Goal: Transaction & Acquisition: Book appointment/travel/reservation

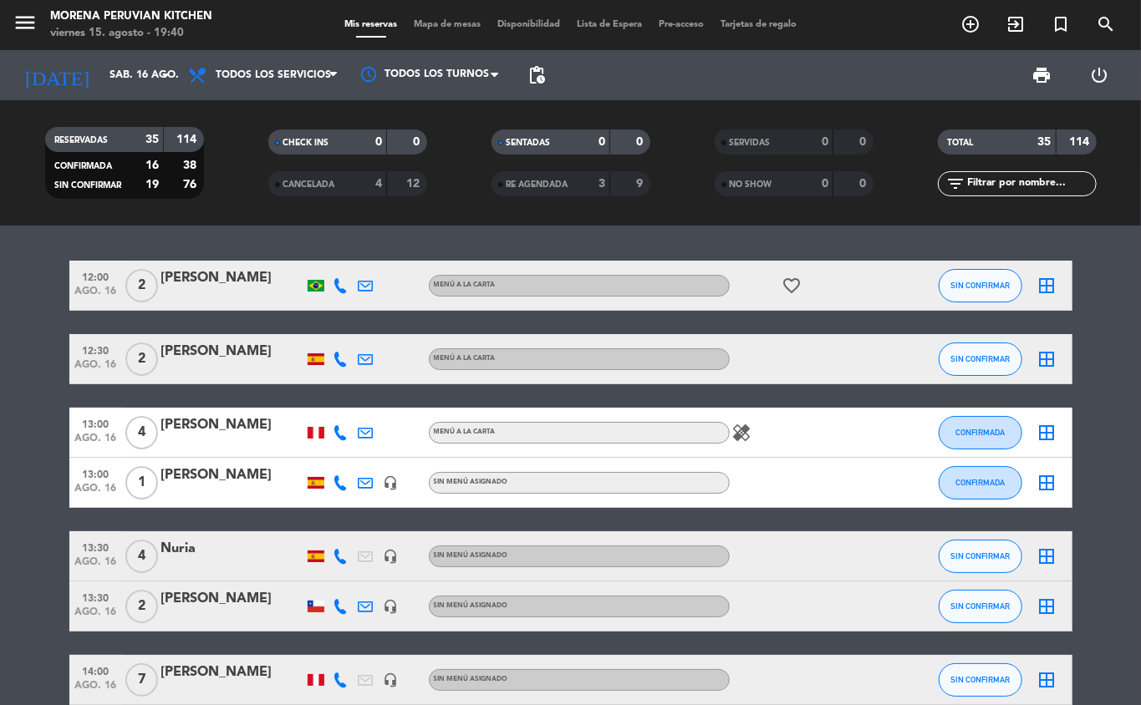
scroll to position [141, 0]
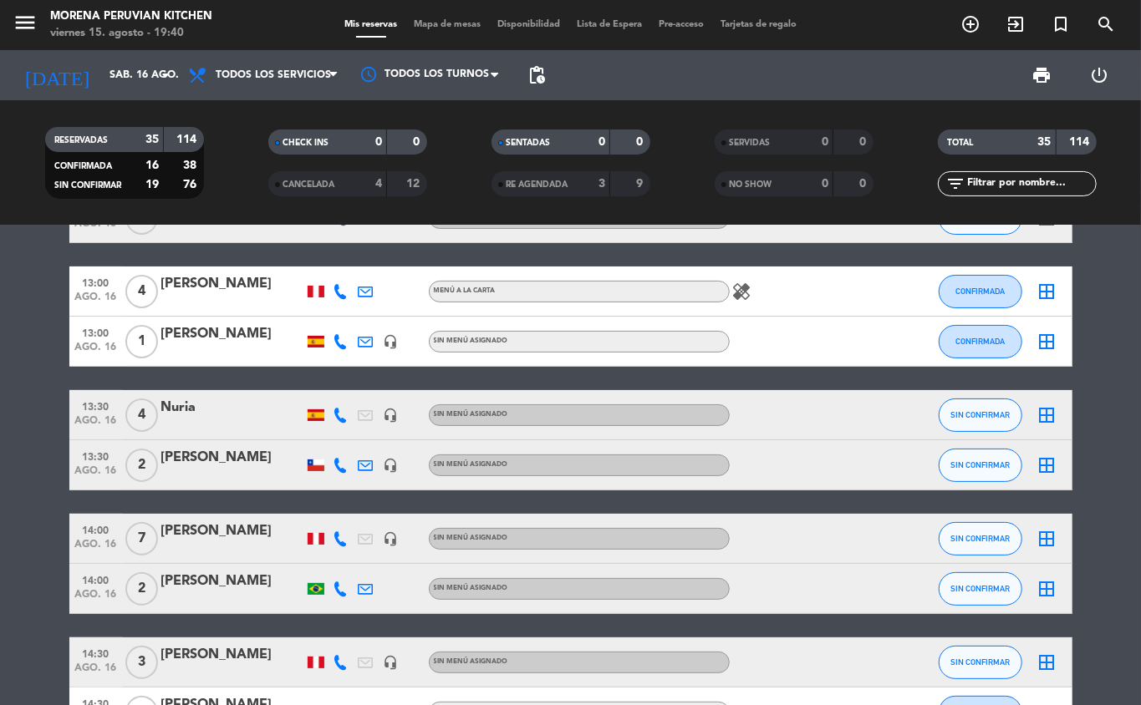
click at [967, 28] on icon "add_circle_outline" at bounding box center [970, 24] width 20 height 20
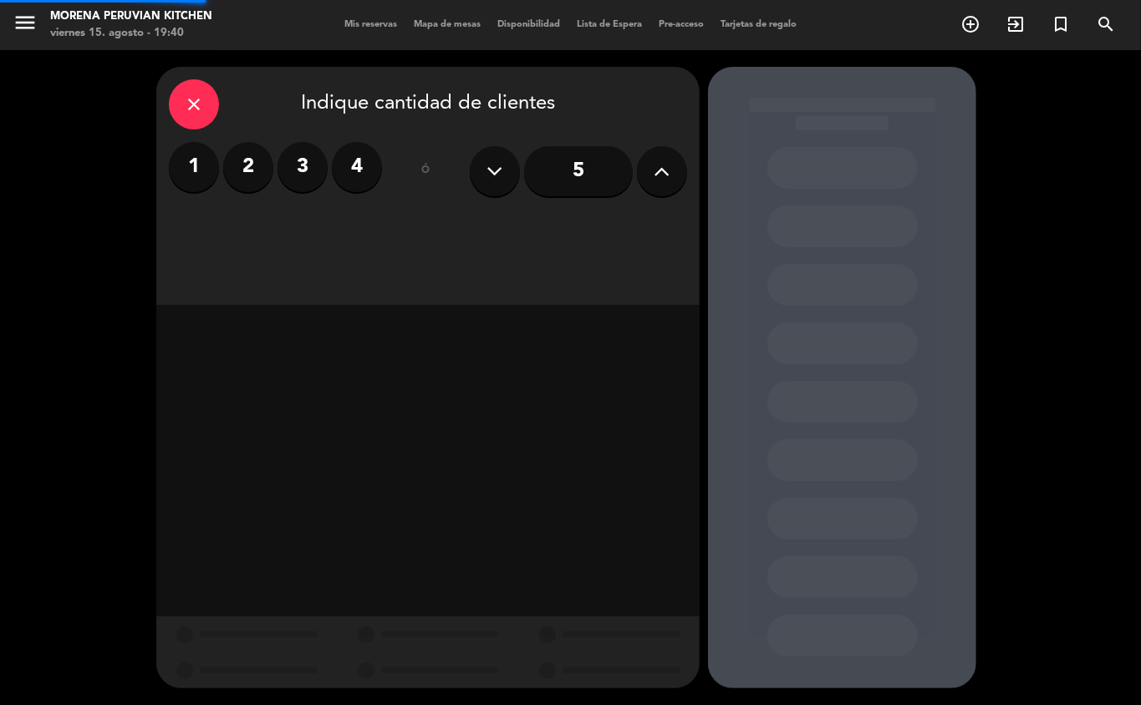
click at [265, 165] on label "2" at bounding box center [248, 167] width 50 height 50
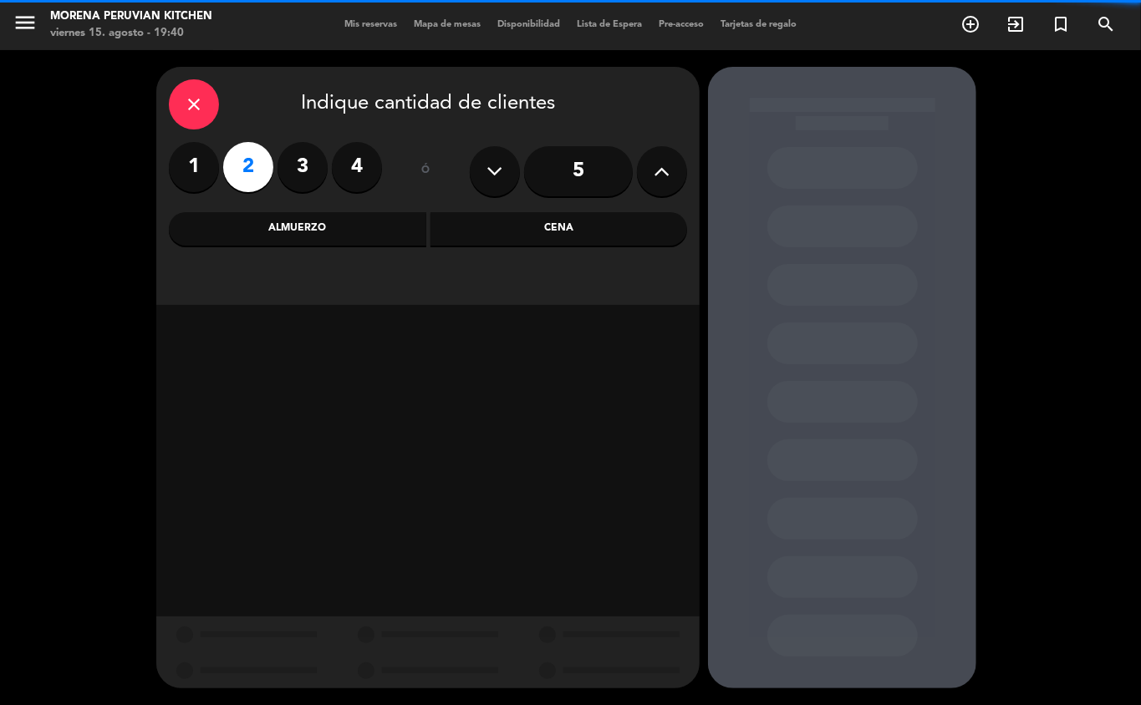
click at [328, 219] on div "Almuerzo" at bounding box center [297, 228] width 257 height 33
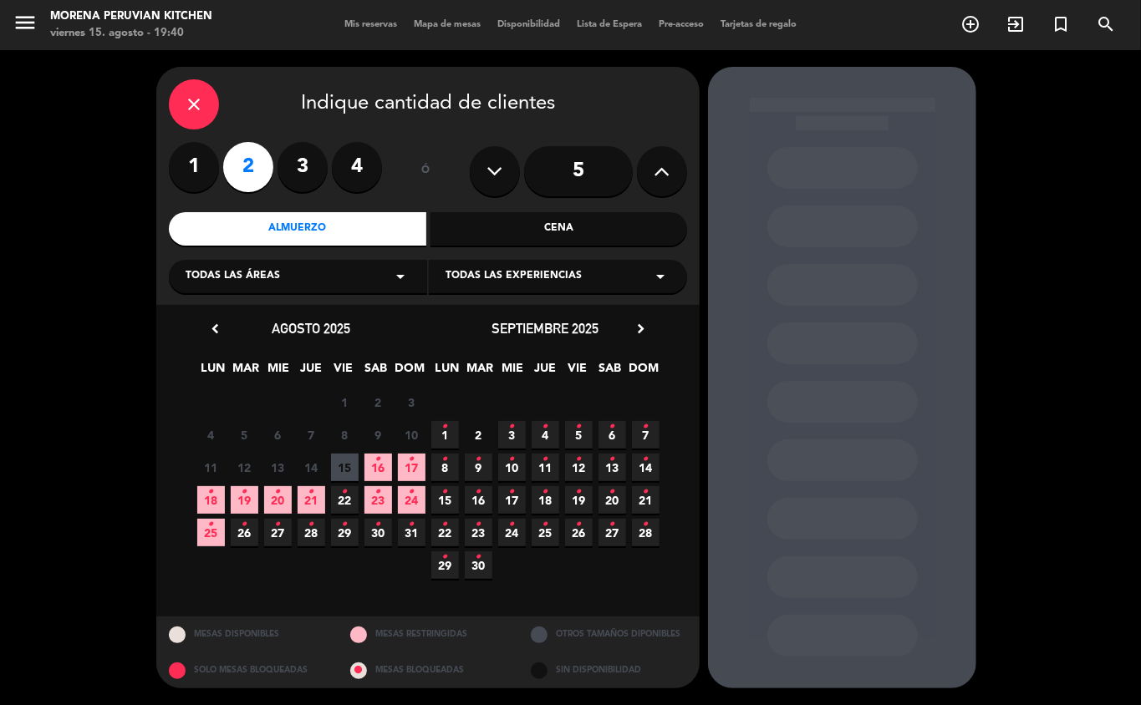
click at [381, 473] on span "16 •" at bounding box center [378, 468] width 28 height 28
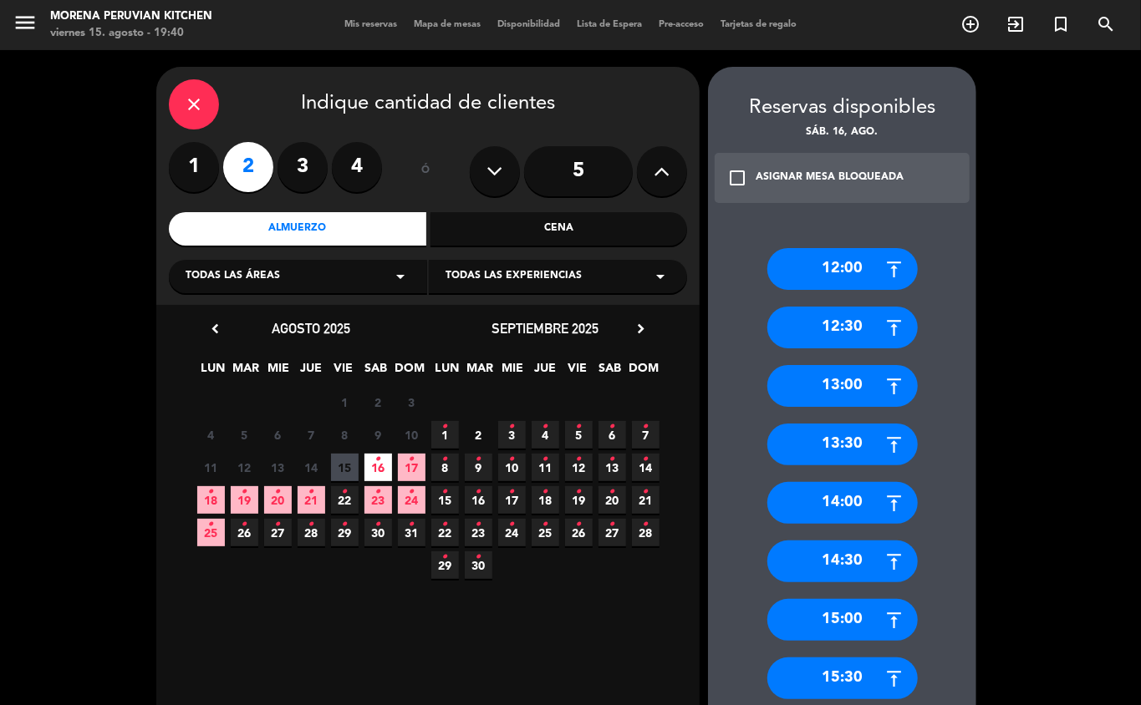
click at [866, 510] on div "14:00" at bounding box center [842, 503] width 150 height 42
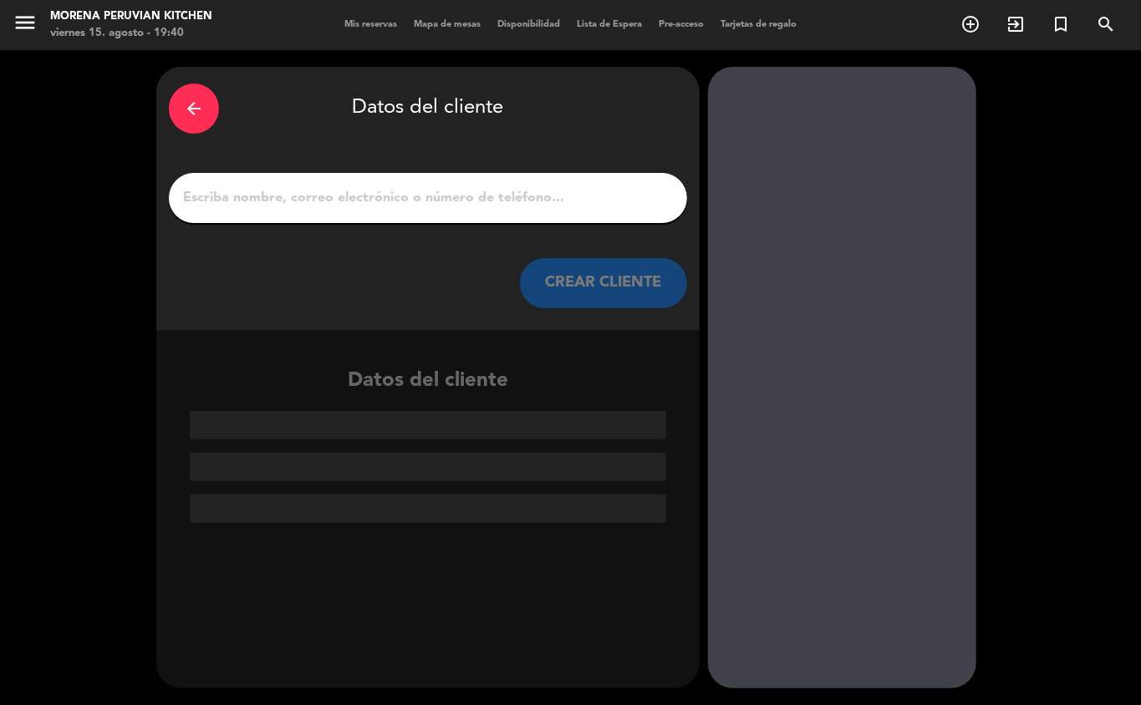
click at [503, 199] on input "1" at bounding box center [427, 197] width 493 height 23
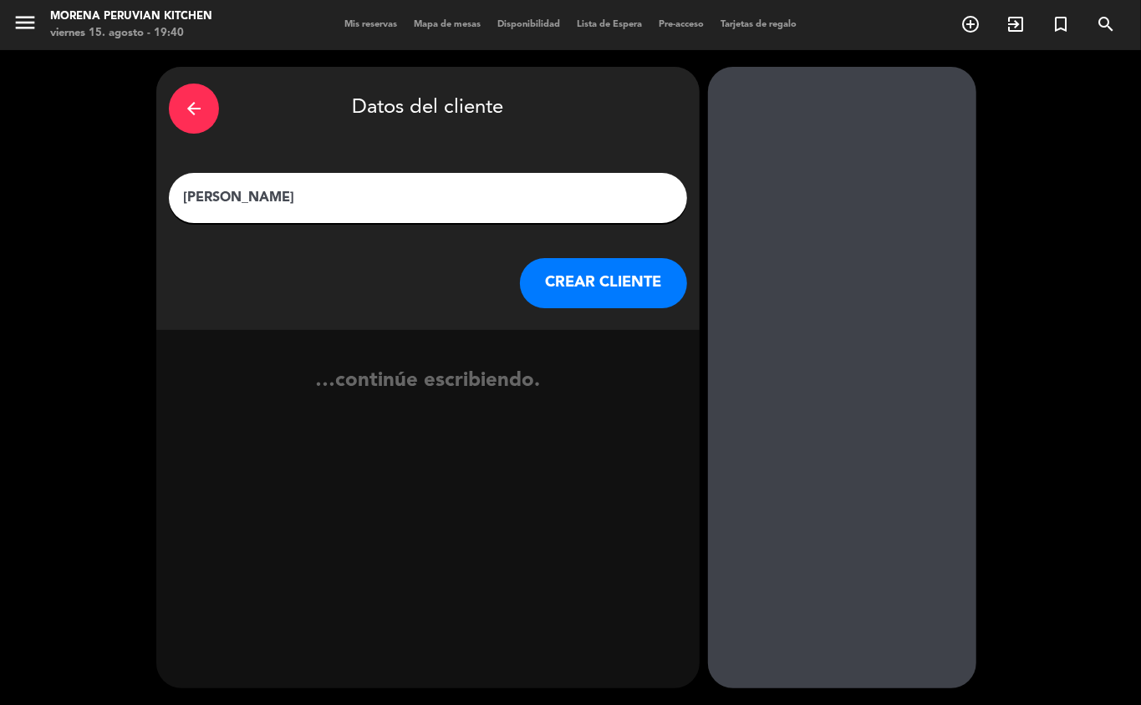
type input "[PERSON_NAME]"
click at [897, 205] on div at bounding box center [842, 378] width 268 height 622
click at [610, 289] on button "CREAR CLIENTE" at bounding box center [603, 283] width 167 height 50
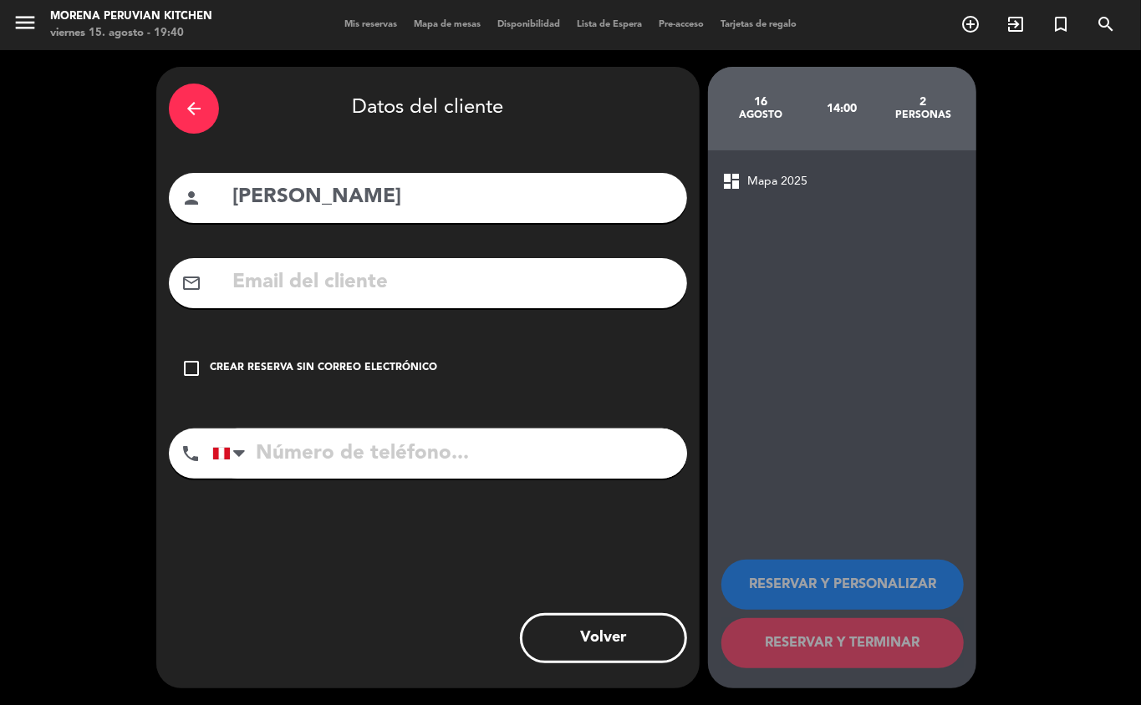
click at [376, 371] on div "Crear reserva sin correo electrónico" at bounding box center [323, 368] width 227 height 17
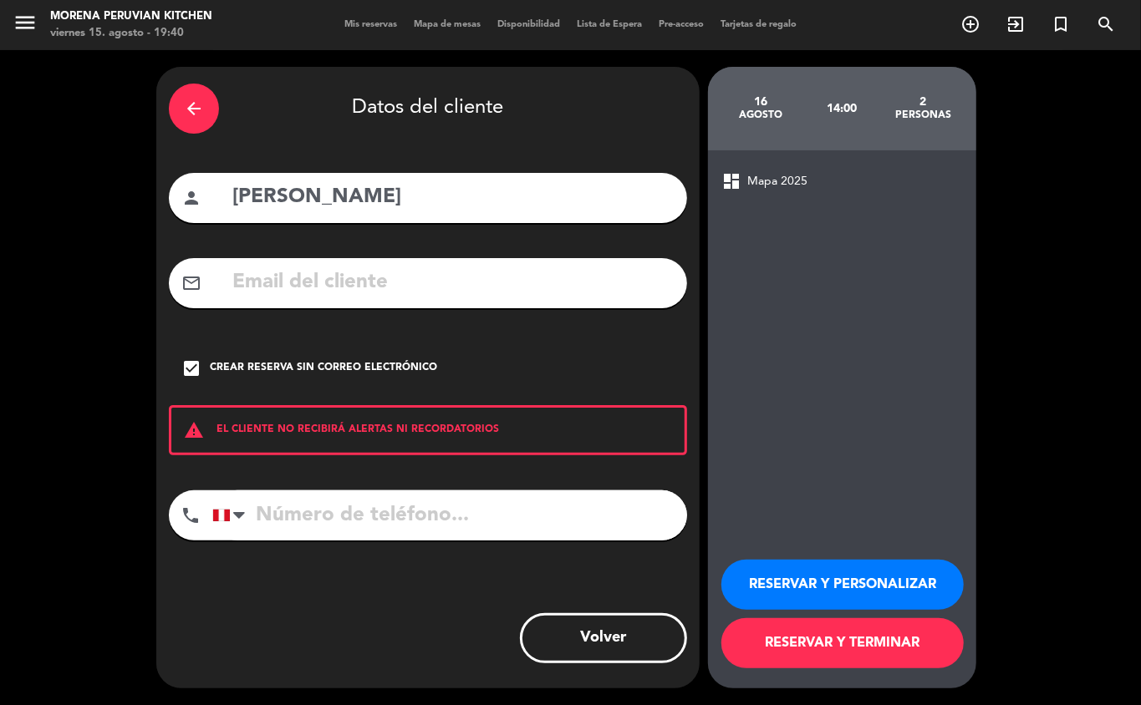
click at [408, 508] on input "tel" at bounding box center [449, 516] width 475 height 50
type input "[PHONE_NUMBER]"
click at [879, 642] on button "RESERVAR Y TERMINAR" at bounding box center [842, 643] width 242 height 50
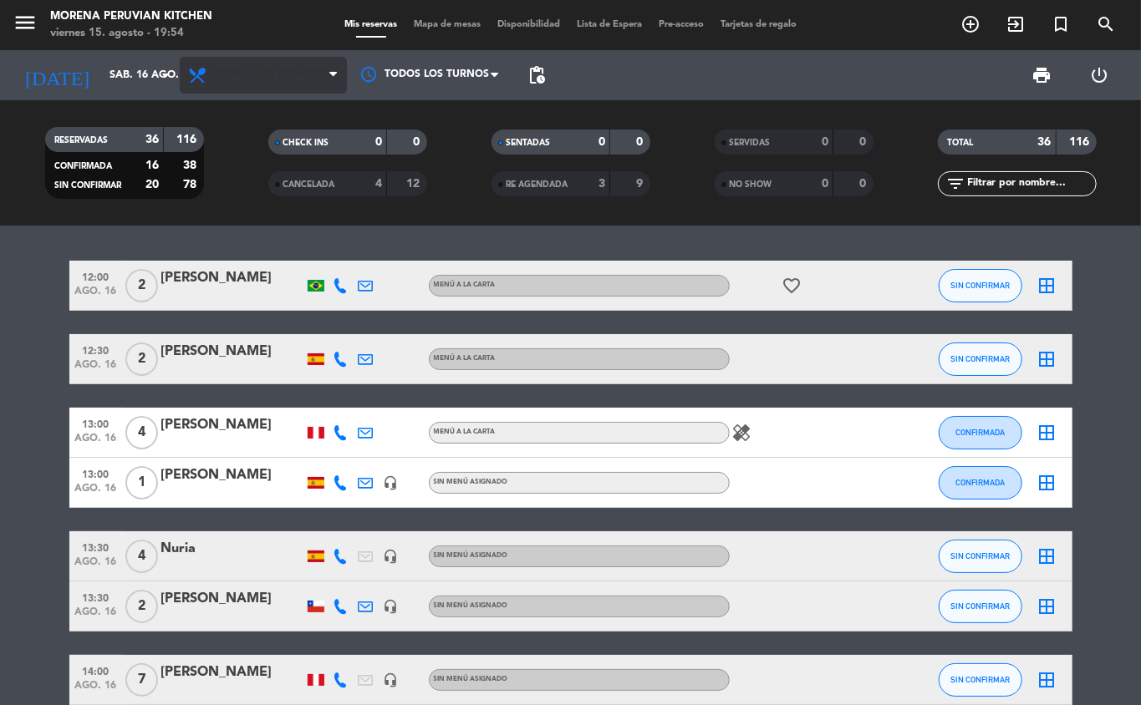
click at [189, 78] on icon at bounding box center [199, 75] width 24 height 20
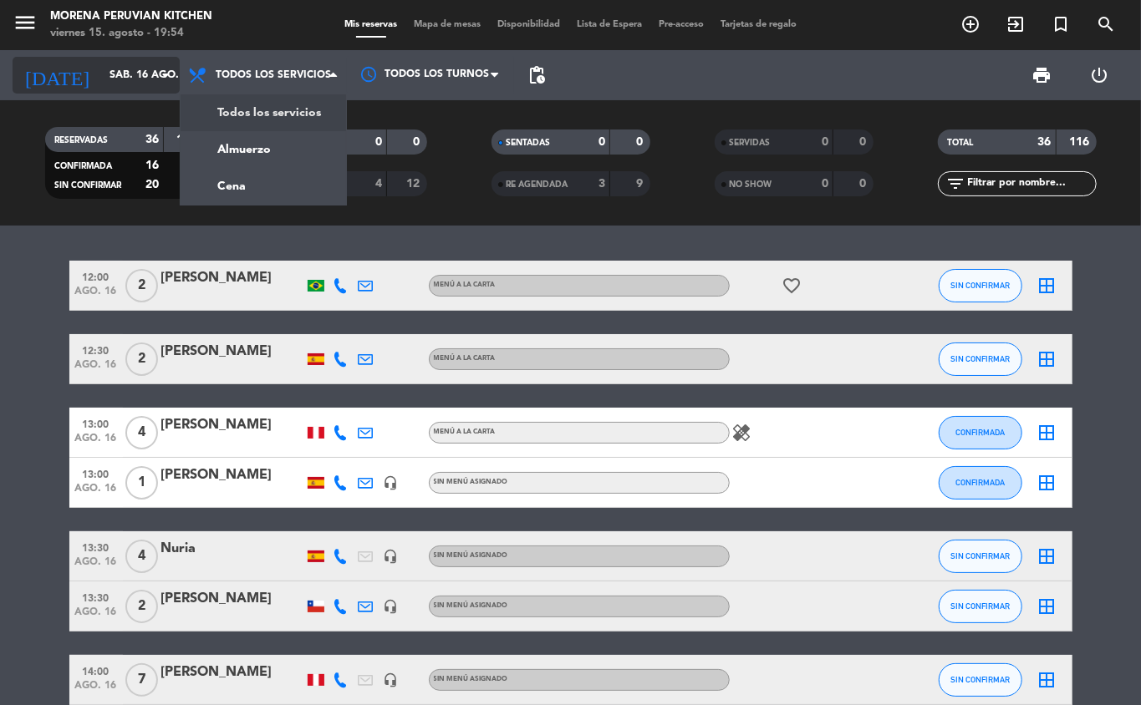
click at [117, 74] on input "sáb. 16 ago." at bounding box center [171, 75] width 141 height 28
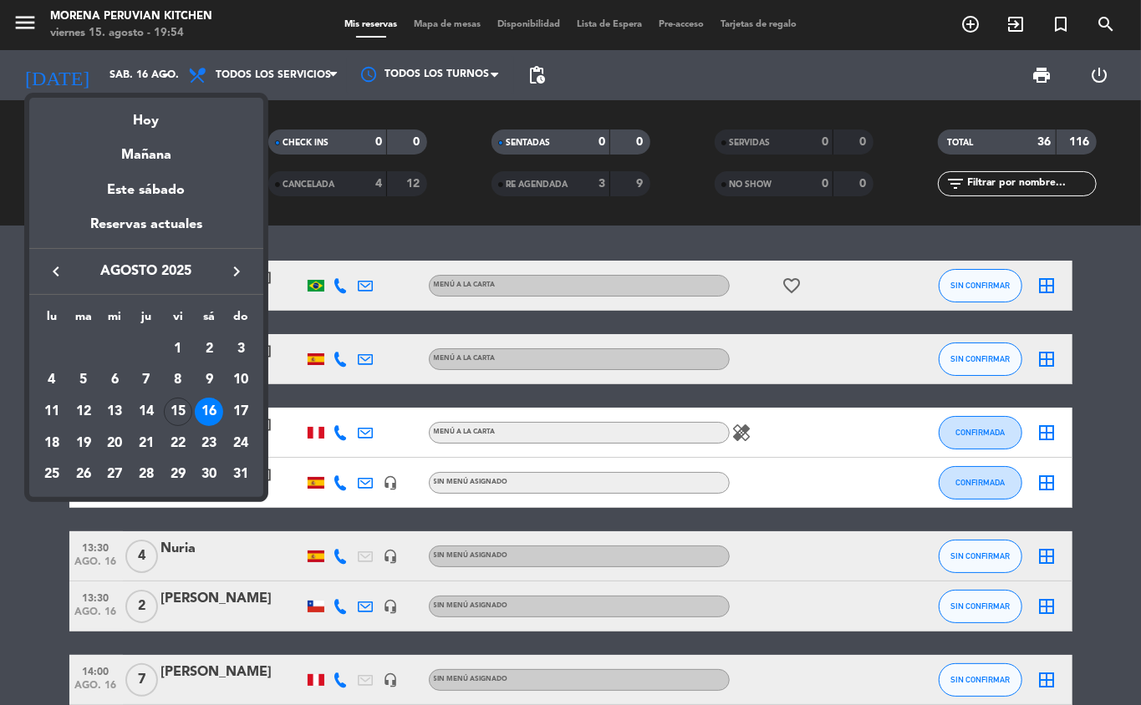
click at [247, 282] on div "keyboard_arrow_left agosto 2025 keyboard_arrow_right" at bounding box center [146, 271] width 234 height 47
click at [238, 276] on icon "keyboard_arrow_right" at bounding box center [236, 272] width 20 height 20
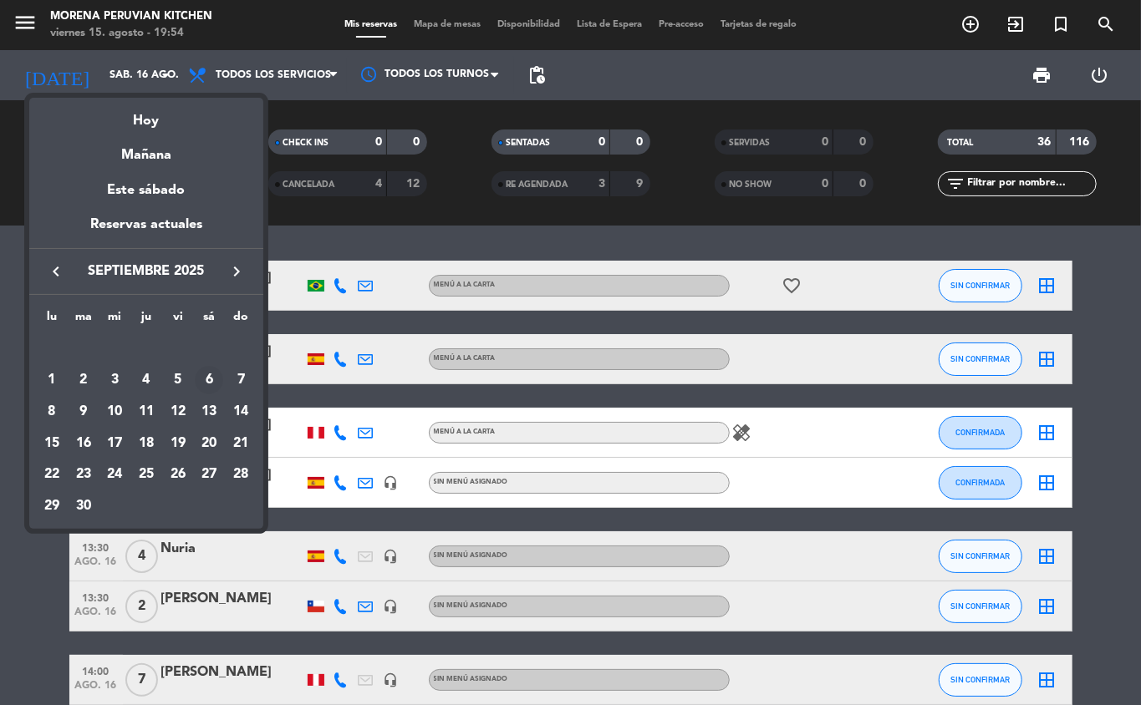
click at [208, 382] on div "6" at bounding box center [209, 380] width 28 height 28
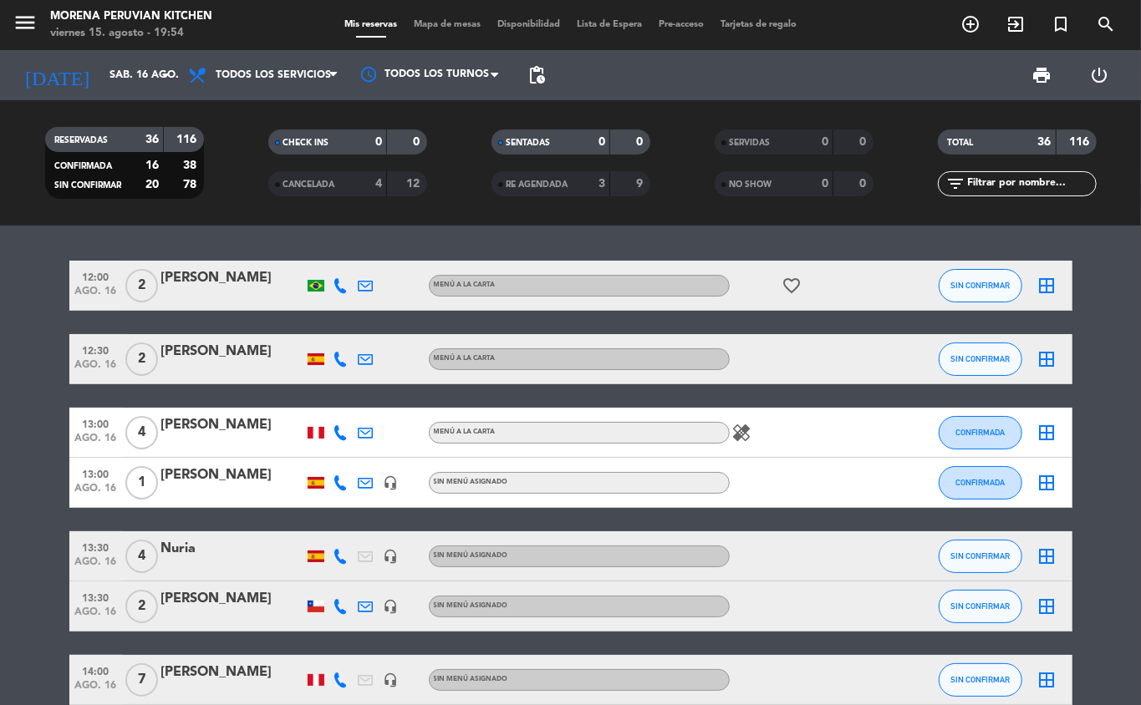
type input "sáb. [DATE]"
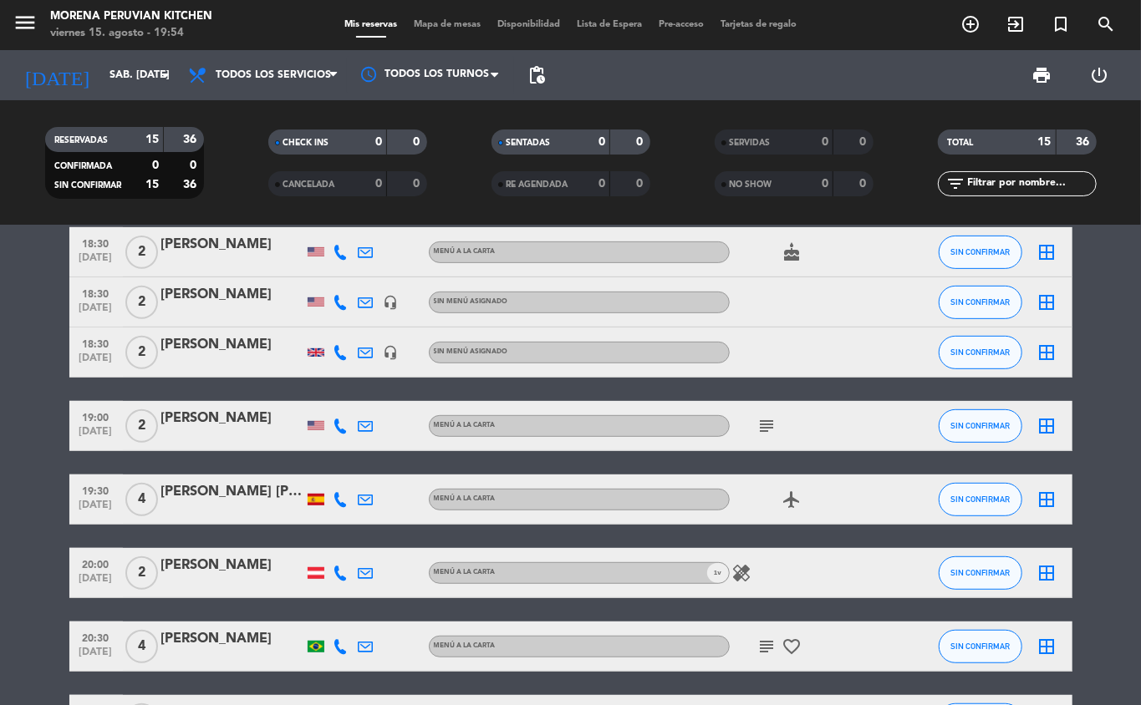
scroll to position [402, 0]
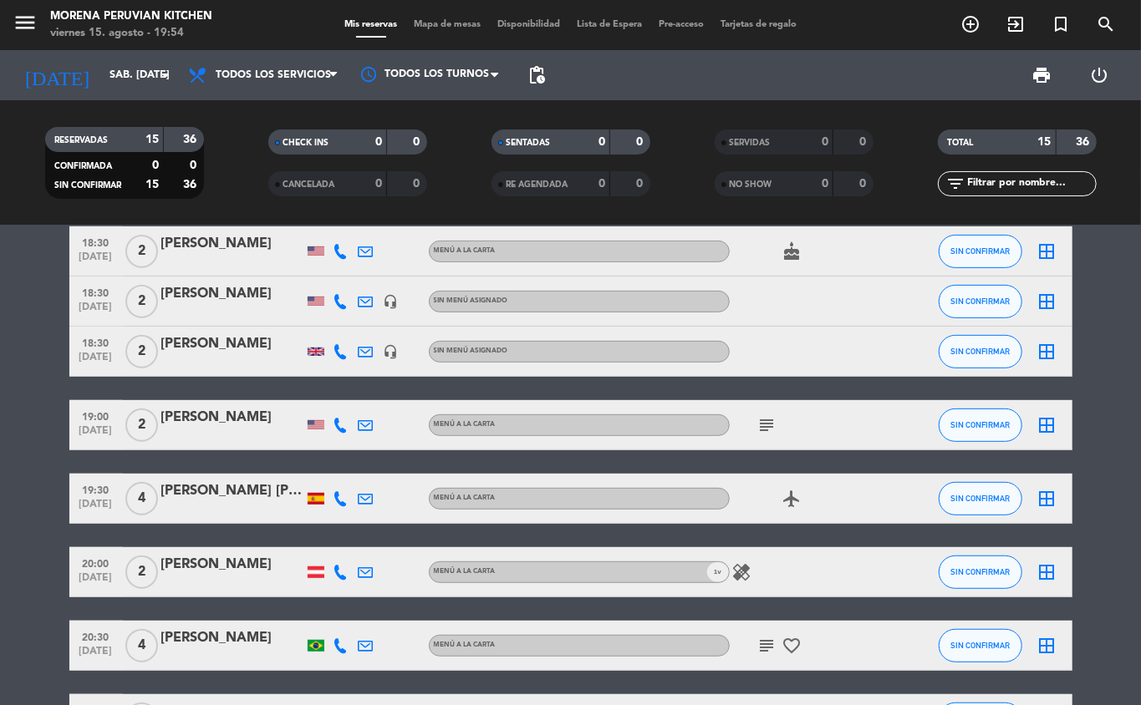
click at [970, 34] on icon "add_circle_outline" at bounding box center [970, 24] width 20 height 20
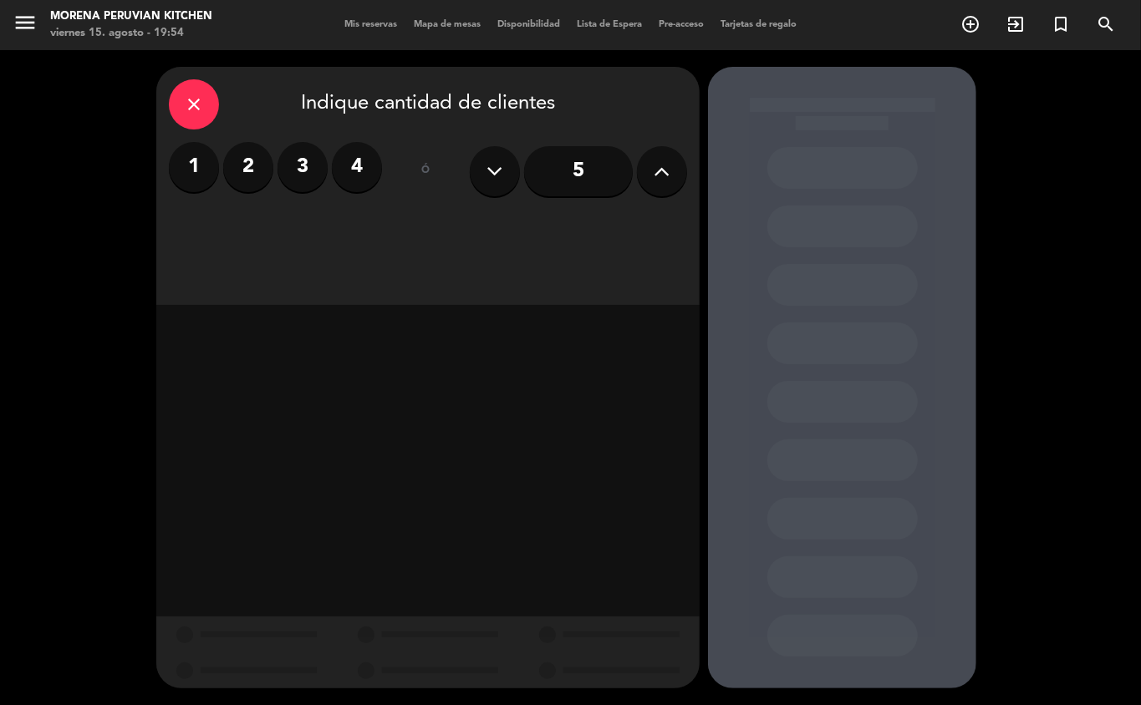
click at [244, 165] on label "2" at bounding box center [248, 167] width 50 height 50
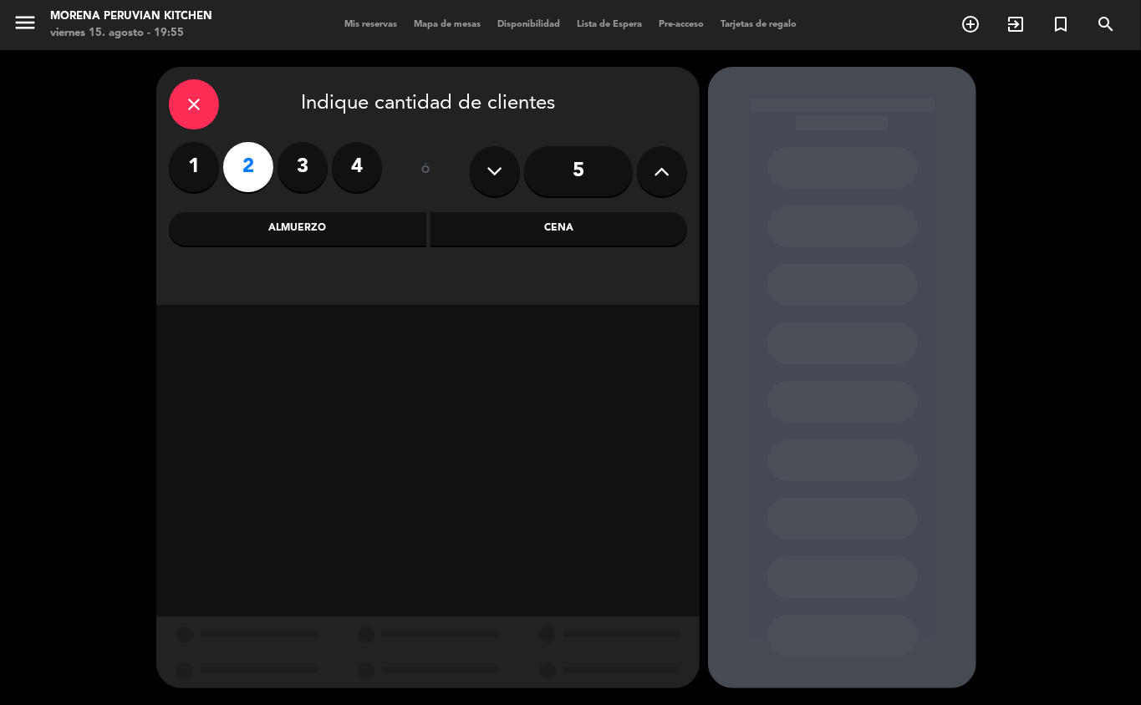
click at [585, 244] on div "Cena" at bounding box center [558, 228] width 257 height 33
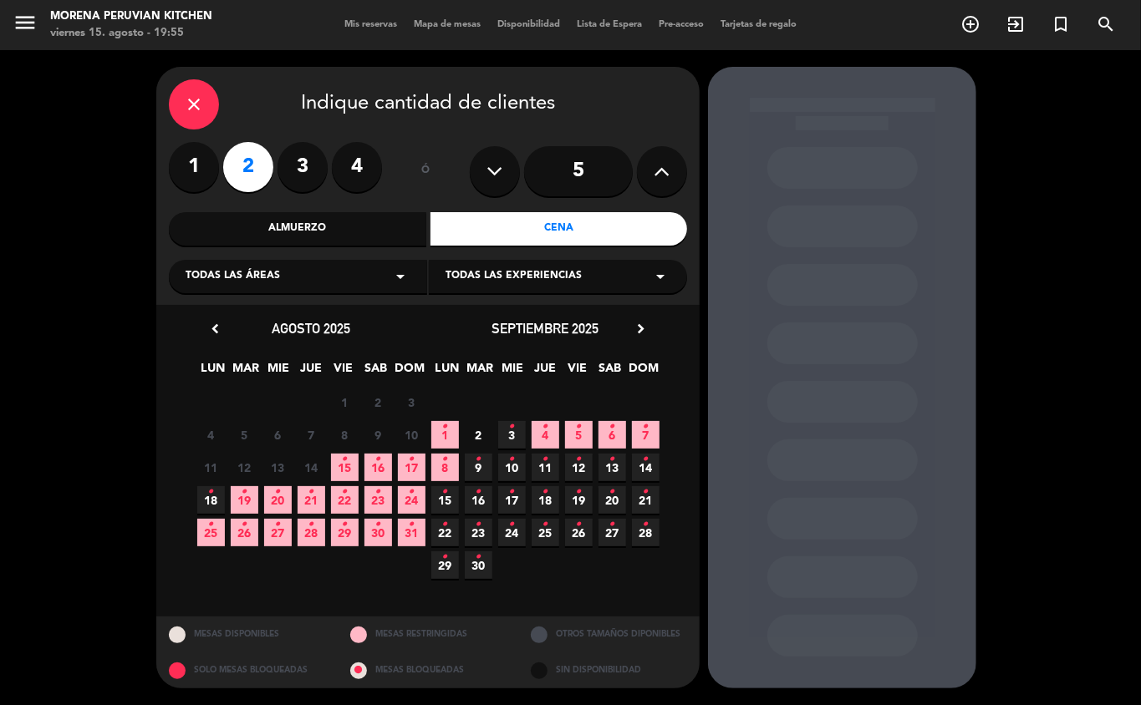
click at [181, 104] on div "close" at bounding box center [194, 104] width 50 height 50
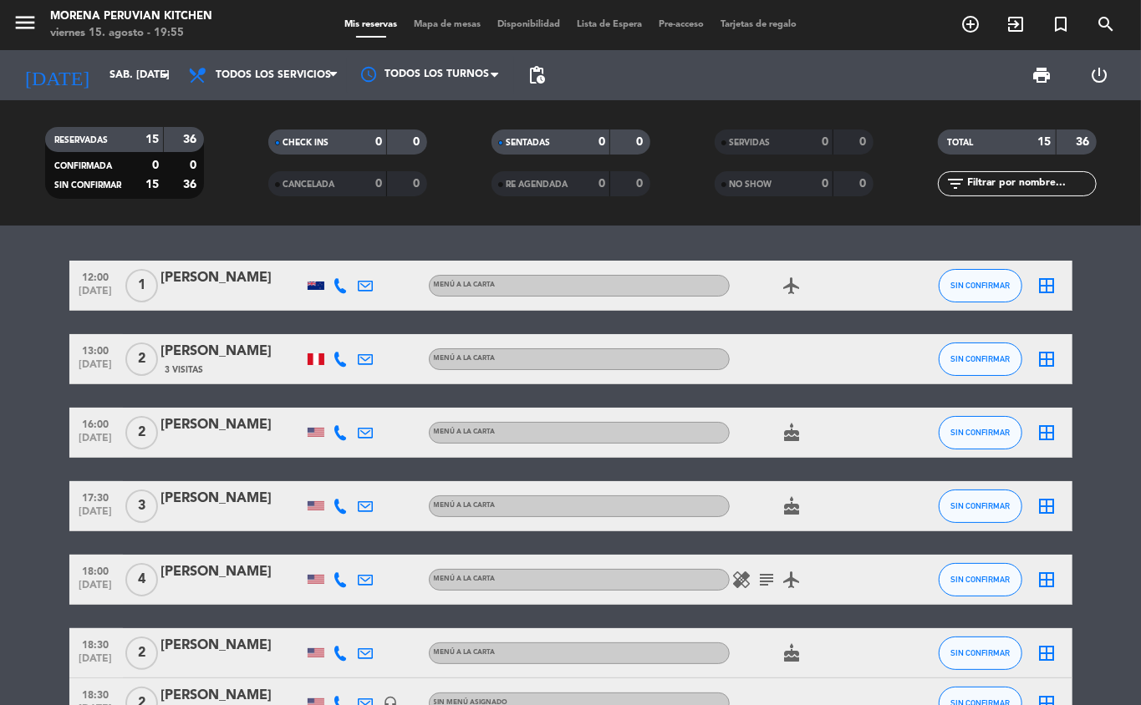
click at [961, 32] on icon "add_circle_outline" at bounding box center [970, 24] width 20 height 20
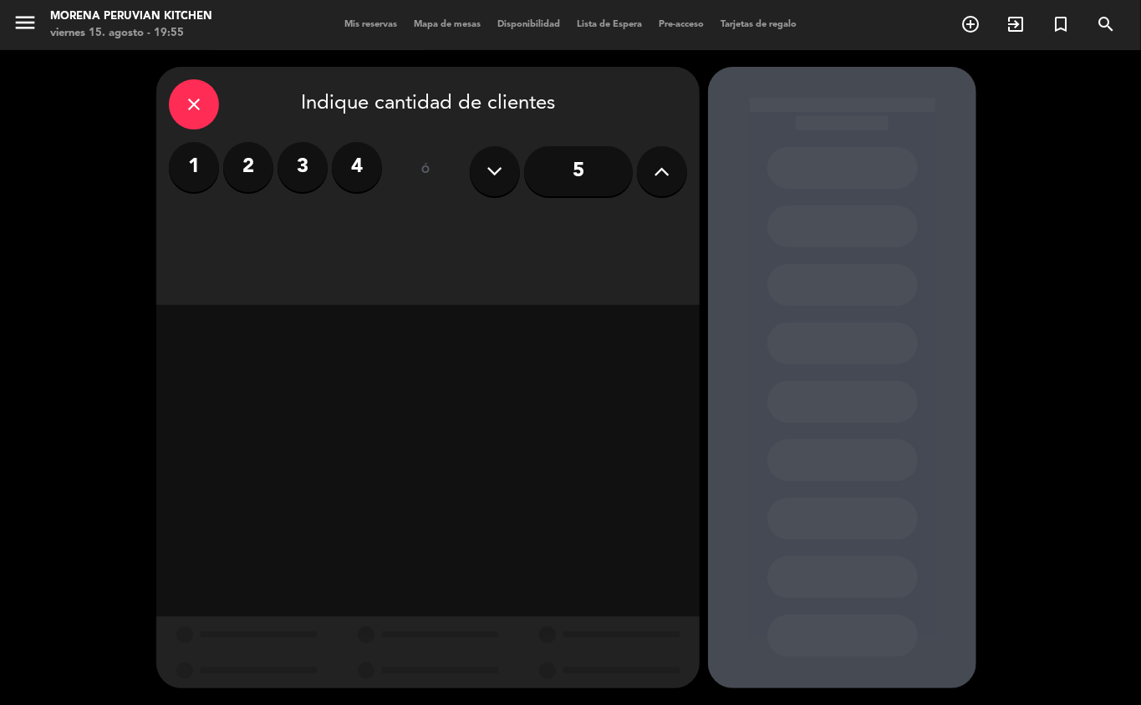
click at [265, 171] on label "2" at bounding box center [248, 167] width 50 height 50
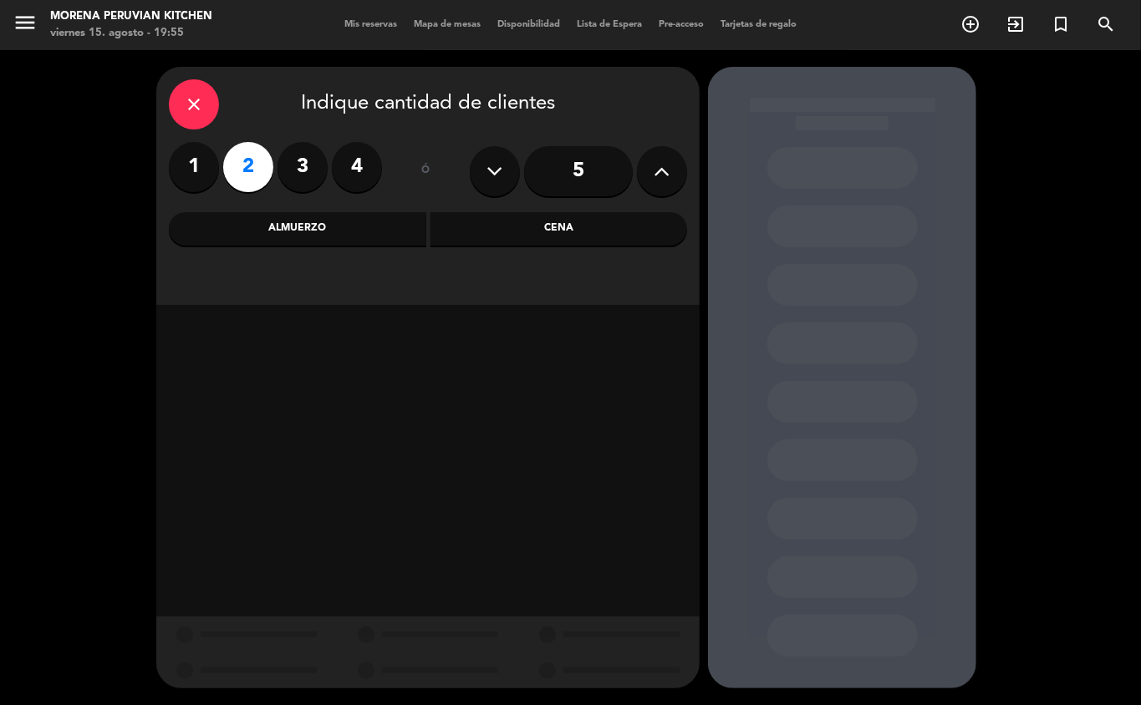
click at [582, 231] on div "Cena" at bounding box center [558, 228] width 257 height 33
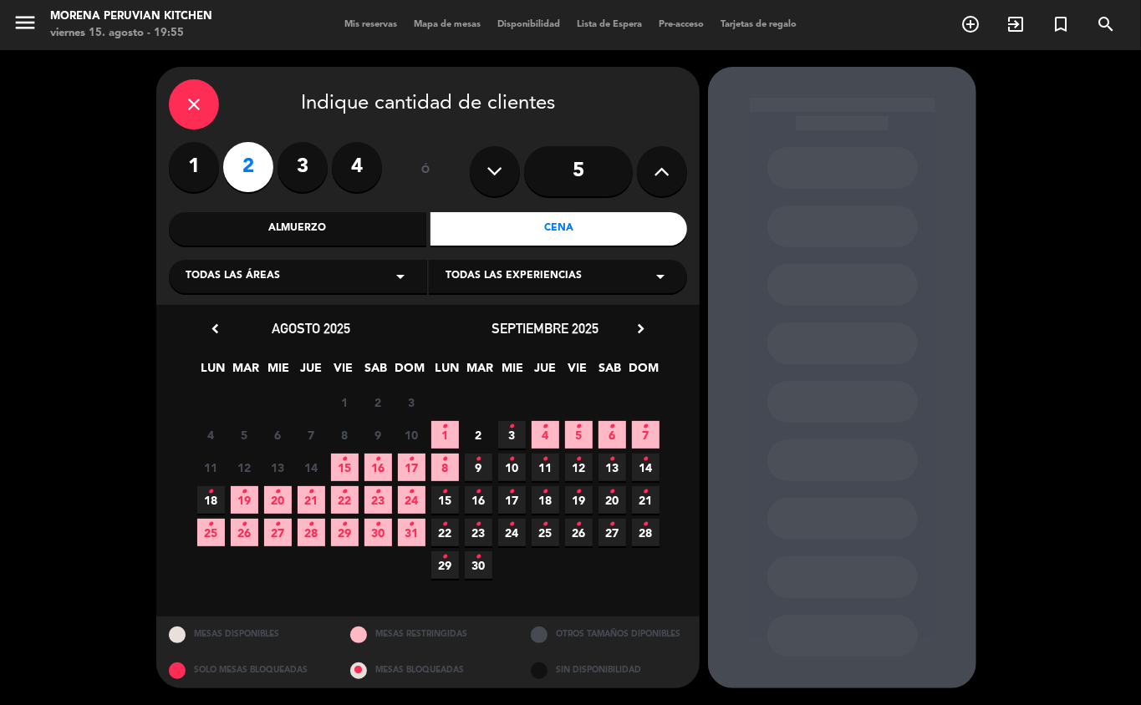
click at [612, 433] on icon "•" at bounding box center [612, 427] width 6 height 27
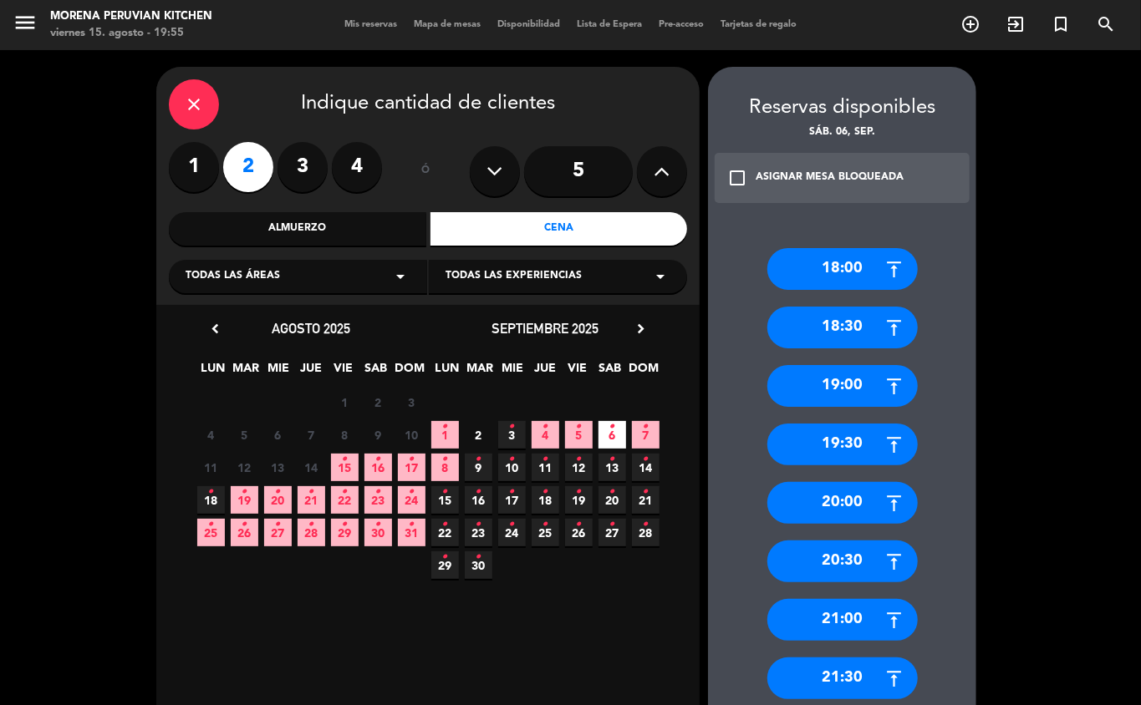
click at [849, 505] on div "20:00" at bounding box center [842, 503] width 150 height 42
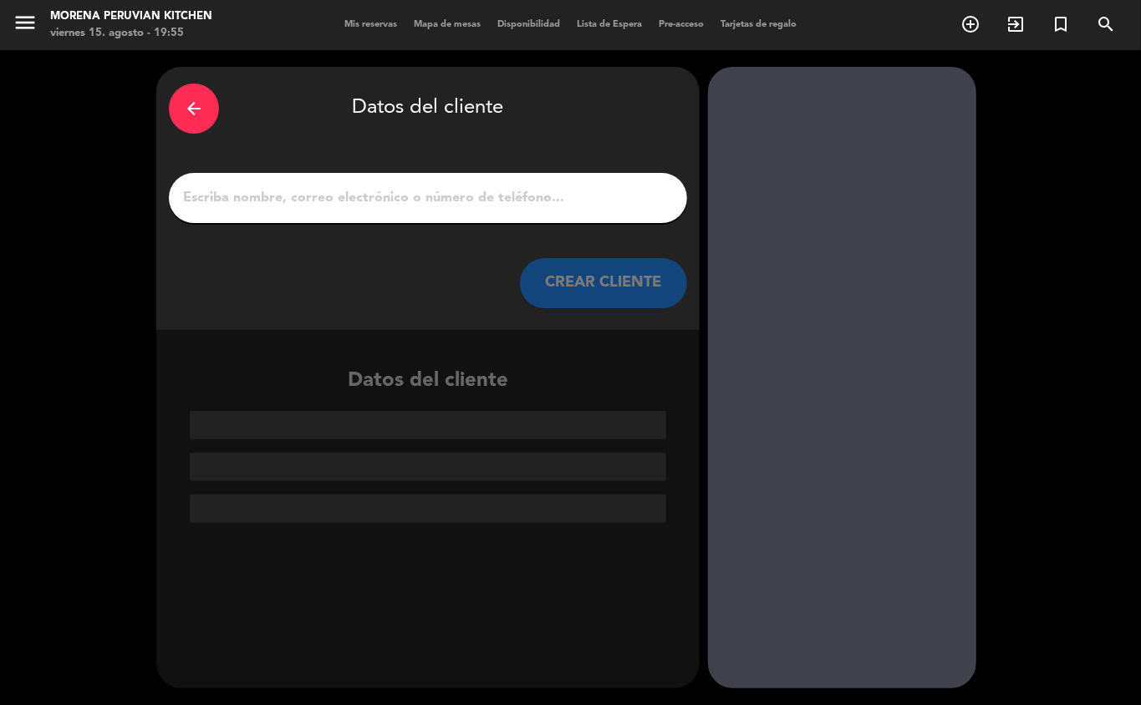
click at [419, 205] on input "1" at bounding box center [427, 197] width 493 height 23
type input "v"
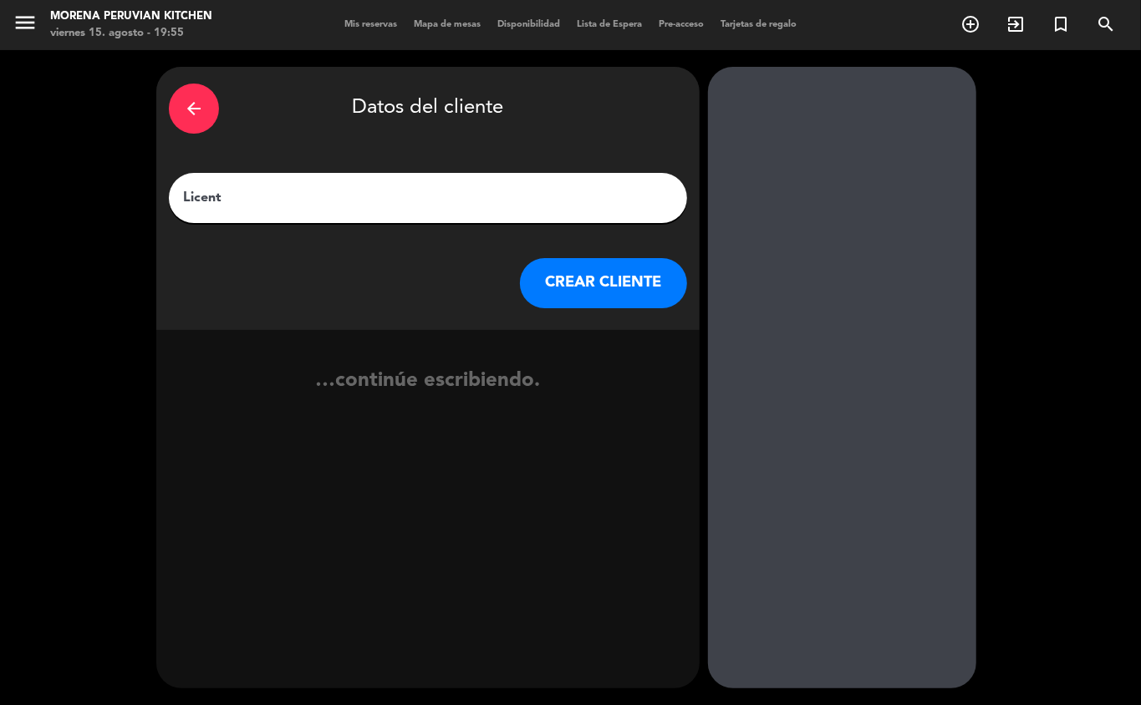
type input "Licente"
click at [603, 301] on button "CREAR CLIENTE" at bounding box center [603, 283] width 167 height 50
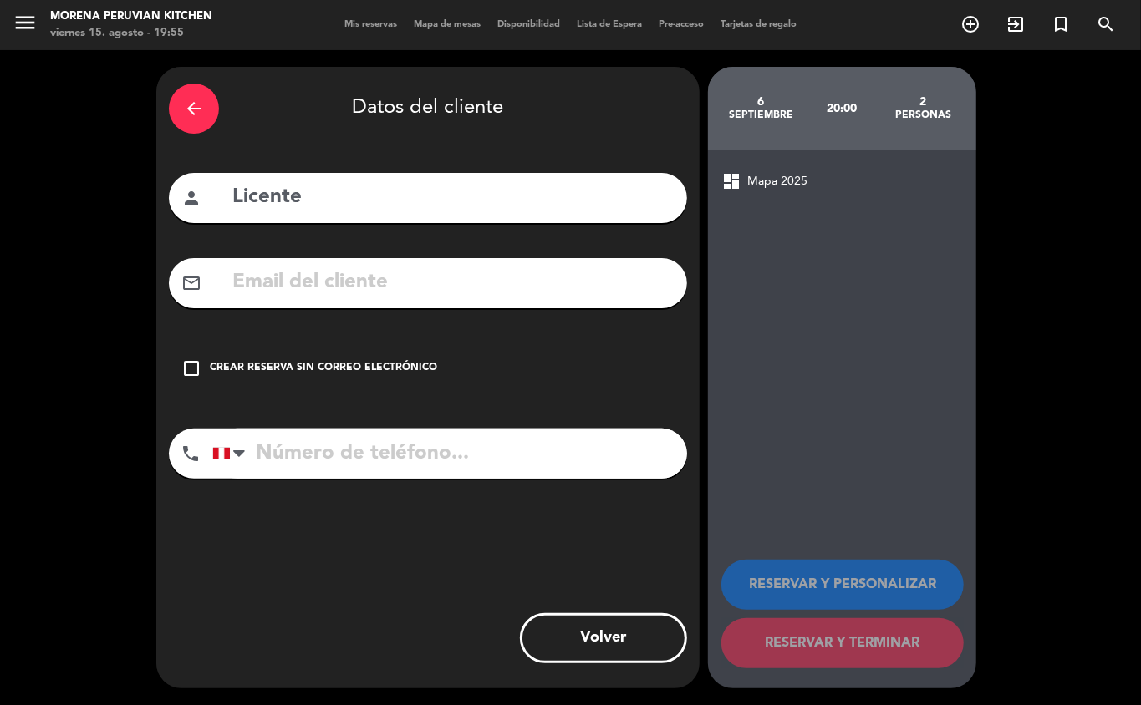
click at [385, 351] on div "check_box_outline_blank Crear reserva sin correo electrónico" at bounding box center [428, 368] width 518 height 50
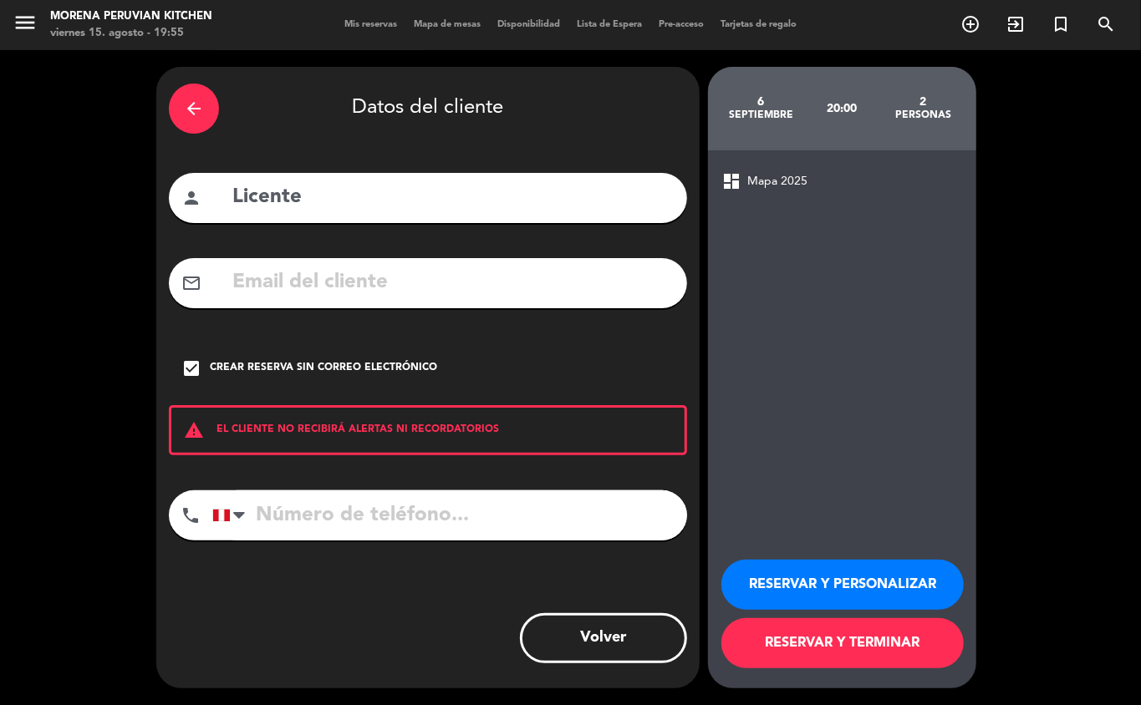
click at [413, 510] on input "tel" at bounding box center [449, 516] width 475 height 50
click at [519, 205] on input "Licente" at bounding box center [453, 198] width 444 height 34
type input "L"
type input "Lycenko"
click at [813, 654] on button "RESERVAR Y TERMINAR" at bounding box center [842, 643] width 242 height 50
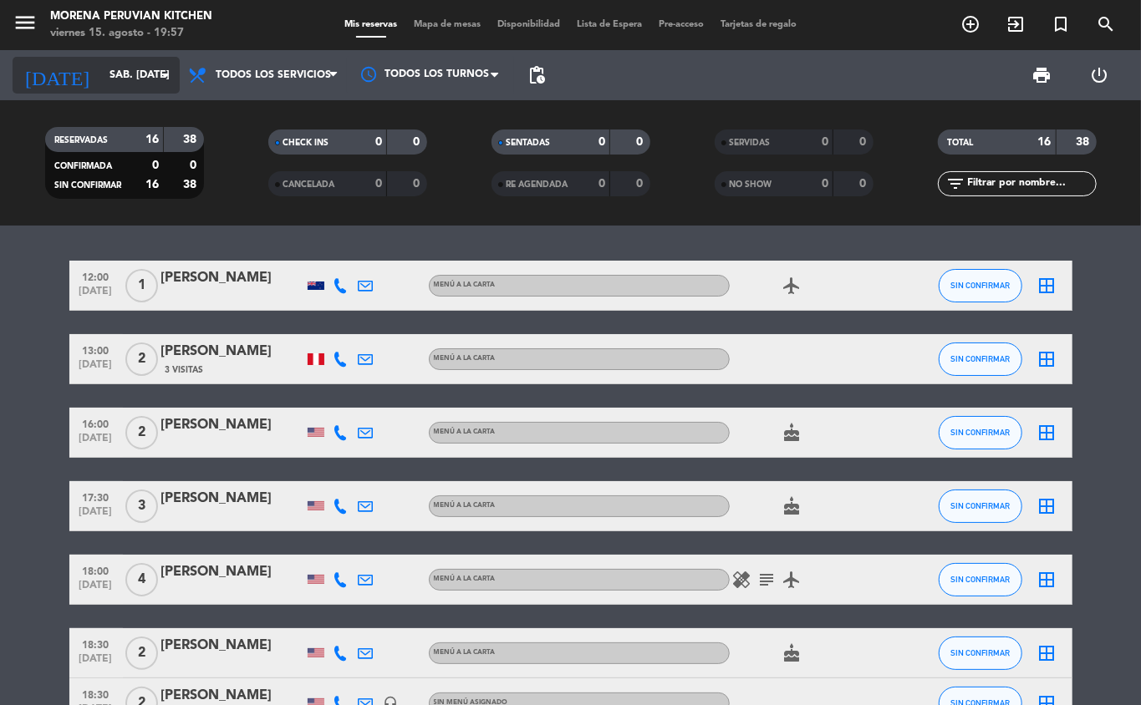
click at [109, 77] on input "sáb. [DATE]" at bounding box center [171, 75] width 141 height 28
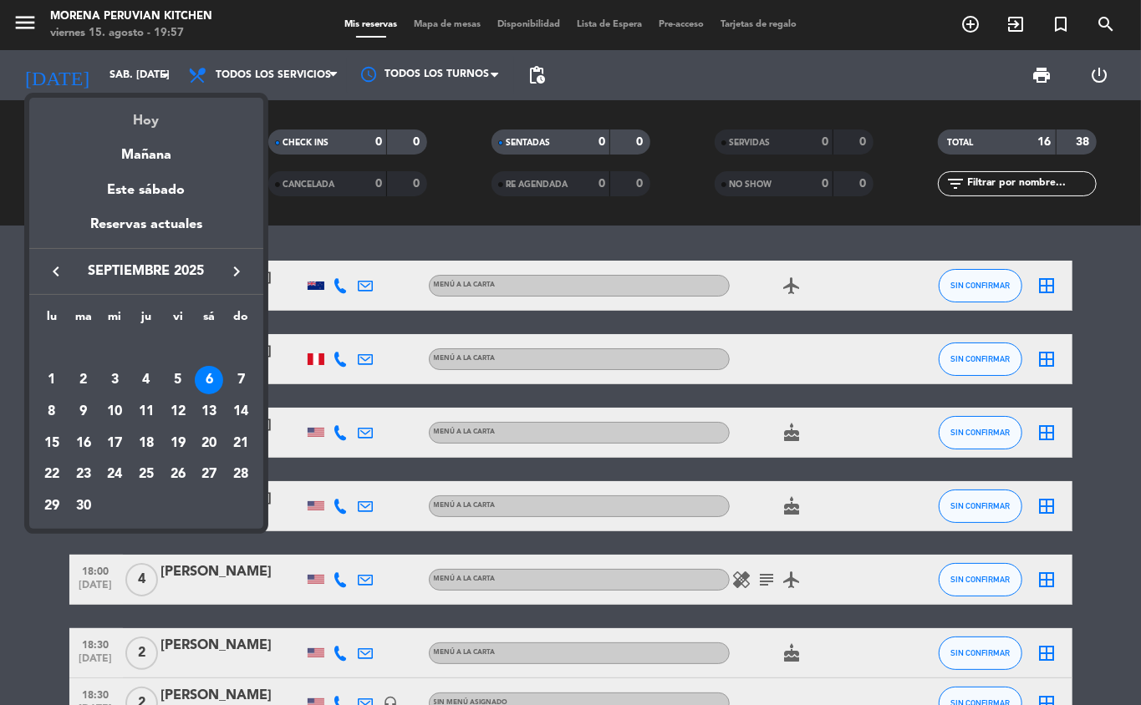
click at [159, 127] on div "Hoy" at bounding box center [146, 115] width 234 height 34
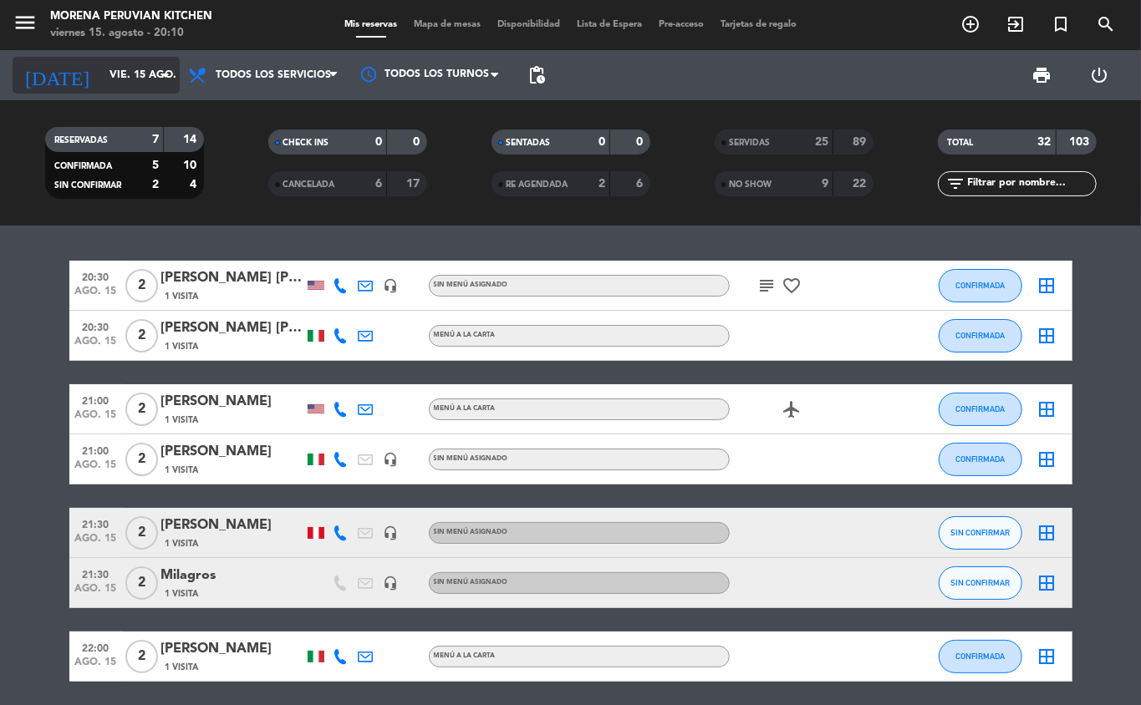
click at [135, 74] on input "vie. 15 ago." at bounding box center [171, 75] width 141 height 28
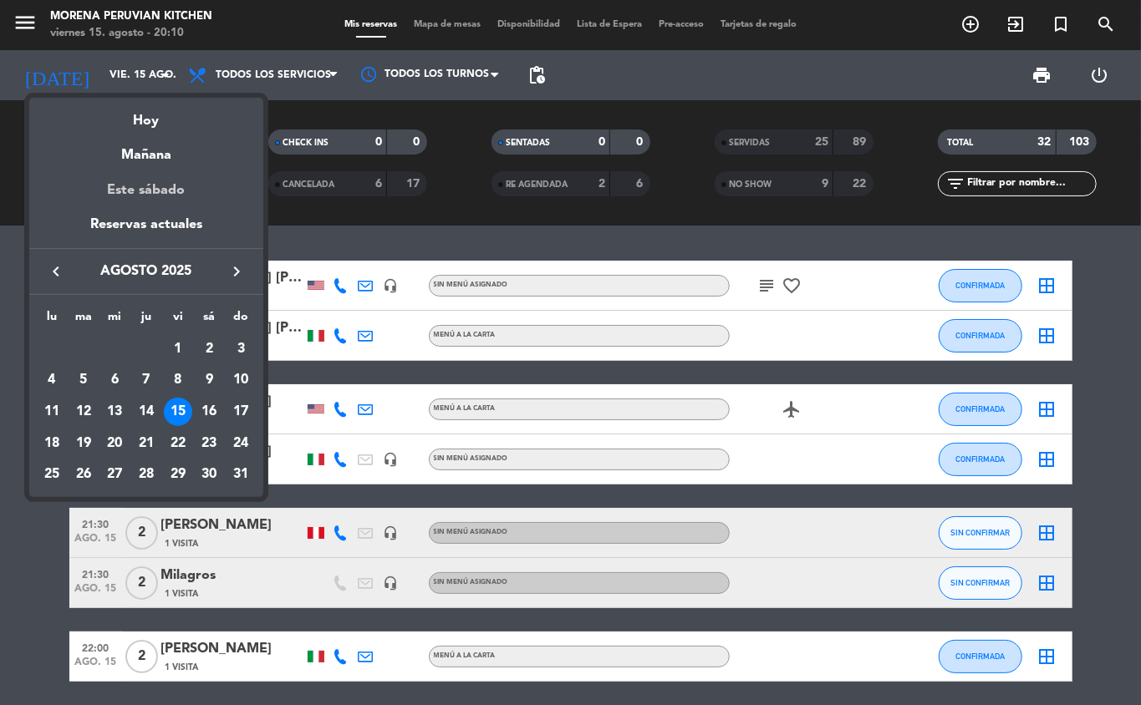
click at [181, 167] on div "Este sábado" at bounding box center [146, 190] width 234 height 47
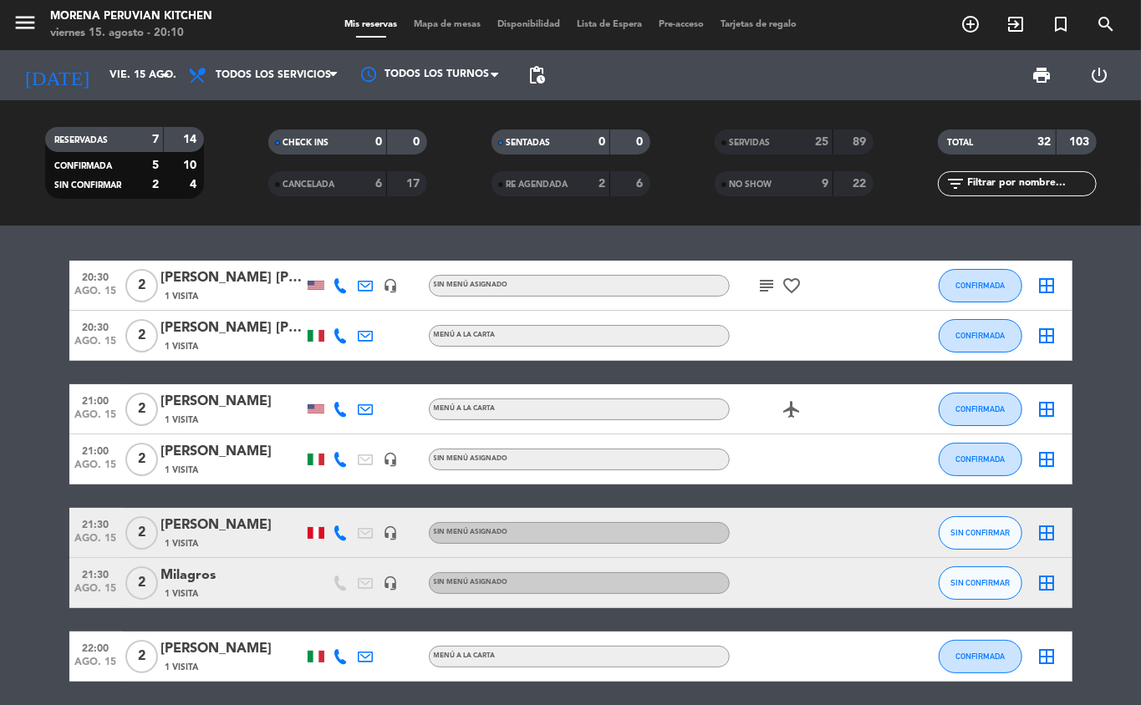
type input "sáb. 16 ago."
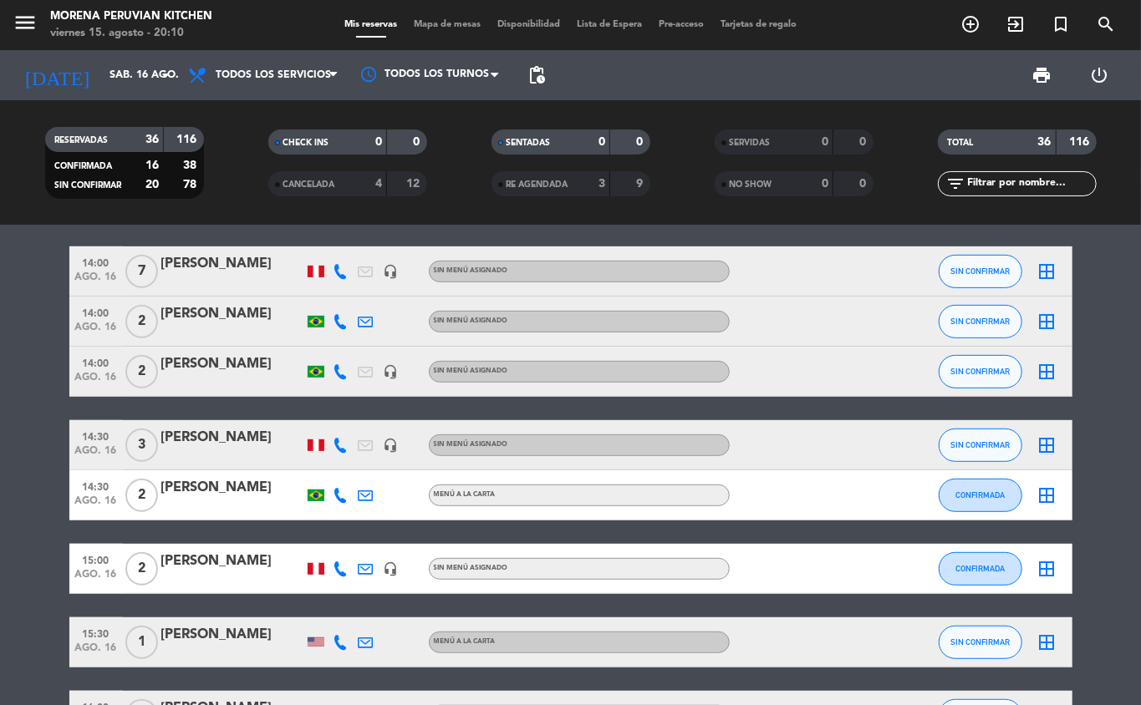
scroll to position [423, 0]
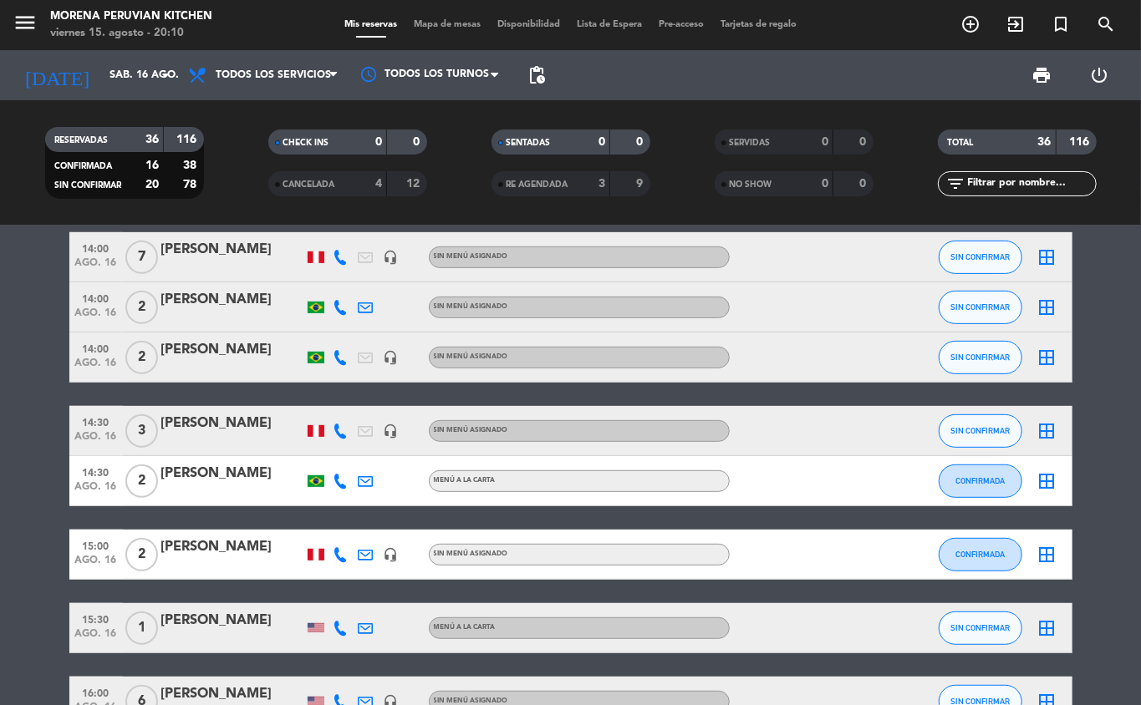
click at [966, 28] on icon "add_circle_outline" at bounding box center [970, 24] width 20 height 20
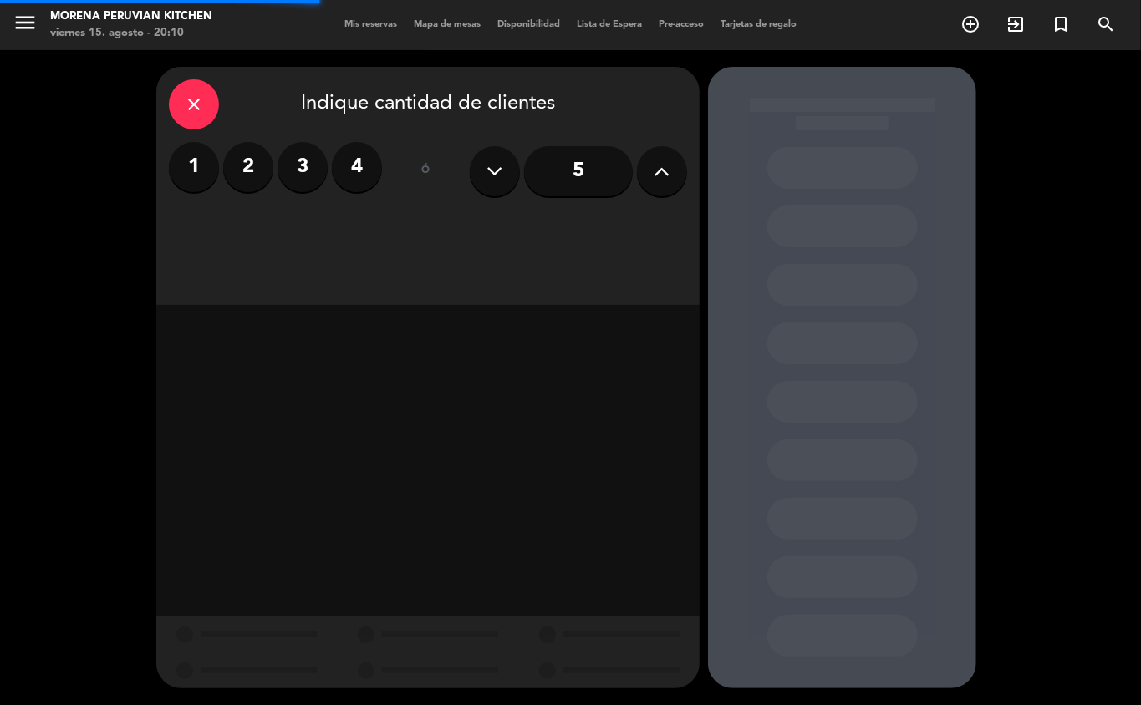
click at [248, 167] on label "2" at bounding box center [248, 167] width 50 height 50
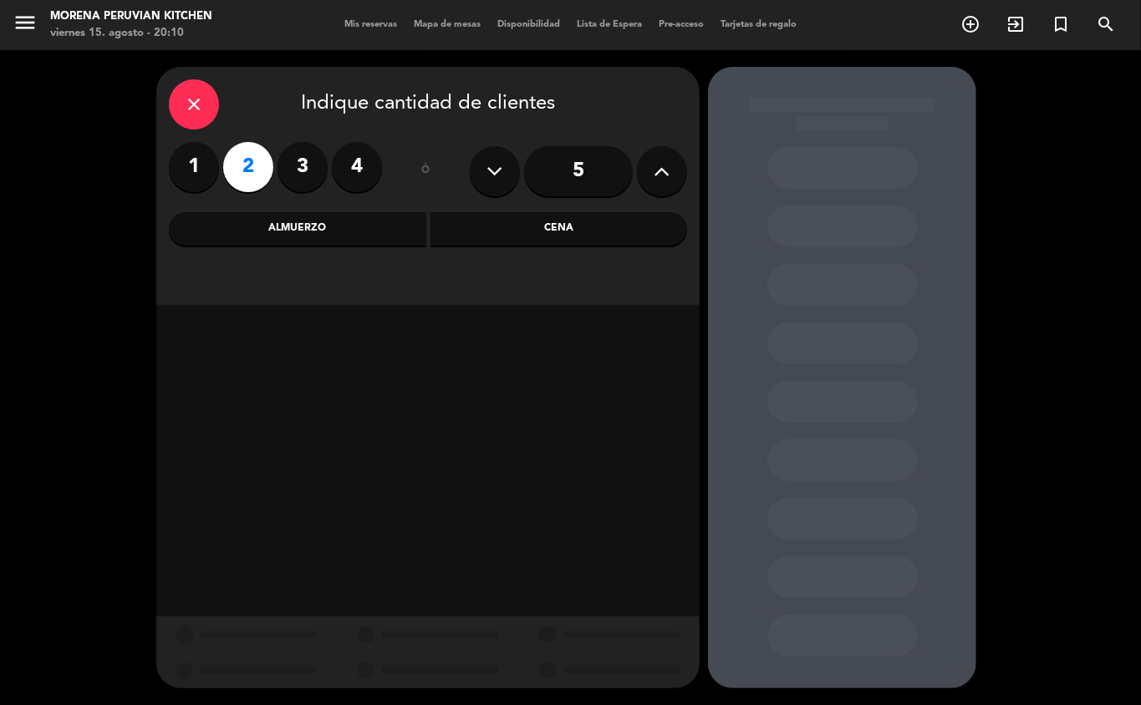
click at [329, 226] on div "Almuerzo" at bounding box center [297, 228] width 257 height 33
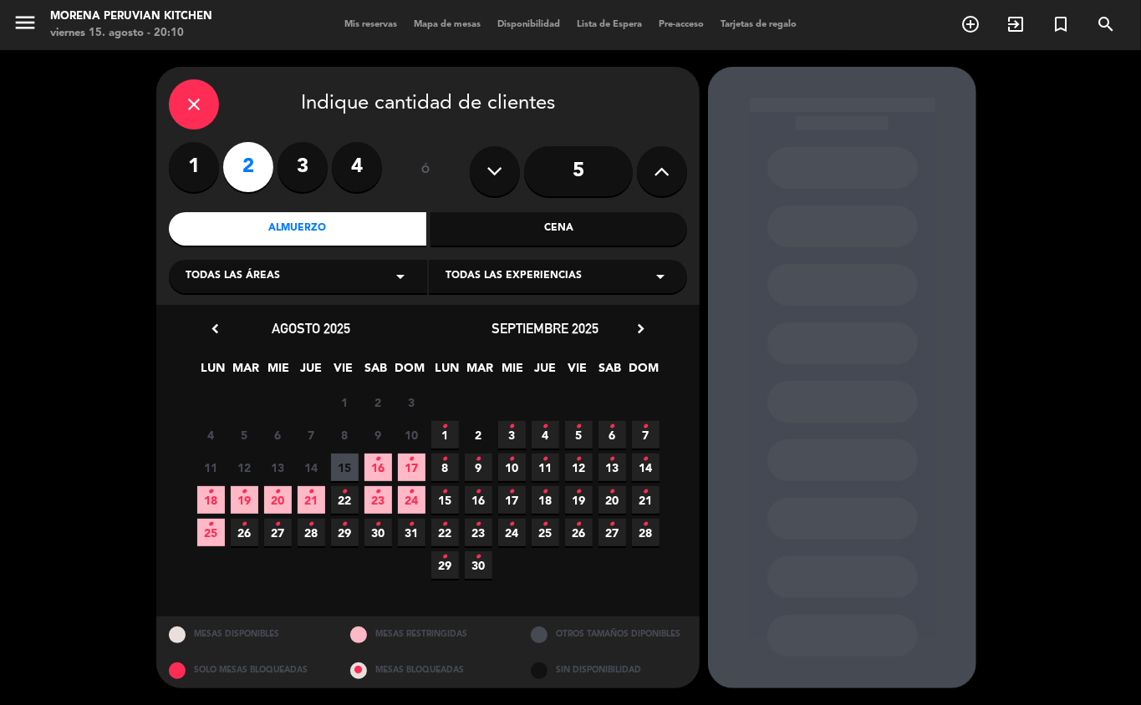
click at [375, 465] on icon "•" at bounding box center [378, 459] width 6 height 27
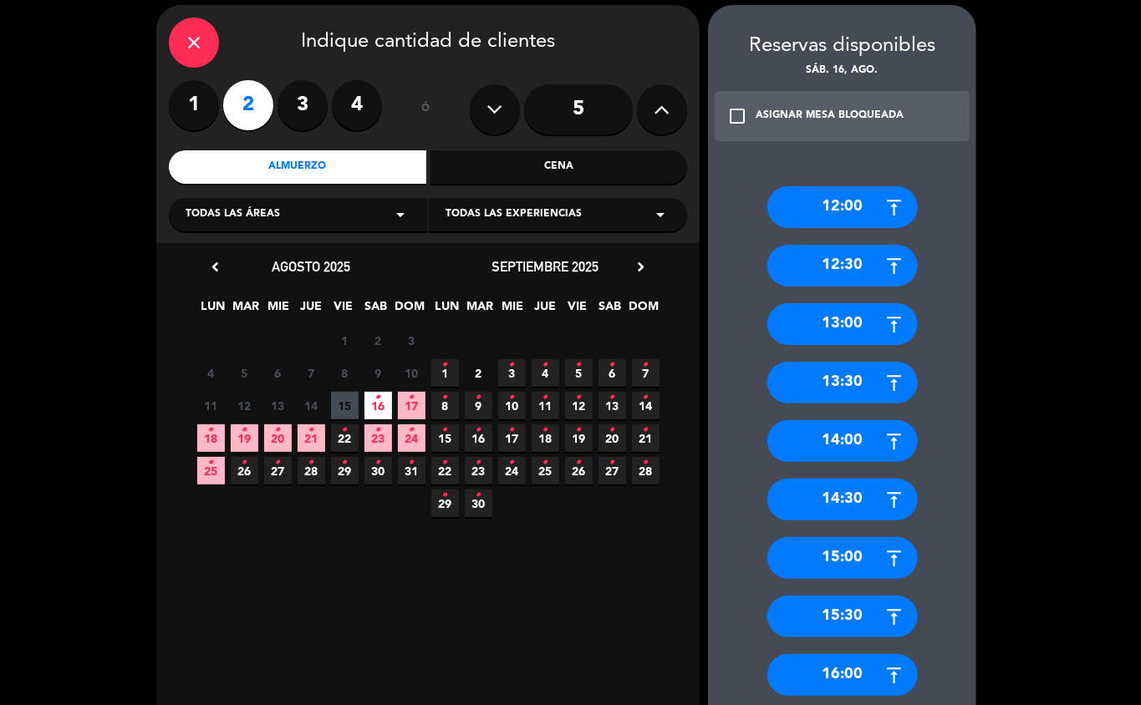
scroll to position [92, 0]
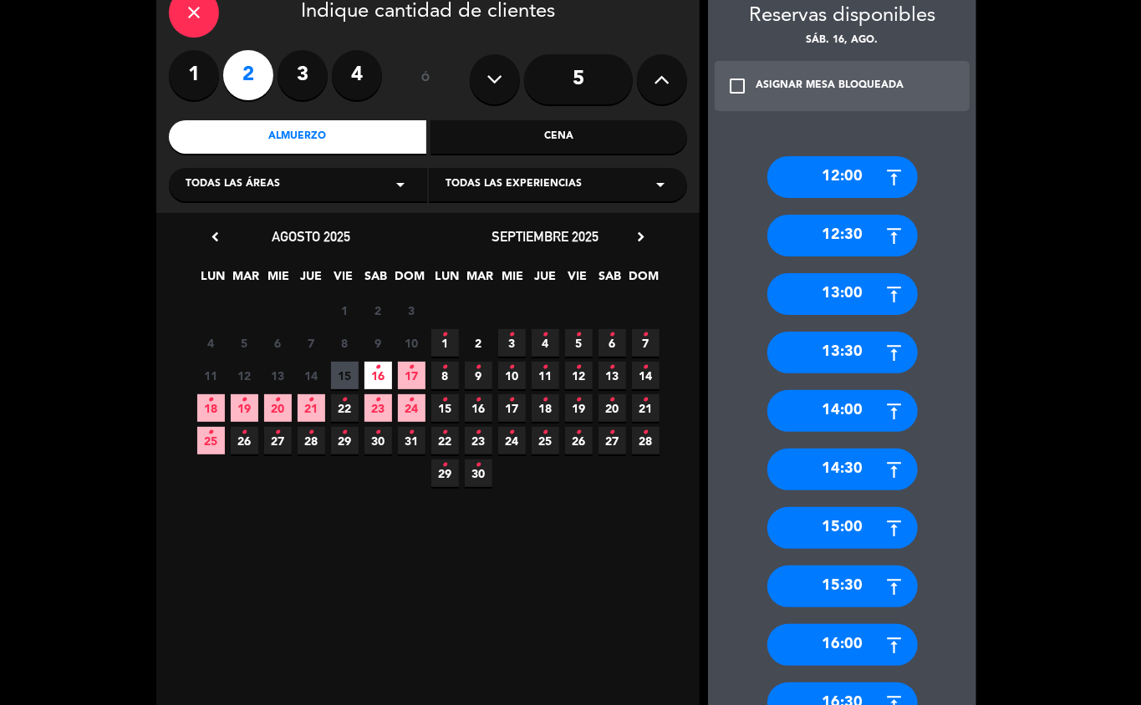
click at [869, 531] on div "15:00" at bounding box center [842, 528] width 150 height 42
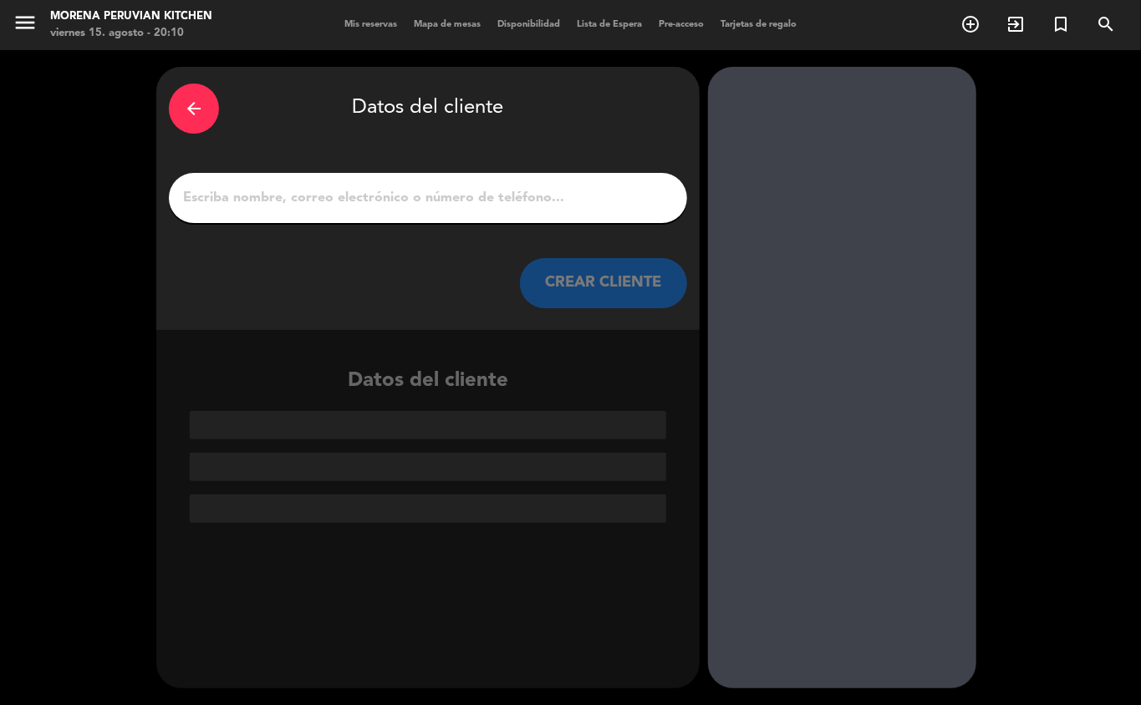
click at [386, 206] on input "1" at bounding box center [427, 197] width 493 height 23
click at [241, 204] on input "1" at bounding box center [427, 197] width 493 height 23
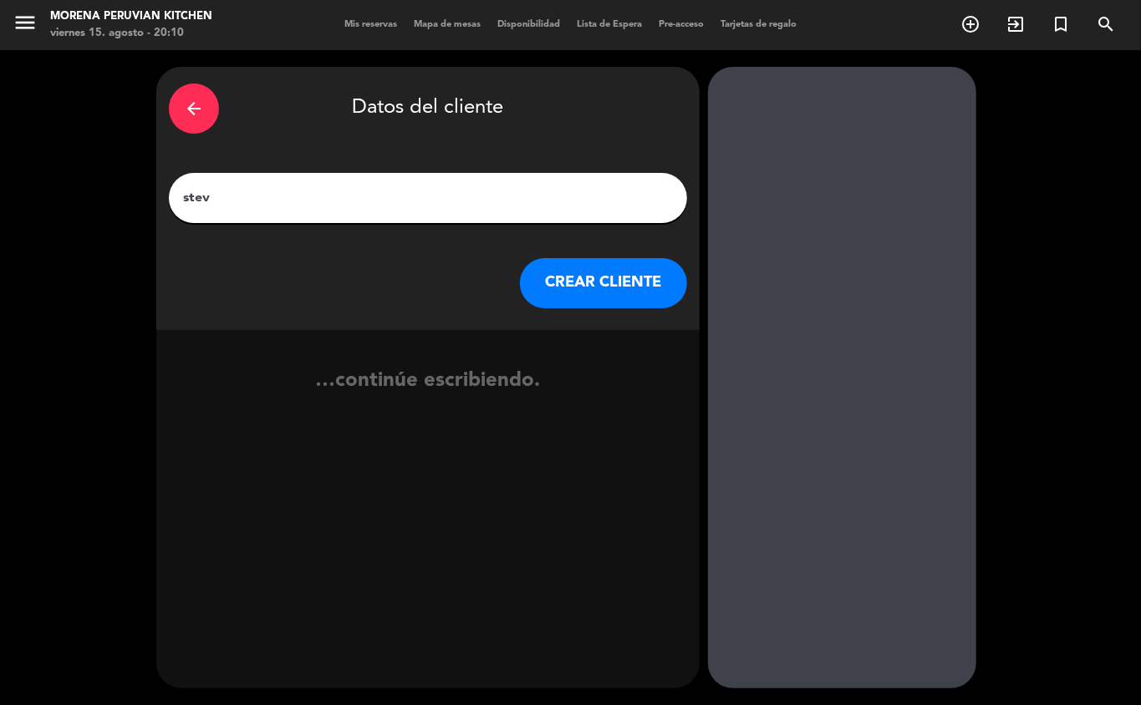
type input "[PERSON_NAME]"
click at [627, 301] on button "CREAR CLIENTE" at bounding box center [603, 283] width 167 height 50
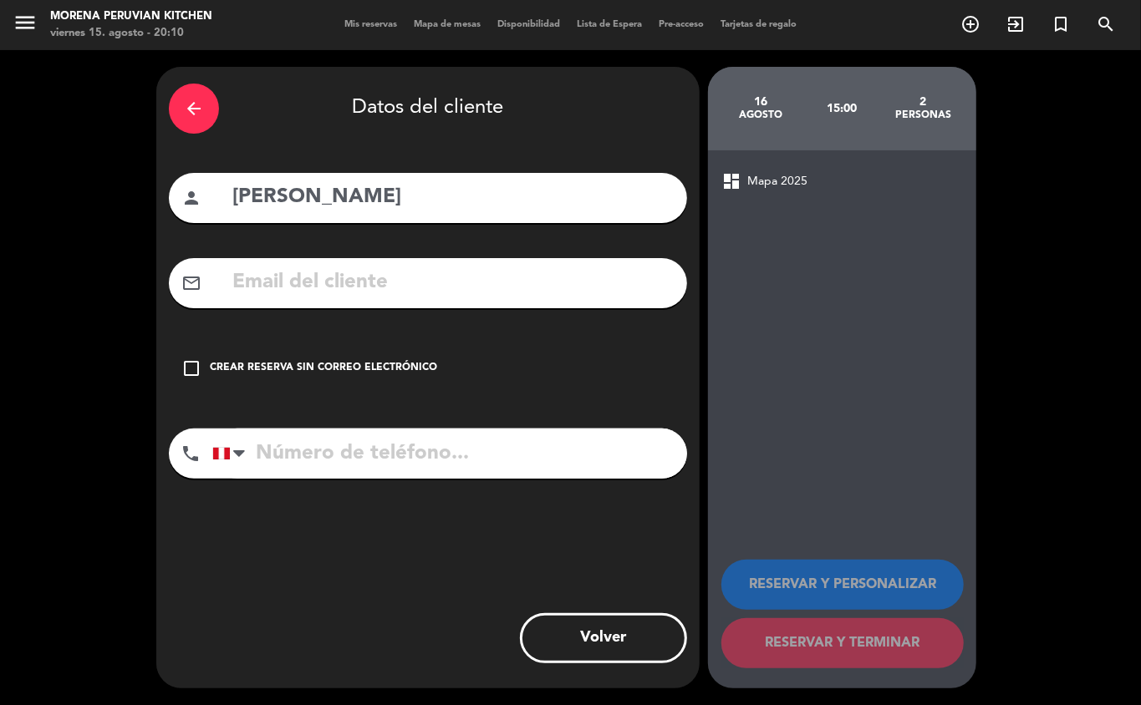
click at [343, 375] on div "Crear reserva sin correo electrónico" at bounding box center [323, 368] width 227 height 17
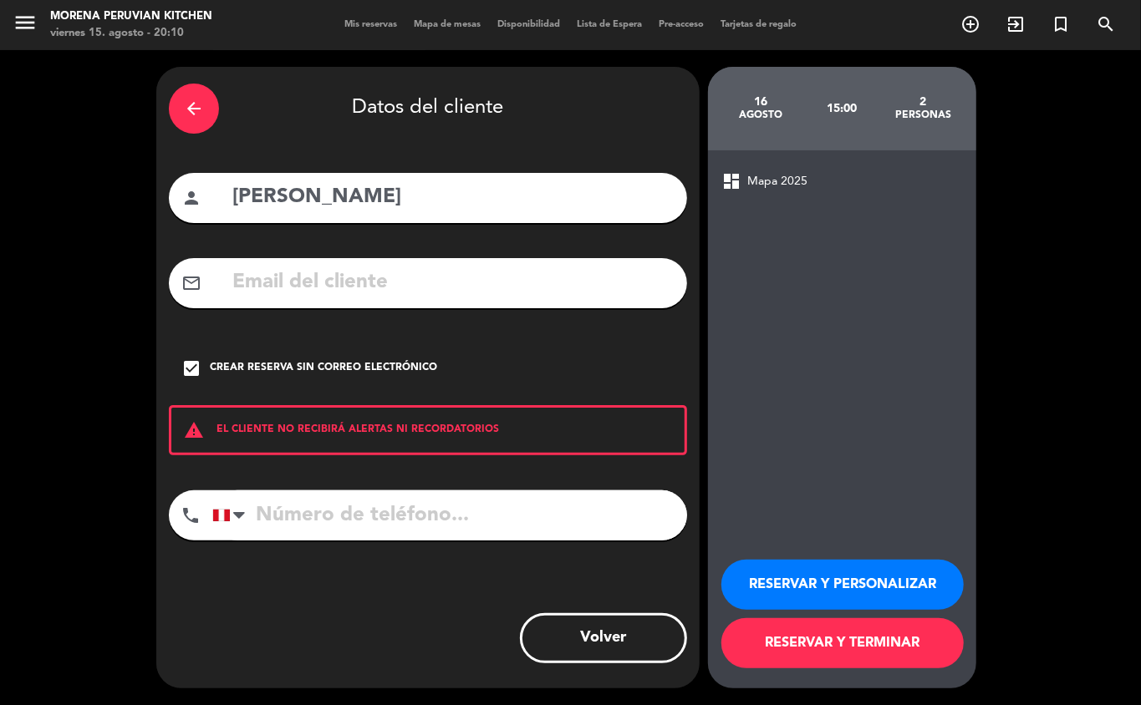
click at [479, 503] on input "tel" at bounding box center [449, 516] width 475 height 50
type input "[PHONE_NUMBER]"
click at [893, 653] on button "RESERVAR Y TERMINAR" at bounding box center [842, 643] width 242 height 50
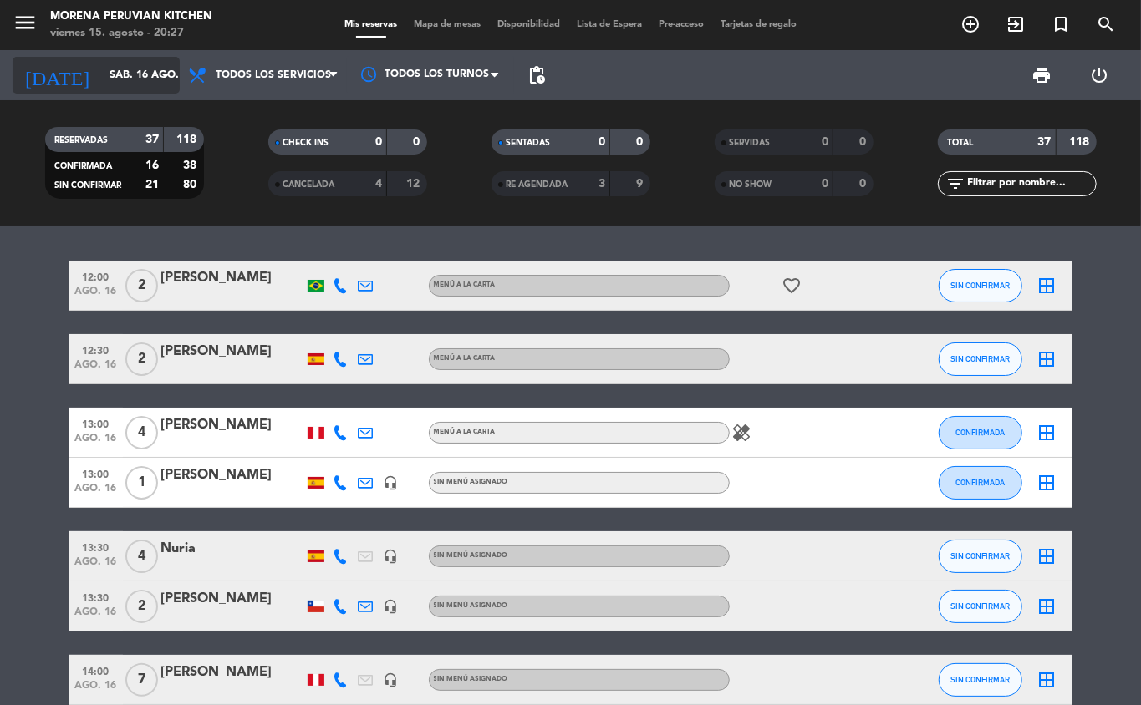
click at [130, 74] on input "sáb. 16 ago." at bounding box center [171, 75] width 141 height 28
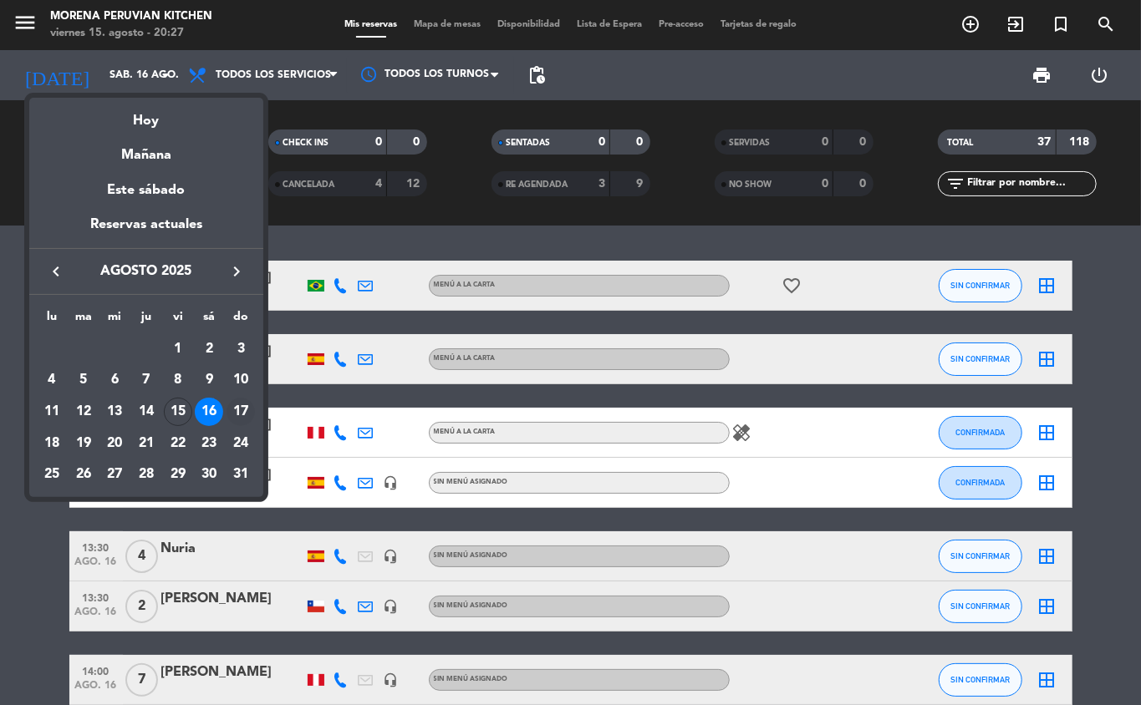
click at [241, 413] on div "17" at bounding box center [240, 412] width 28 height 28
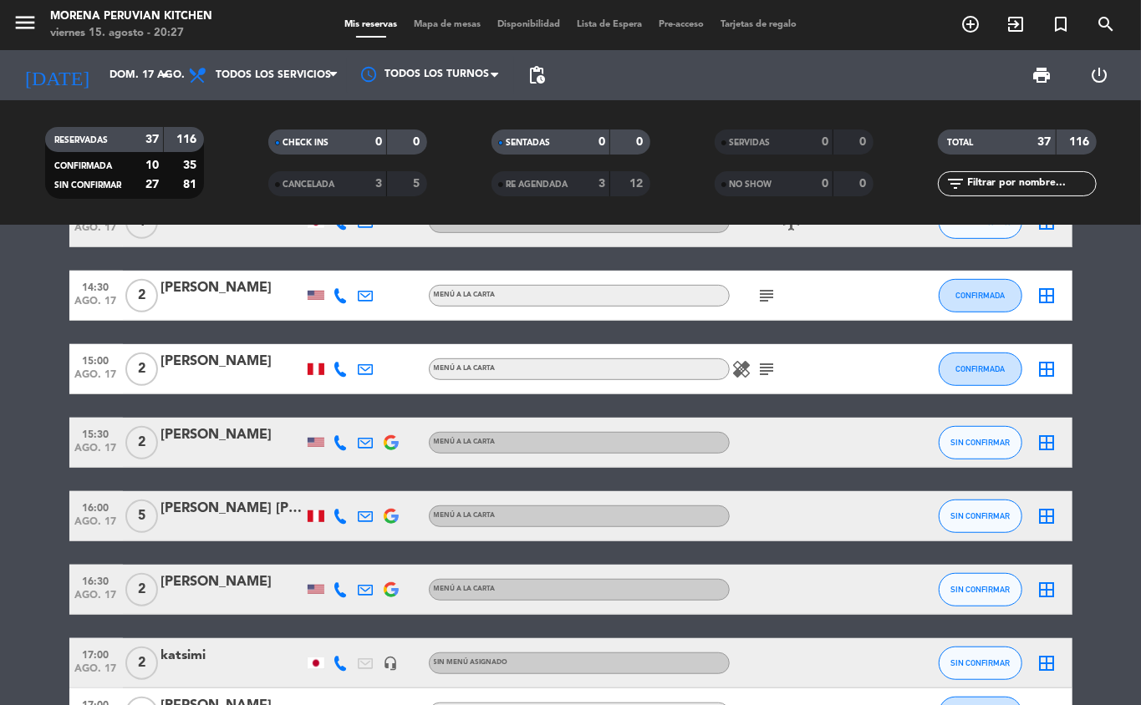
scroll to position [499, 0]
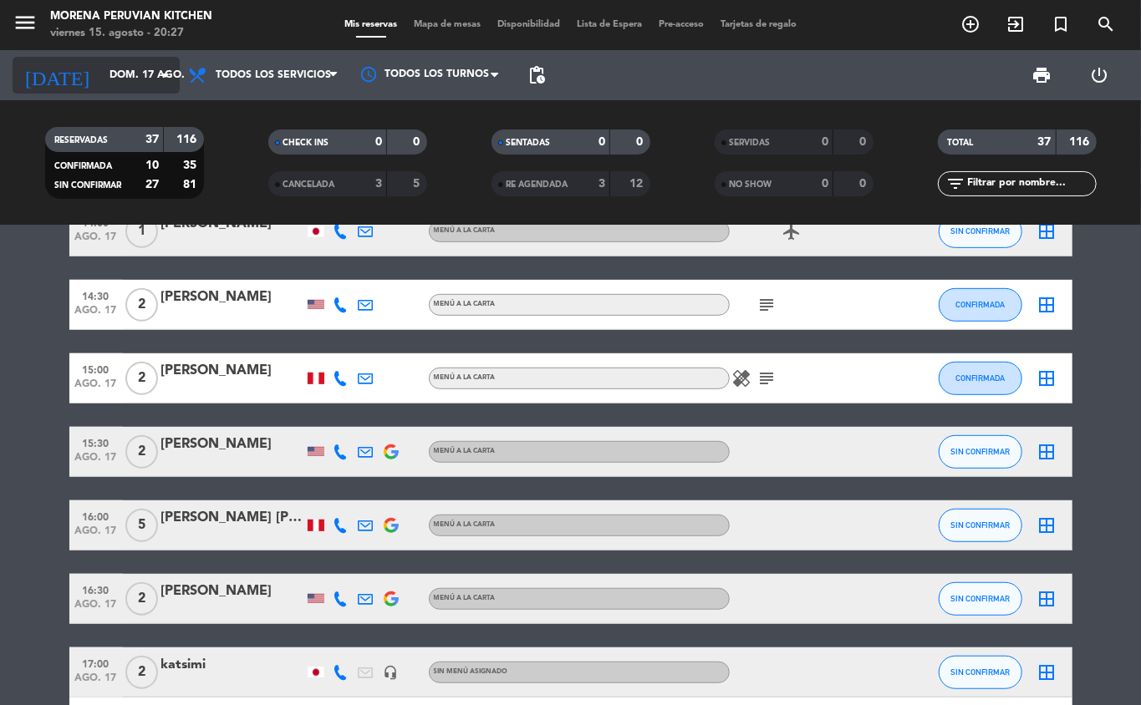
click at [104, 77] on input "dom. 17 ago." at bounding box center [171, 75] width 141 height 28
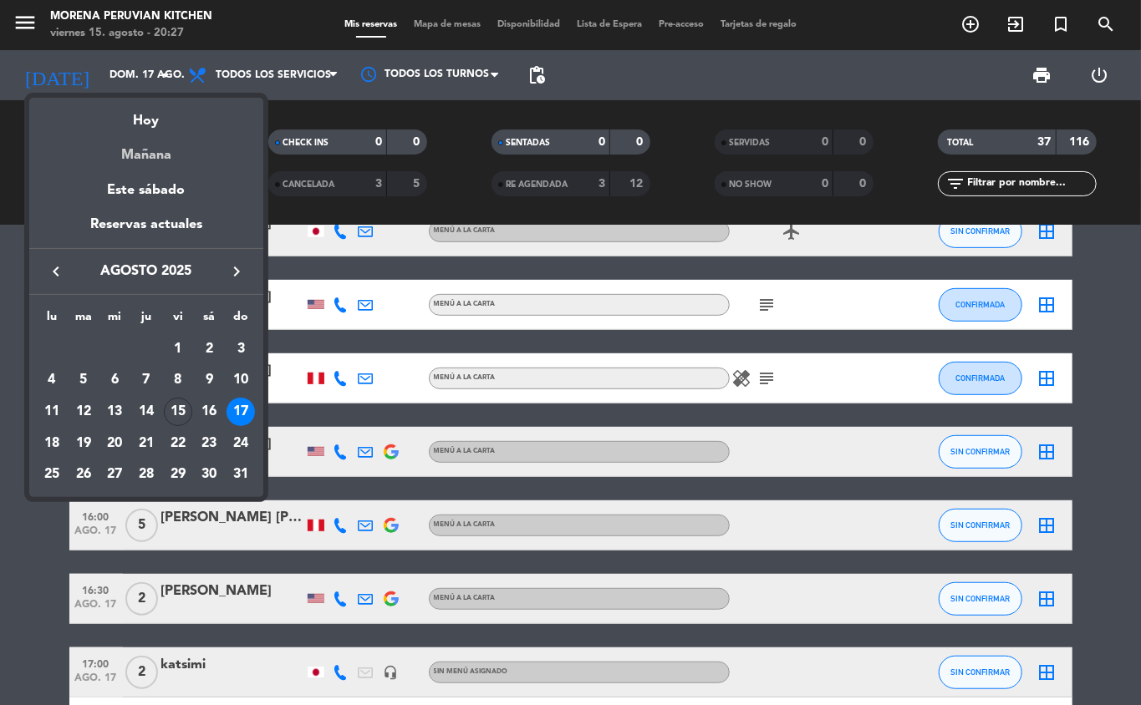
click at [159, 155] on div "Mañana" at bounding box center [146, 149] width 234 height 34
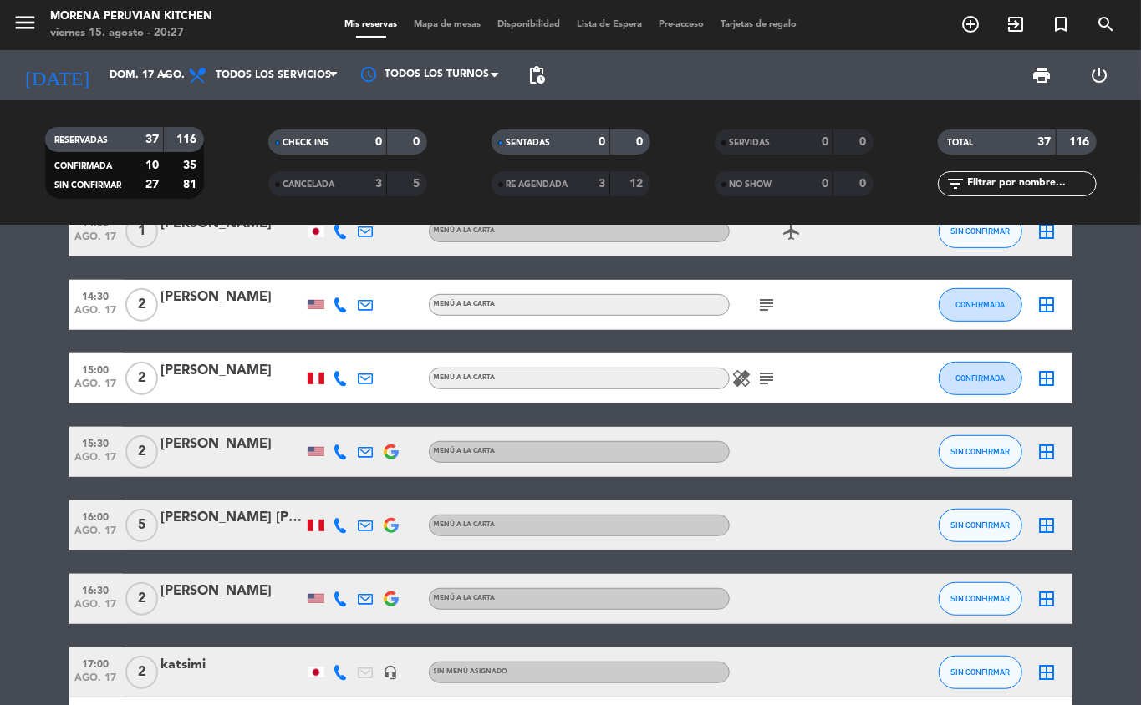
type input "sáb. 16 ago."
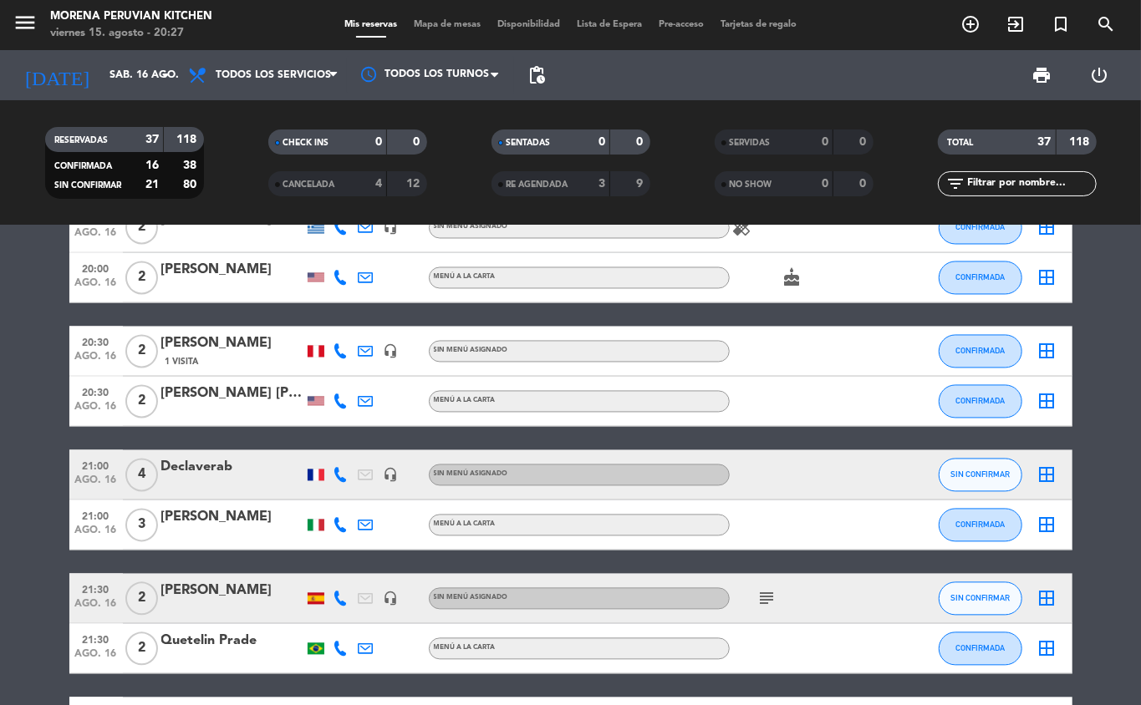
scroll to position [1787, 0]
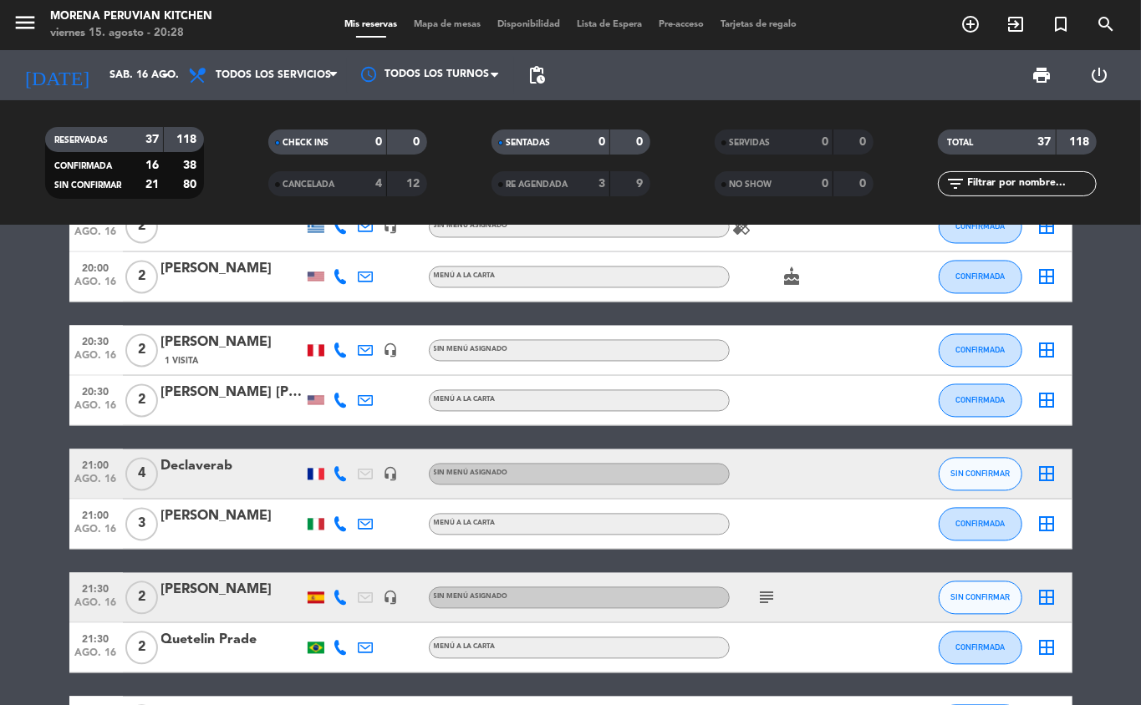
click at [961, 22] on icon "add_circle_outline" at bounding box center [970, 24] width 20 height 20
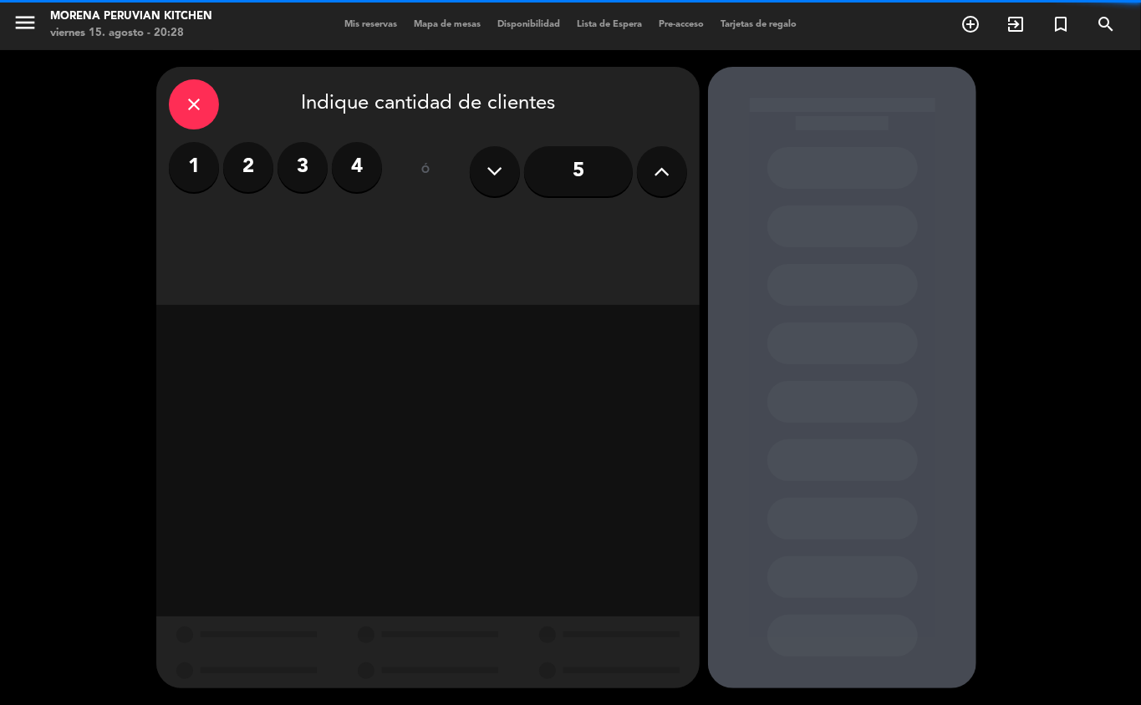
click at [664, 179] on icon at bounding box center [662, 171] width 16 height 25
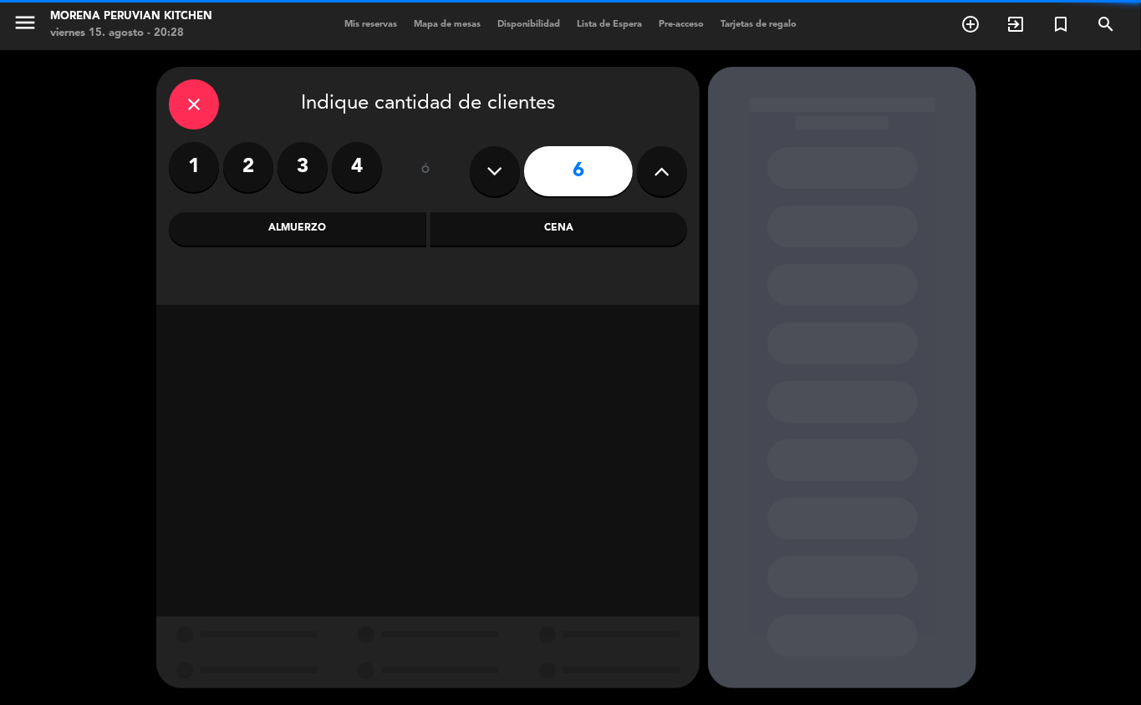
click at [663, 185] on button at bounding box center [662, 171] width 50 height 50
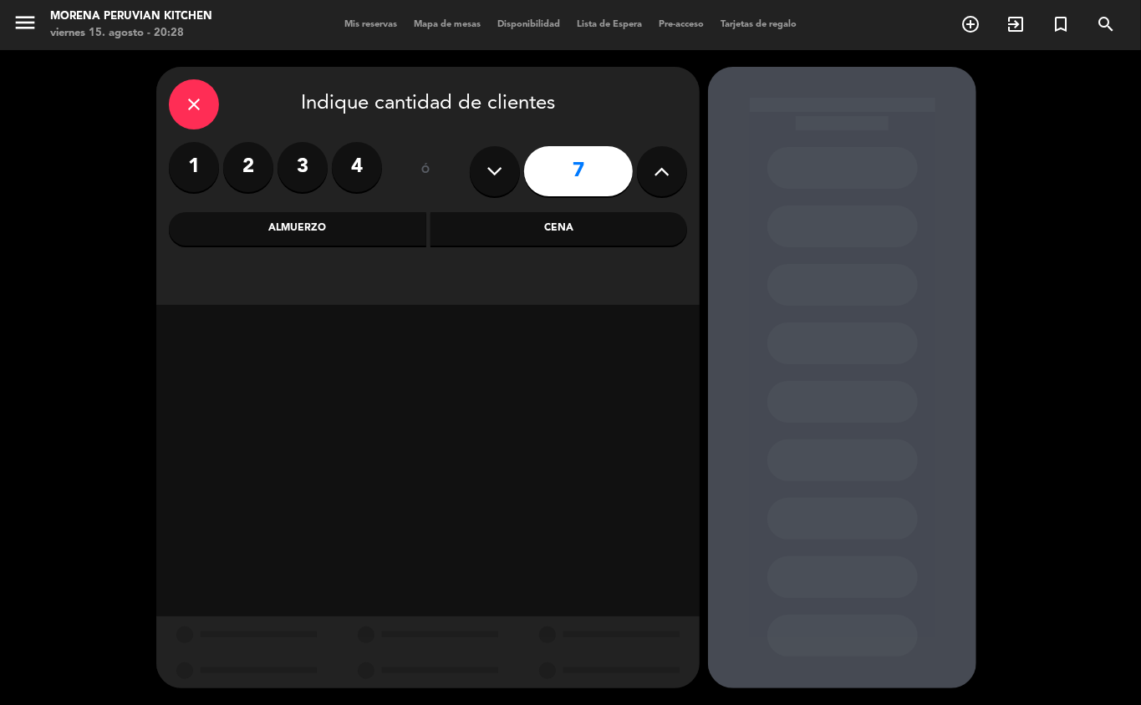
click at [660, 178] on icon at bounding box center [662, 171] width 16 height 25
type input "8"
click at [555, 228] on div "Cena" at bounding box center [558, 228] width 257 height 33
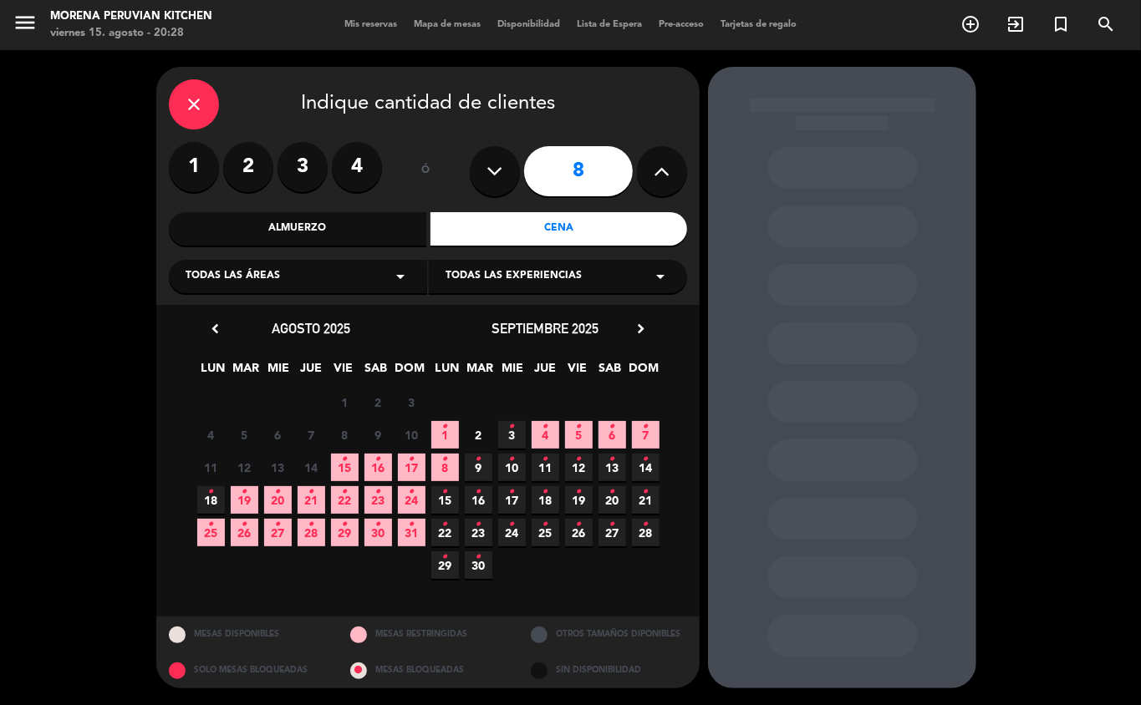
click at [379, 475] on span "16 •" at bounding box center [378, 468] width 28 height 28
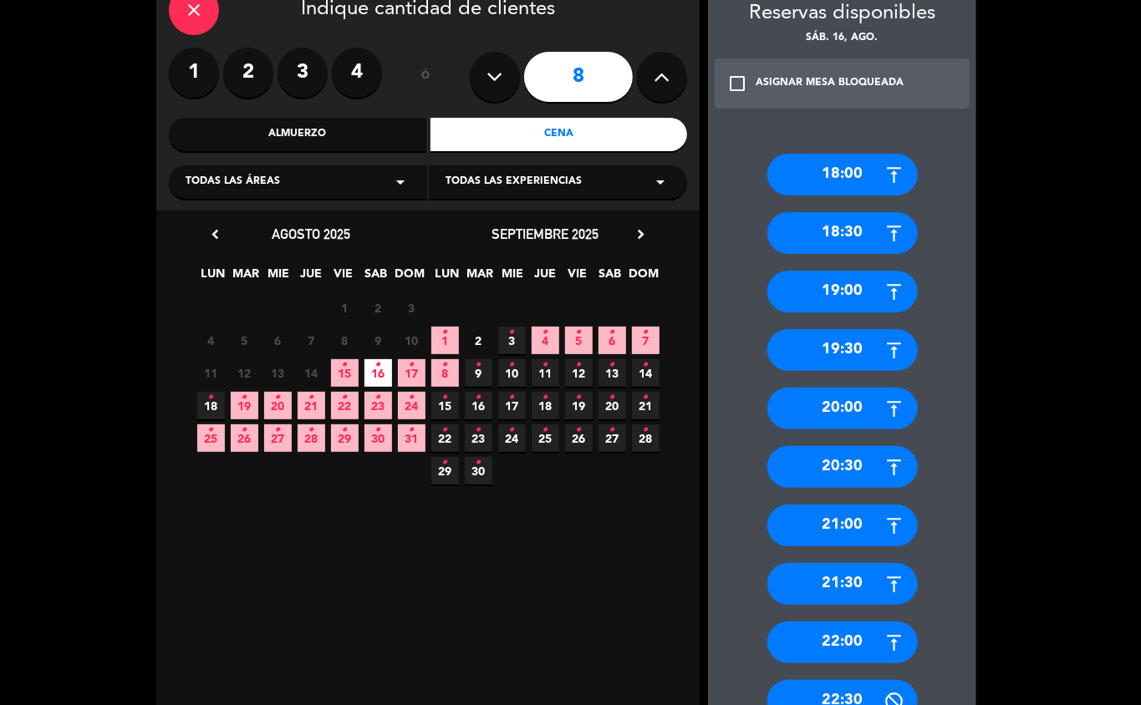
scroll to position [89, 0]
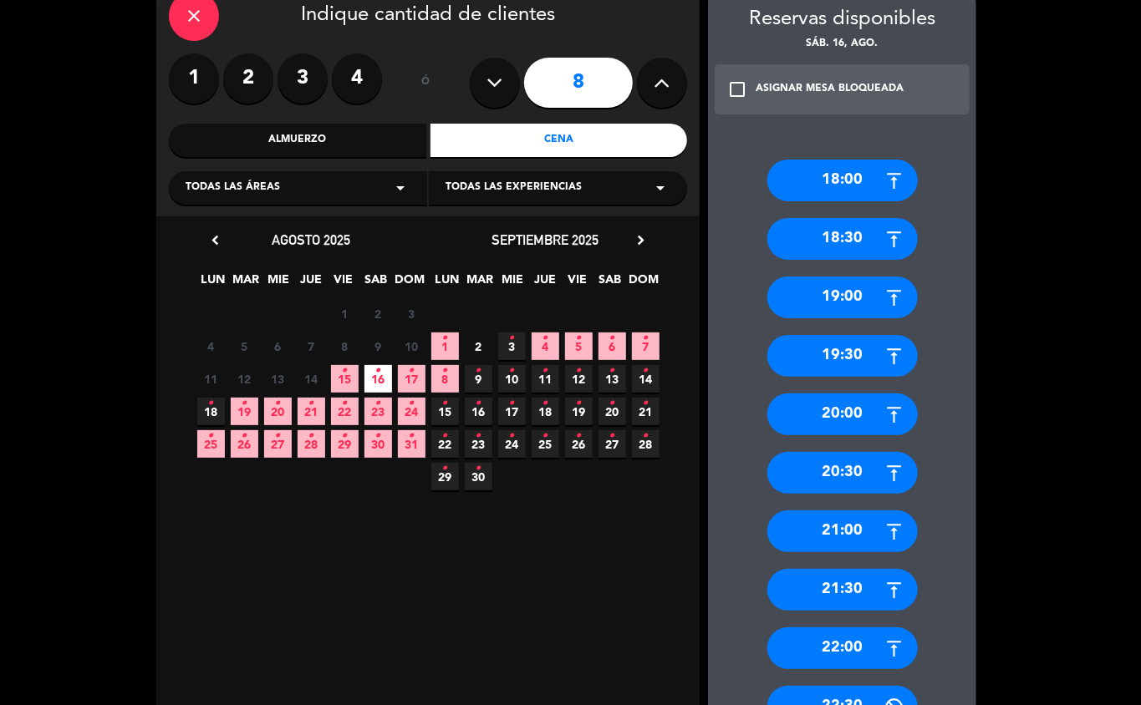
click at [856, 543] on div "21:00" at bounding box center [842, 532] width 150 height 42
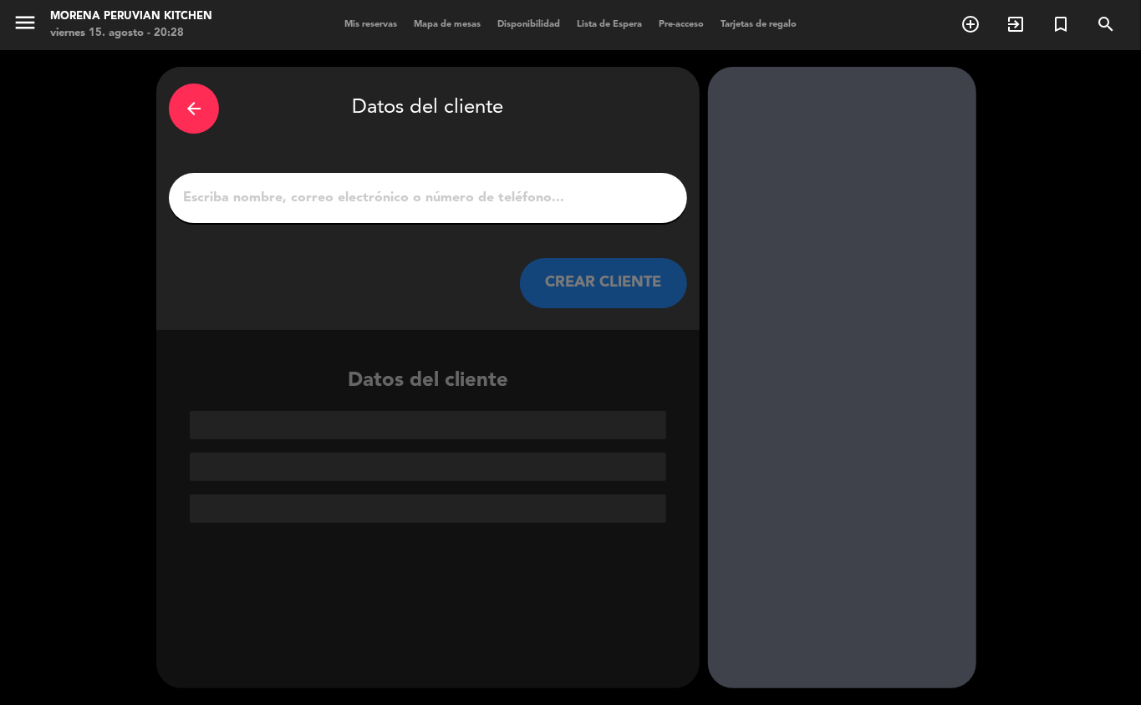
click at [379, 207] on input "1" at bounding box center [427, 197] width 493 height 23
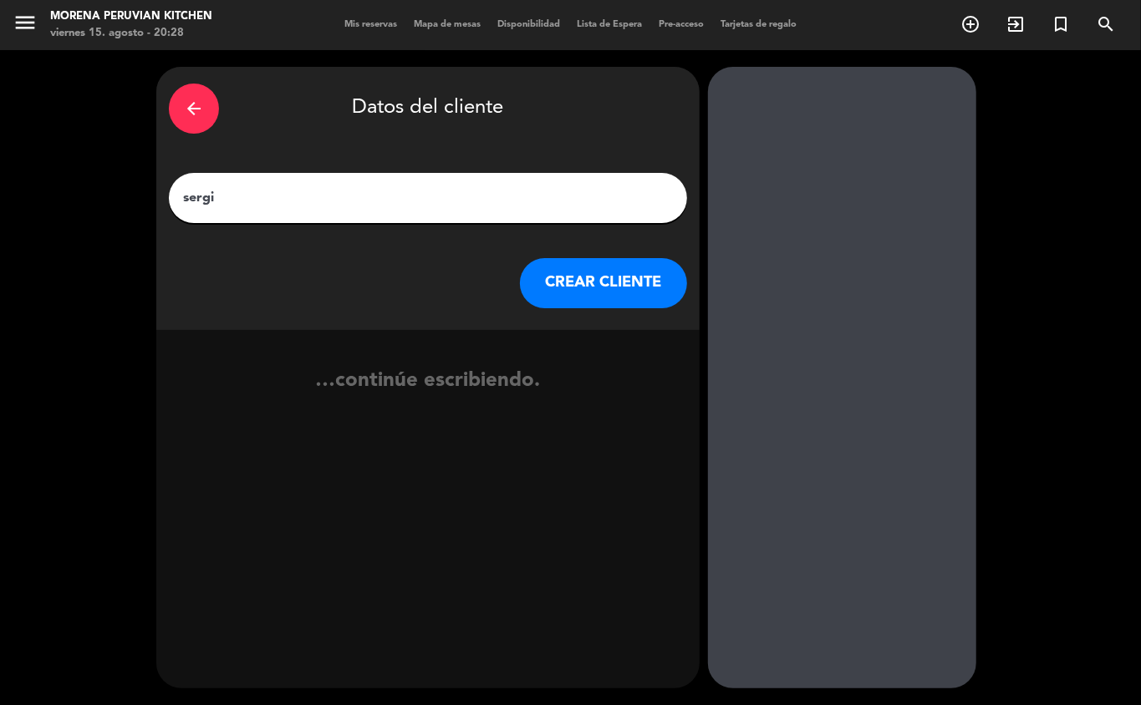
type input "[PERSON_NAME]"
click at [562, 298] on button "CREAR CLIENTE" at bounding box center [603, 283] width 167 height 50
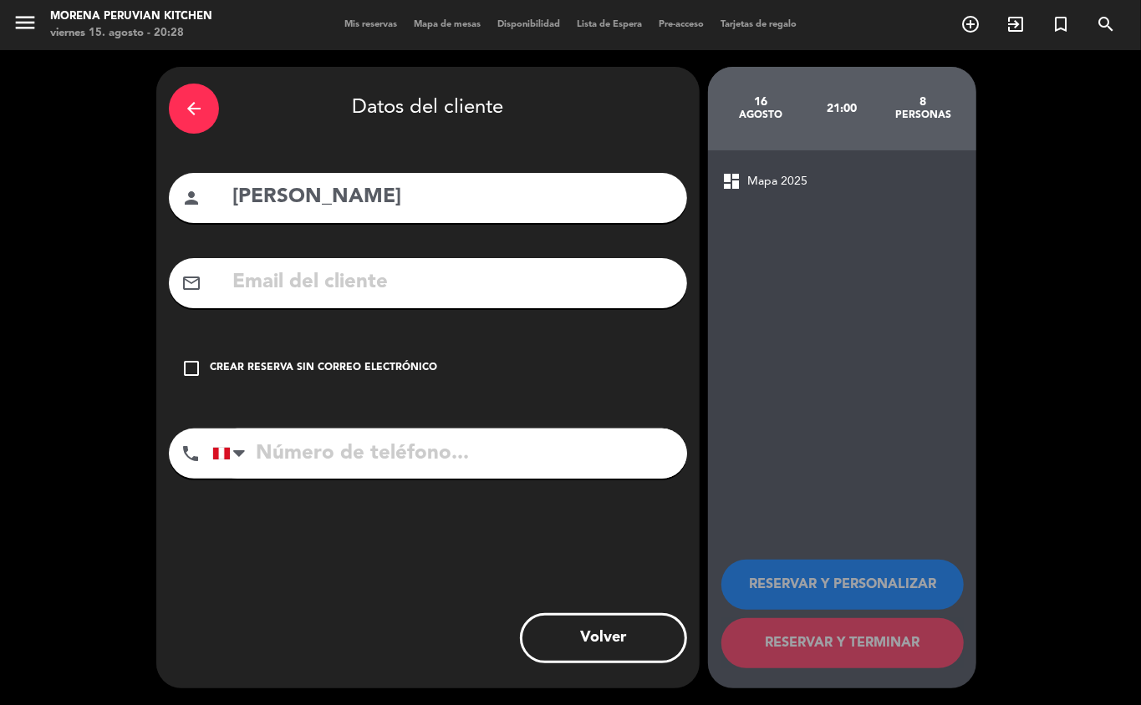
click at [338, 361] on div "Crear reserva sin correo electrónico" at bounding box center [323, 368] width 227 height 17
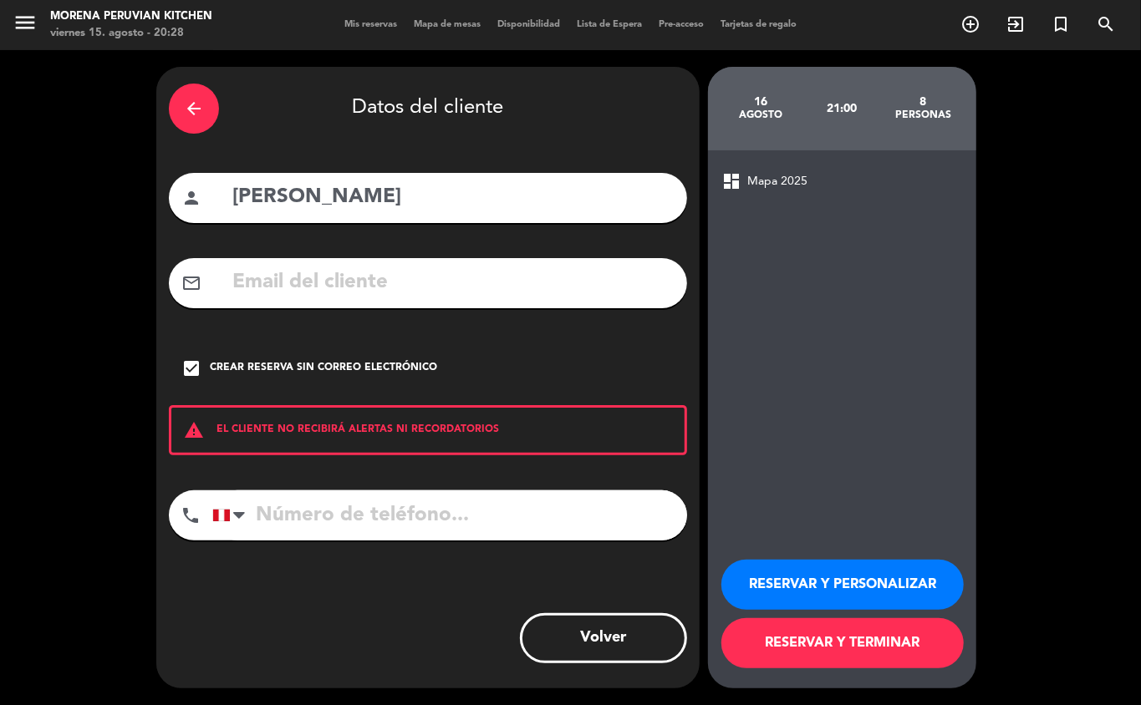
click at [386, 506] on input "tel" at bounding box center [449, 516] width 475 height 50
type input "[PHONE_NUMBER]"
click at [886, 648] on button "RESERVAR Y TERMINAR" at bounding box center [842, 643] width 242 height 50
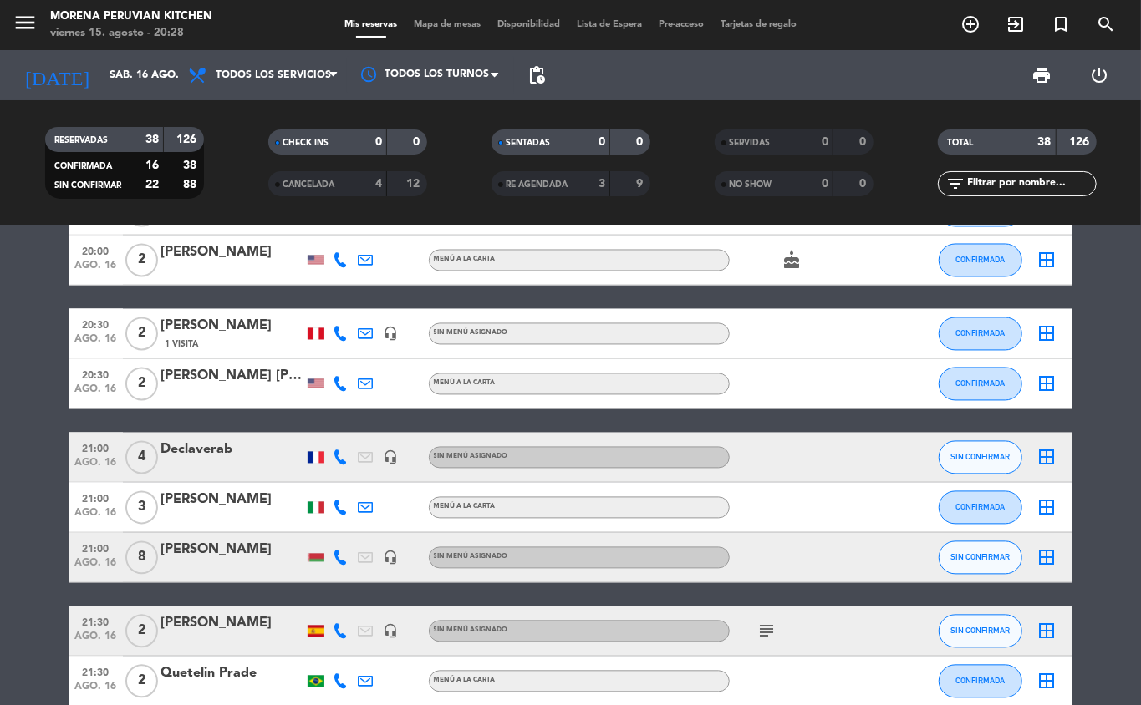
scroll to position [1869, 0]
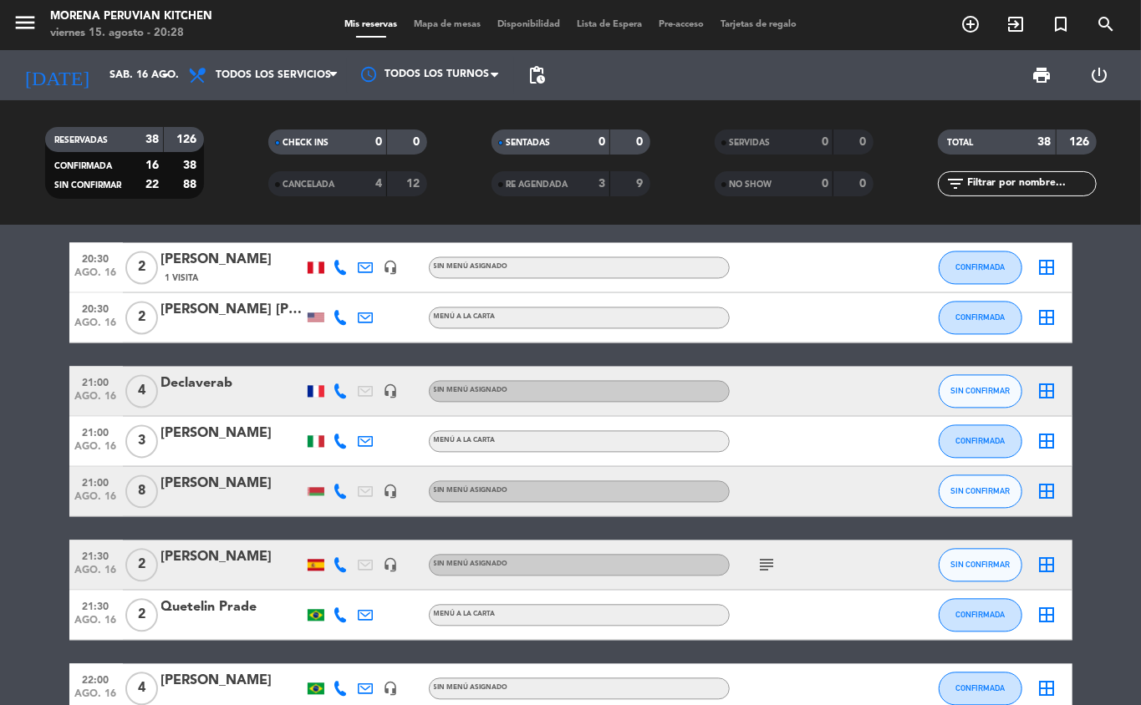
click at [311, 495] on div at bounding box center [316, 492] width 17 height 8
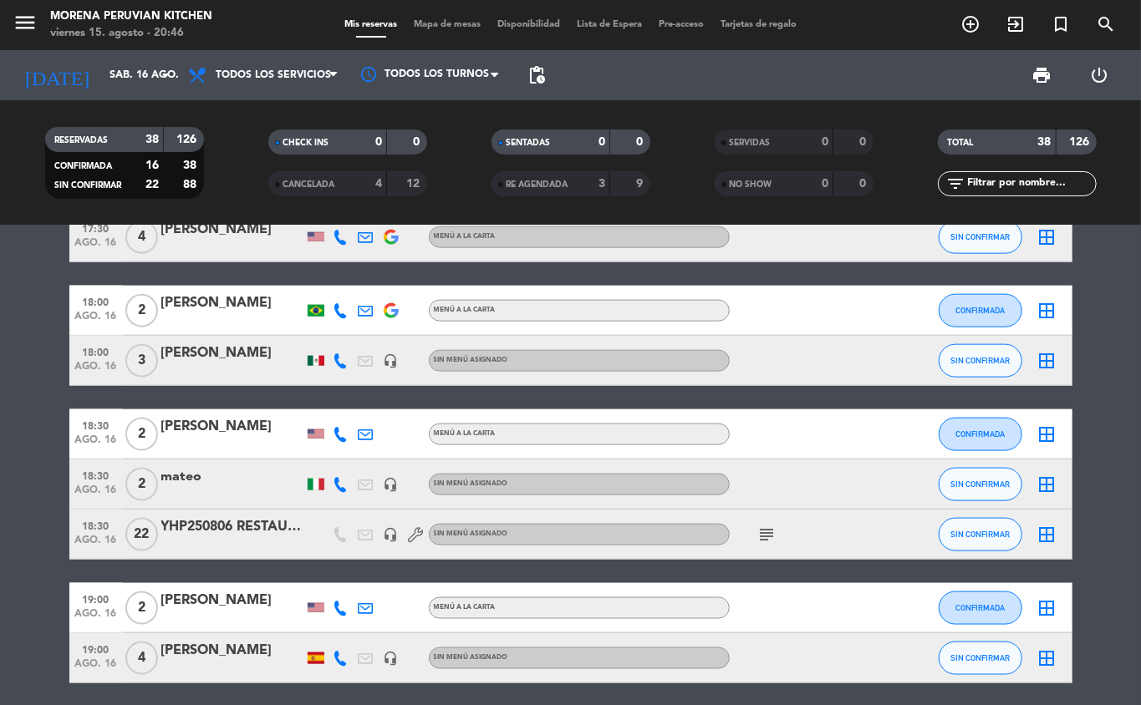
scroll to position [1064, 0]
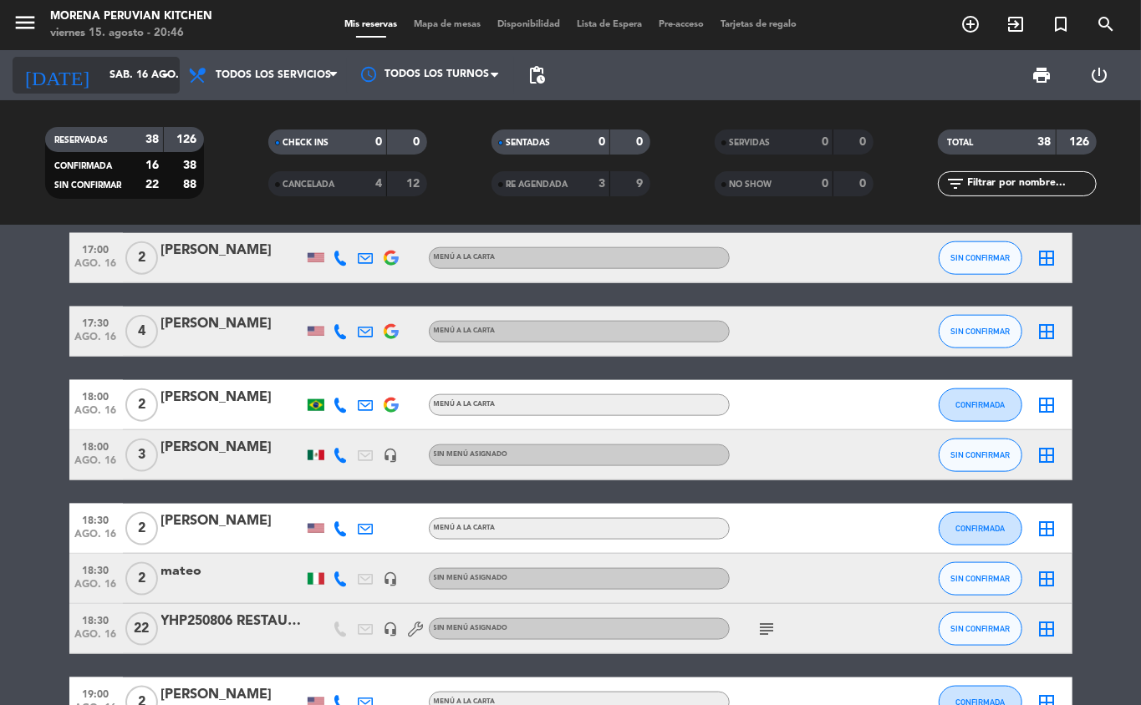
click at [139, 82] on input "sáb. 16 ago." at bounding box center [171, 75] width 141 height 28
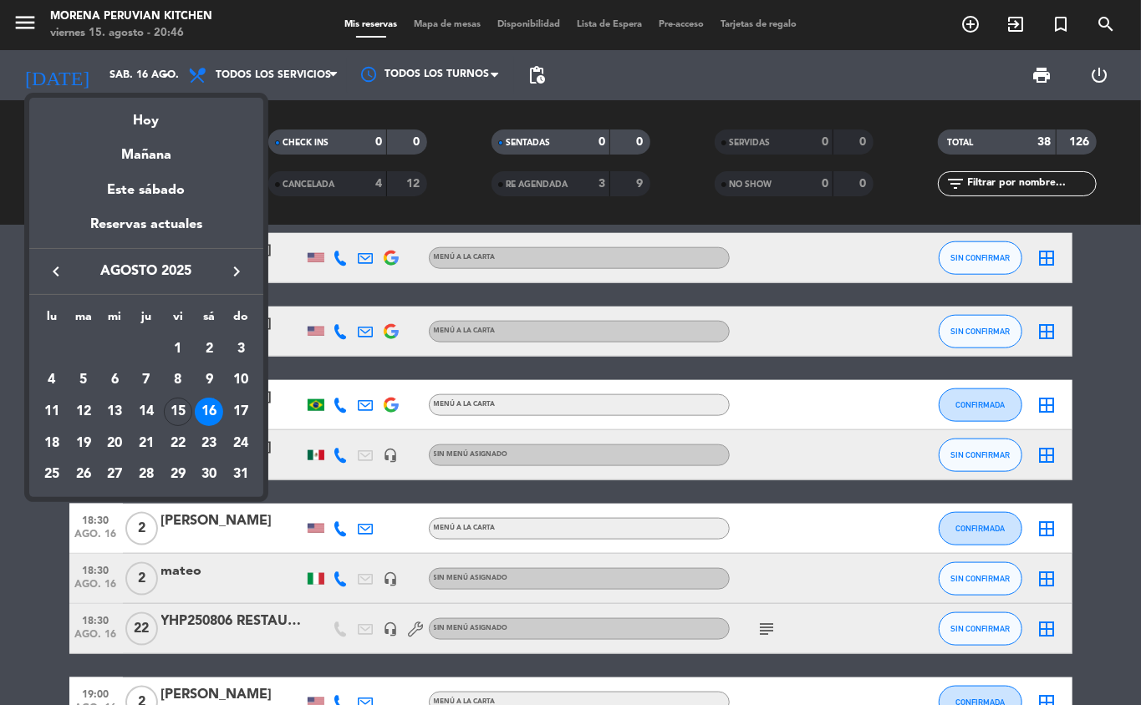
click at [131, 77] on div at bounding box center [570, 352] width 1141 height 705
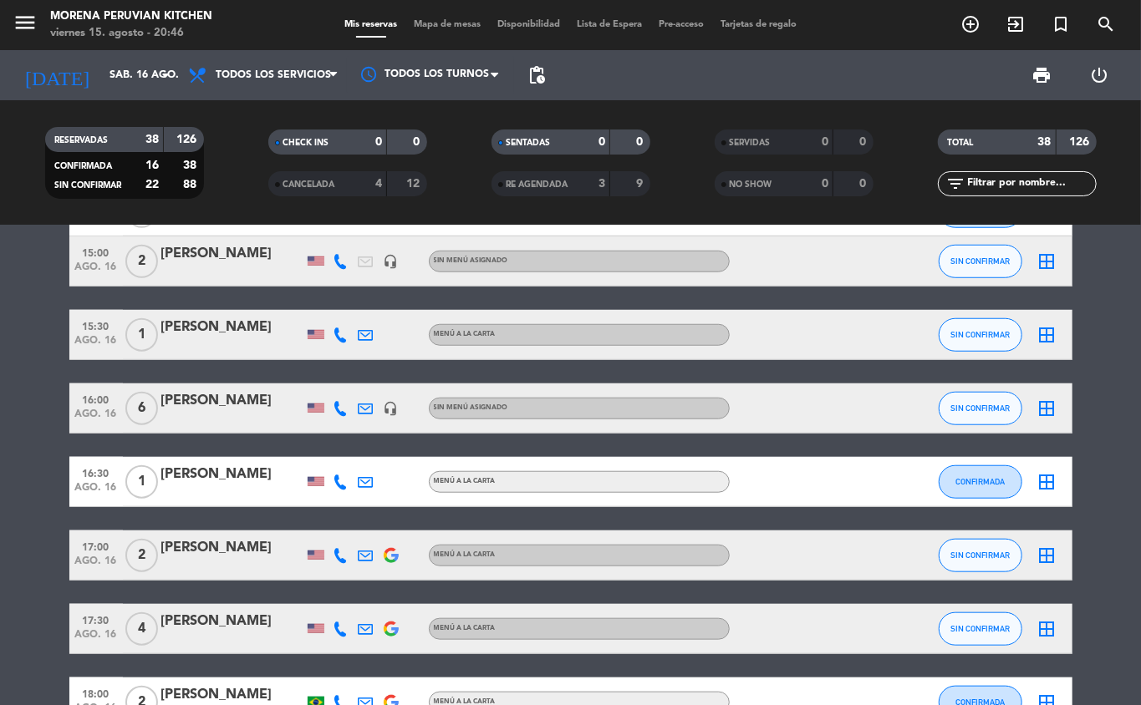
scroll to position [767, 0]
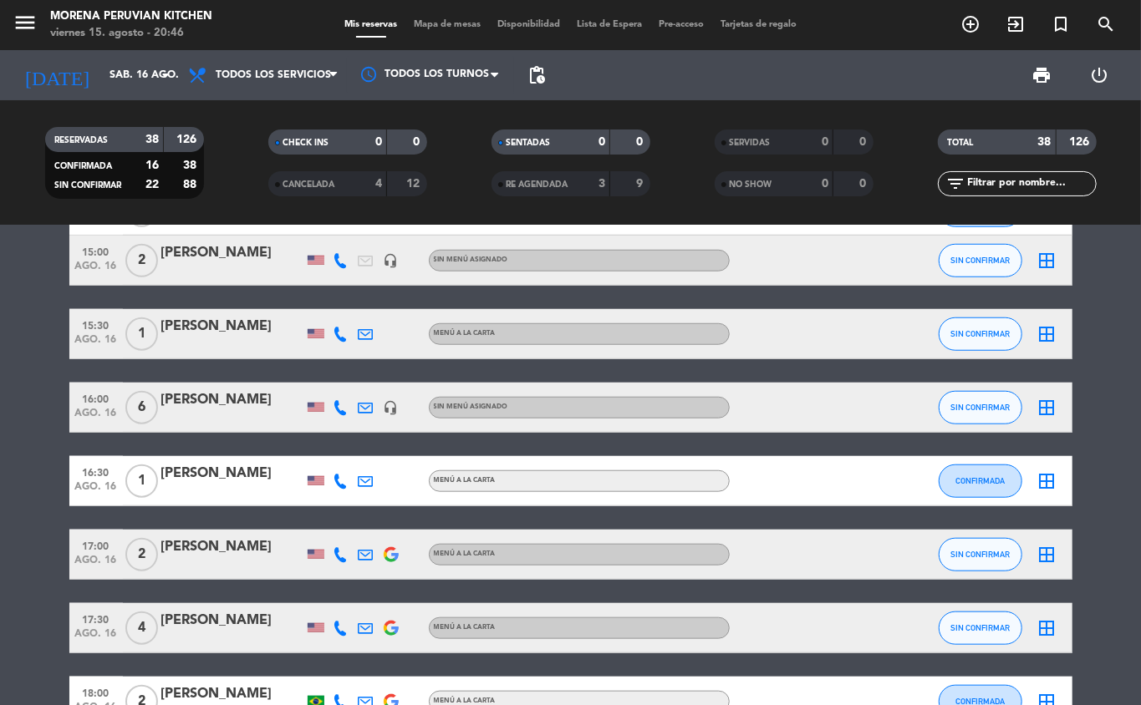
click at [970, 28] on icon "add_circle_outline" at bounding box center [970, 24] width 20 height 20
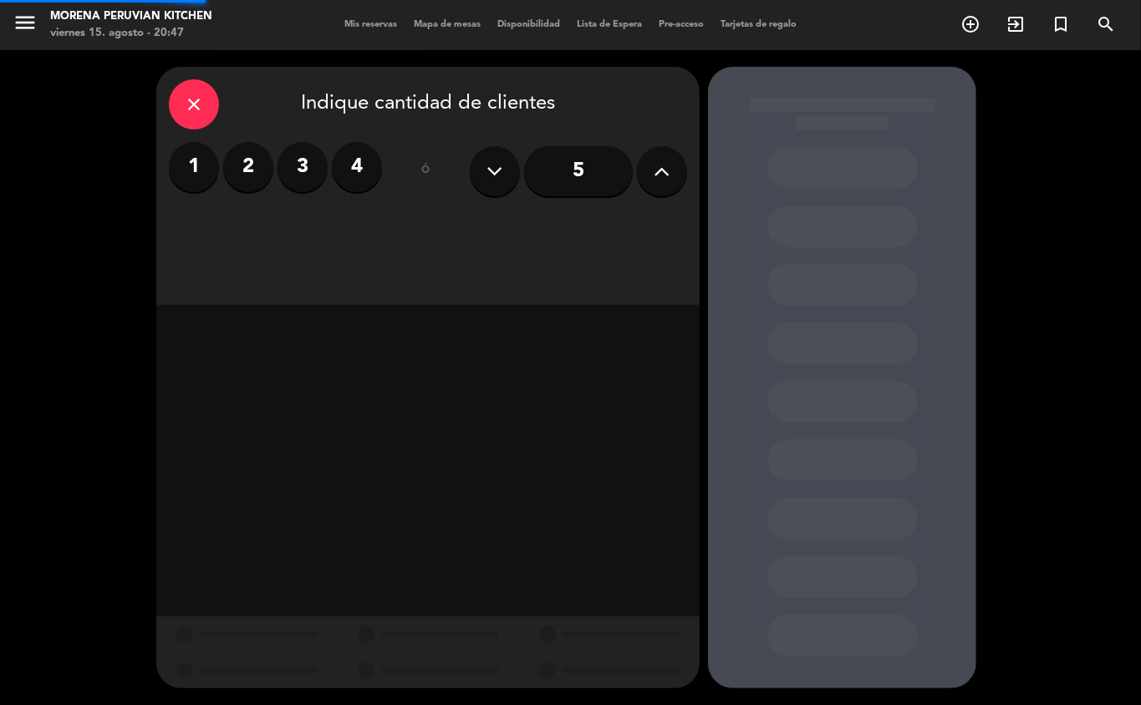
click at [265, 175] on label "2" at bounding box center [248, 167] width 50 height 50
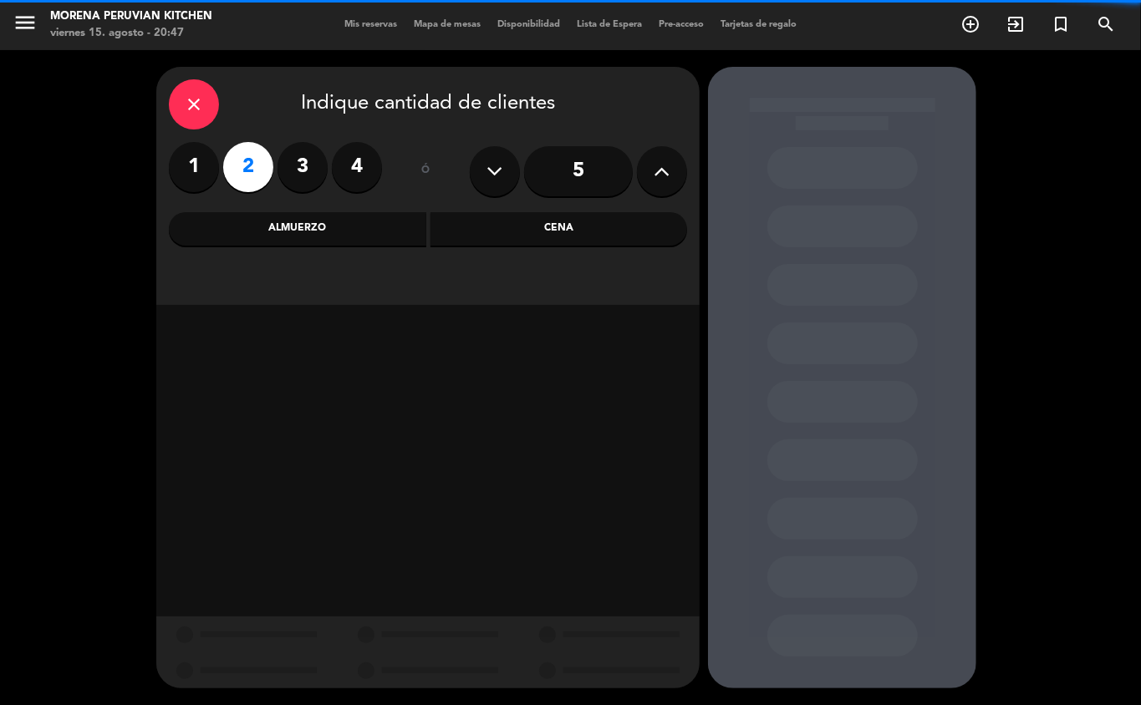
click at [354, 227] on div "Almuerzo" at bounding box center [297, 228] width 257 height 33
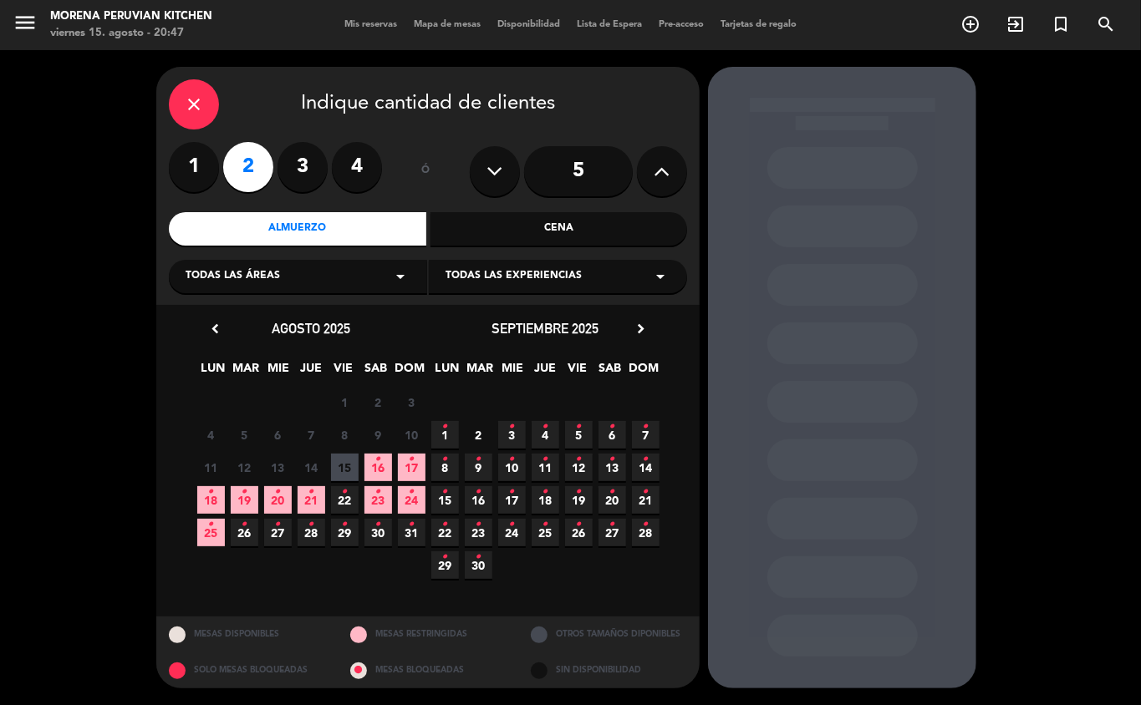
click at [378, 470] on icon "•" at bounding box center [378, 459] width 6 height 27
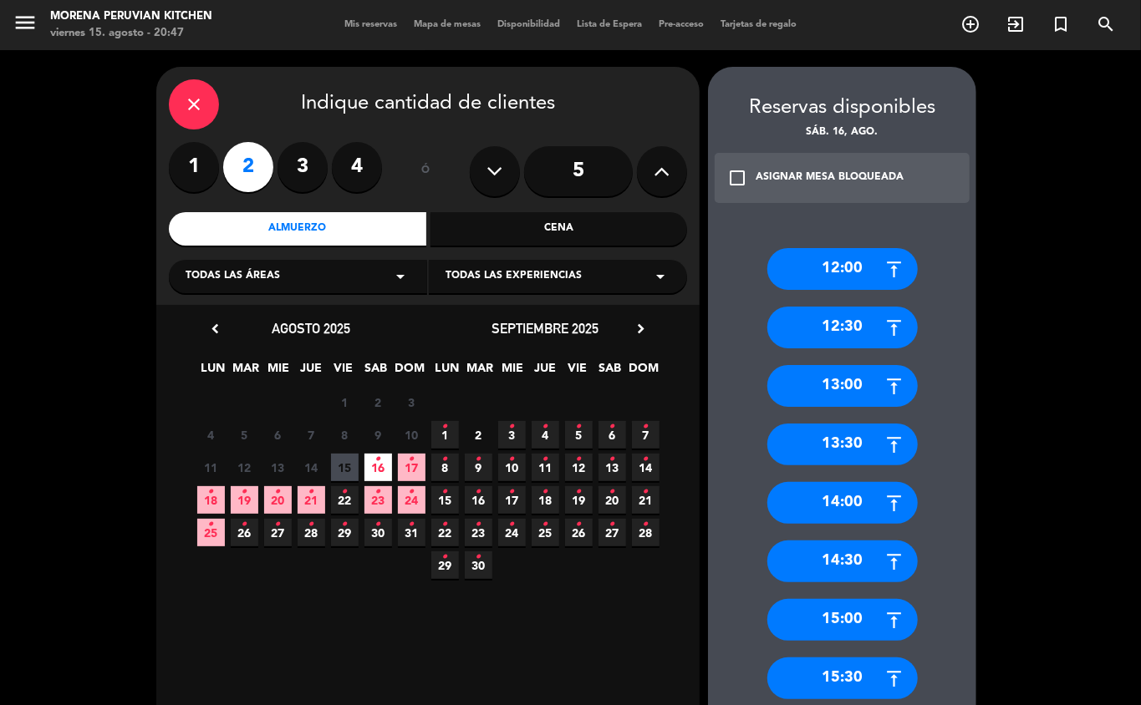
scroll to position [80, 0]
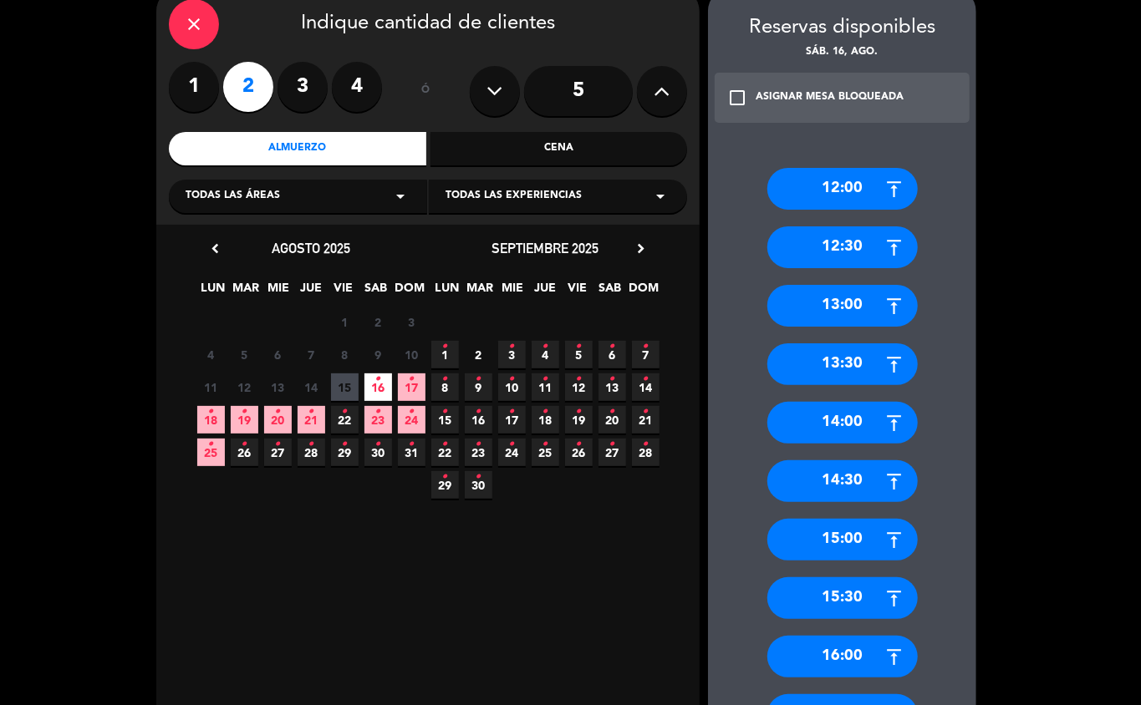
click at [862, 643] on div "16:00" at bounding box center [842, 657] width 150 height 42
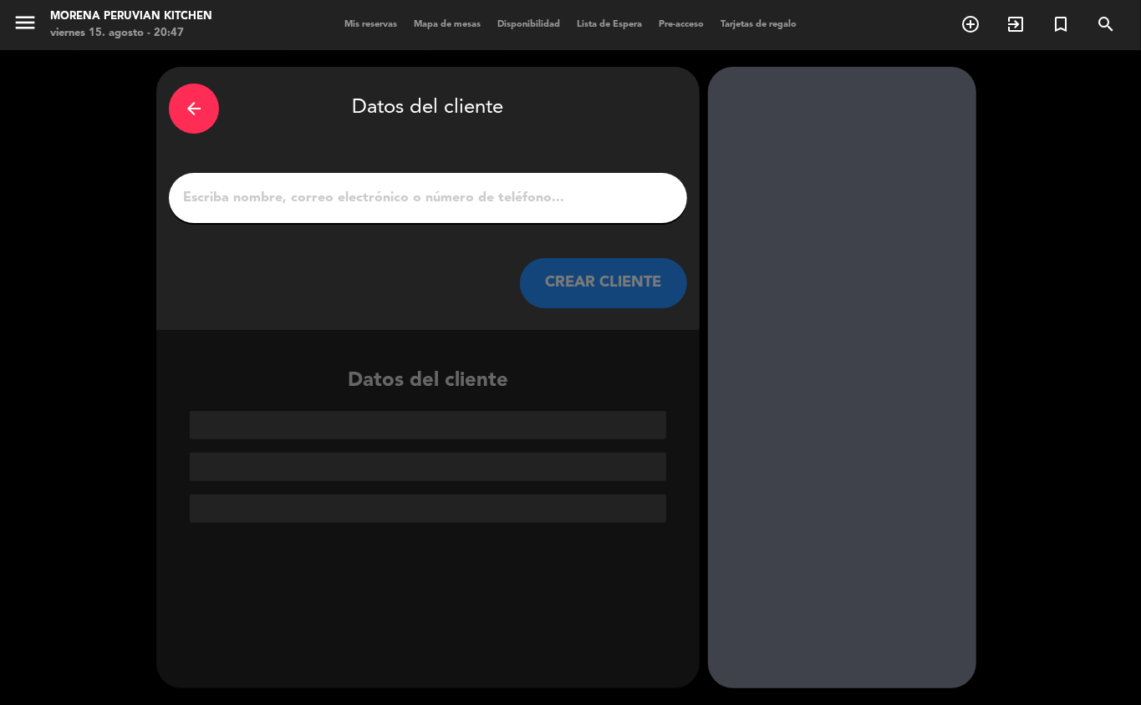
scroll to position [0, 0]
click at [486, 208] on input "1" at bounding box center [427, 197] width 493 height 23
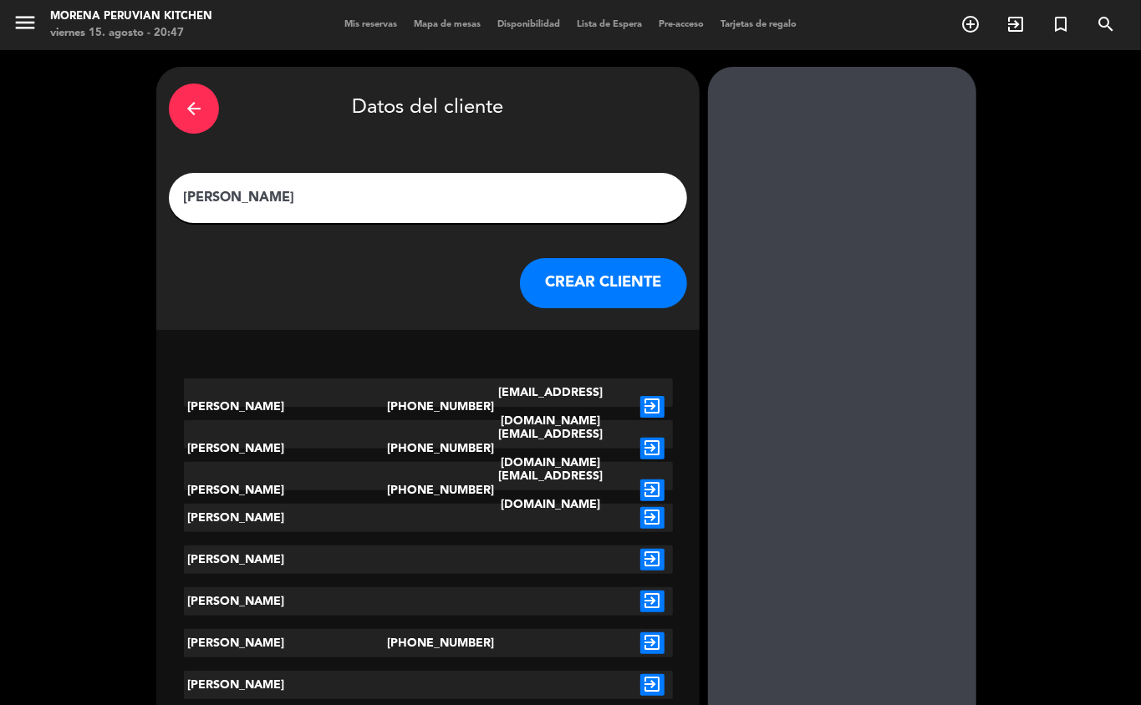
type input "[PERSON_NAME]"
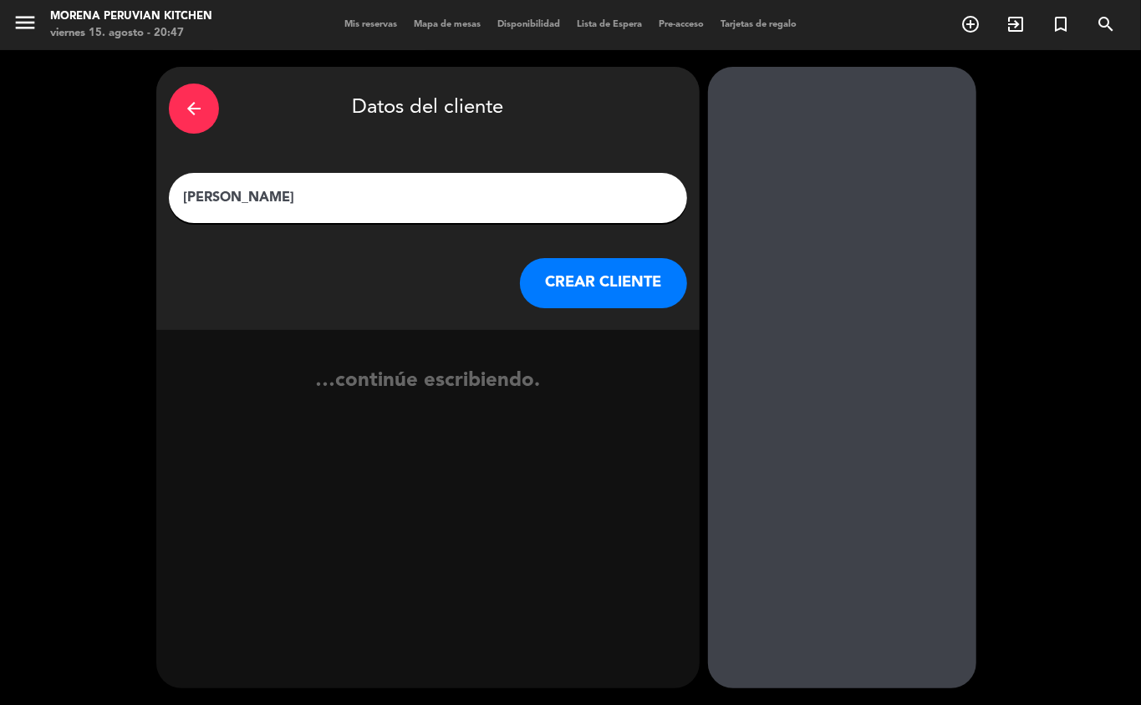
click at [575, 285] on button "CREAR CLIENTE" at bounding box center [603, 283] width 167 height 50
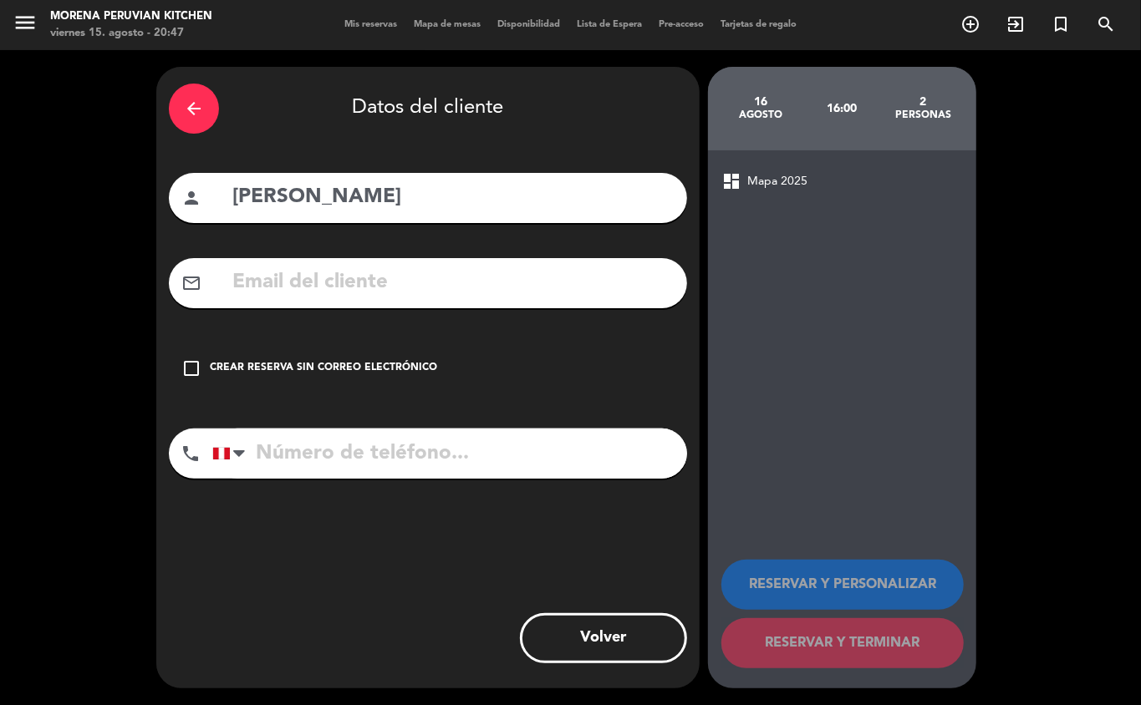
click at [304, 365] on div "Crear reserva sin correo electrónico" at bounding box center [323, 368] width 227 height 17
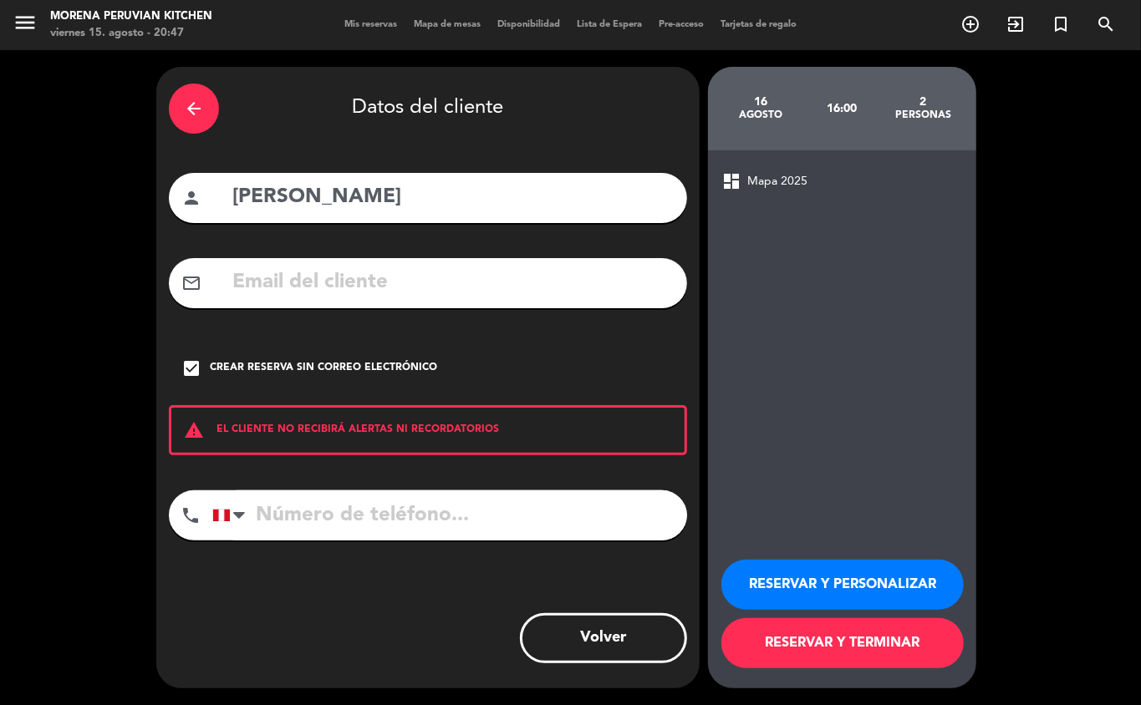
click at [353, 495] on input "tel" at bounding box center [449, 516] width 475 height 50
type input "[PHONE_NUMBER]"
click at [867, 654] on button "RESERVAR Y TERMINAR" at bounding box center [842, 643] width 242 height 50
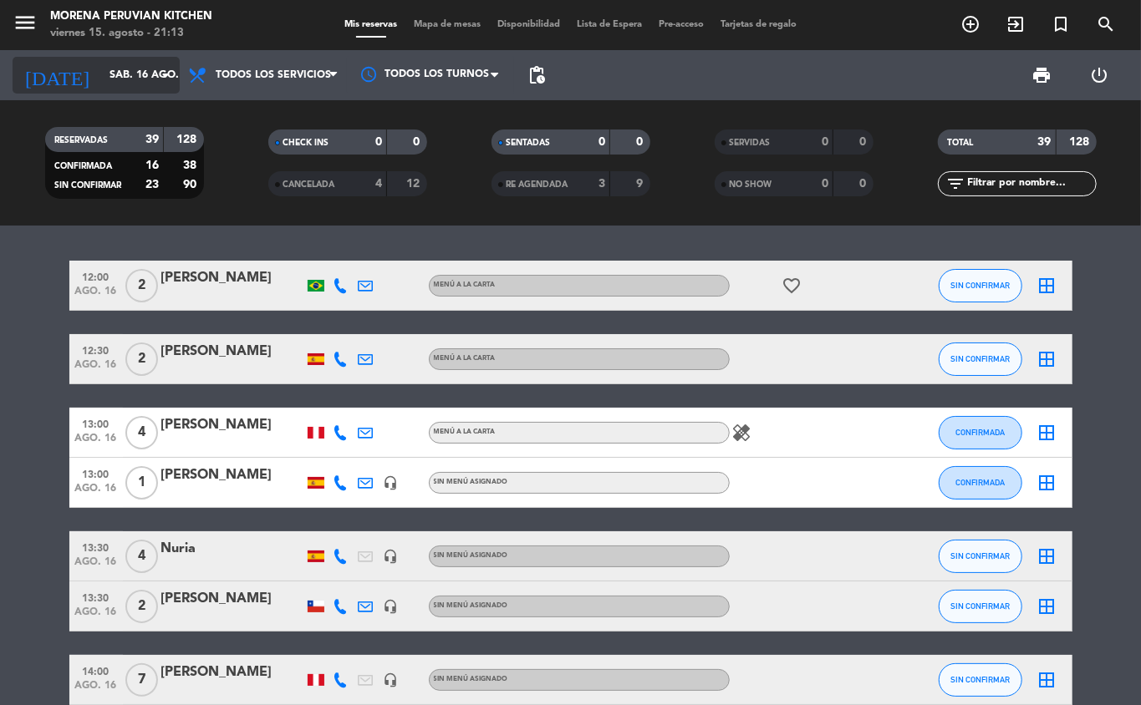
click at [137, 74] on input "sáb. 16 ago." at bounding box center [171, 75] width 141 height 28
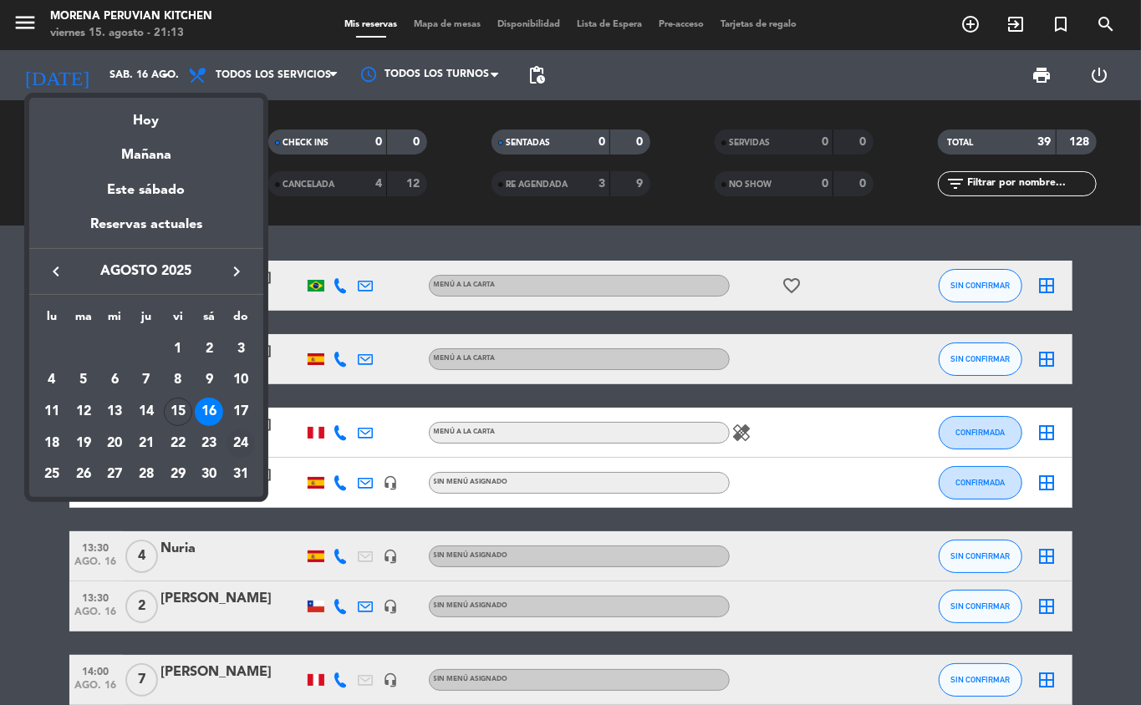
click at [241, 441] on div "24" at bounding box center [240, 444] width 28 height 28
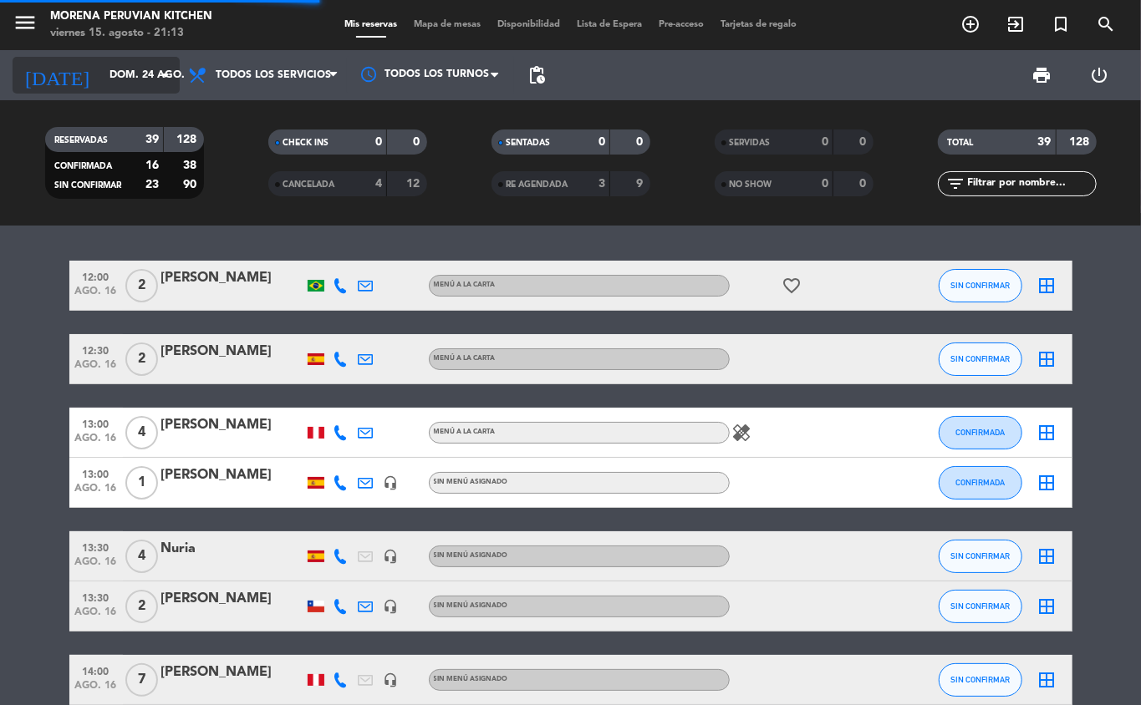
click at [128, 69] on input "dom. 24 ago." at bounding box center [171, 75] width 141 height 28
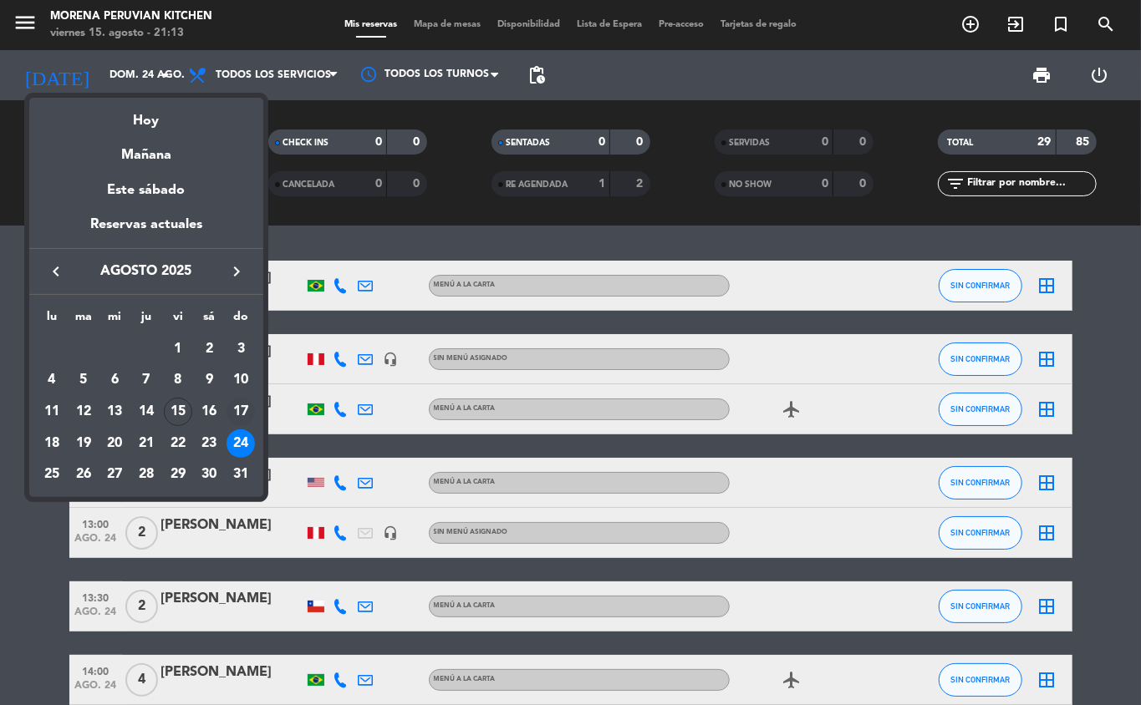
click at [242, 408] on div "17" at bounding box center [240, 412] width 28 height 28
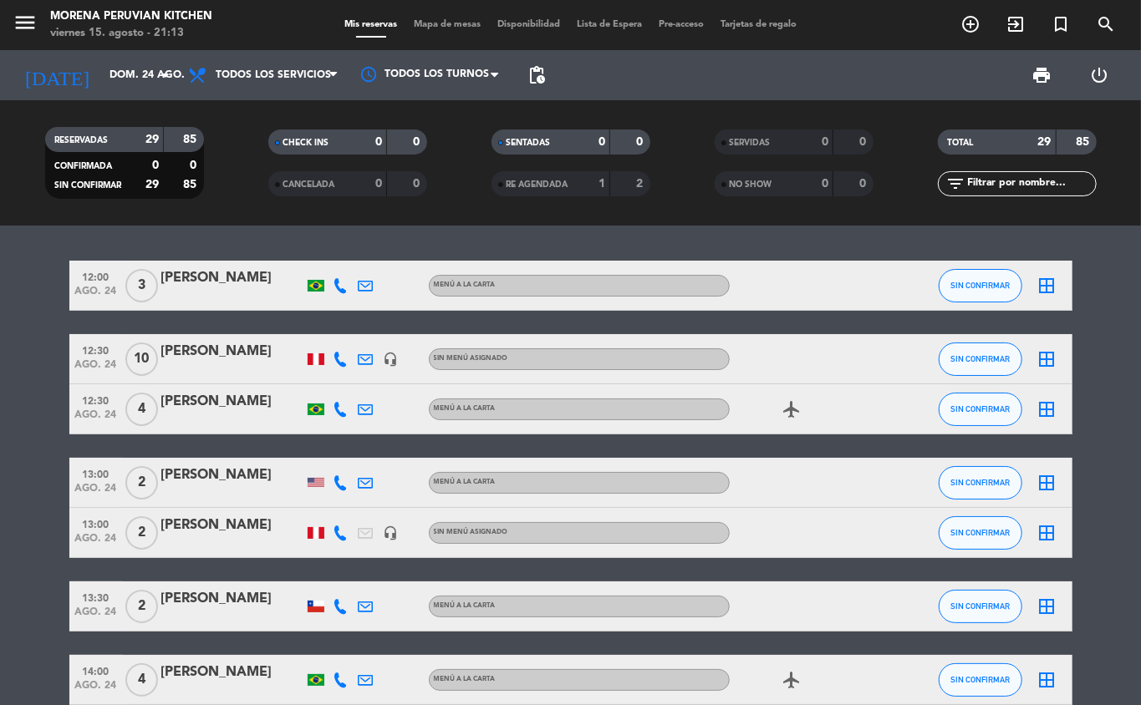
type input "dom. 17 ago."
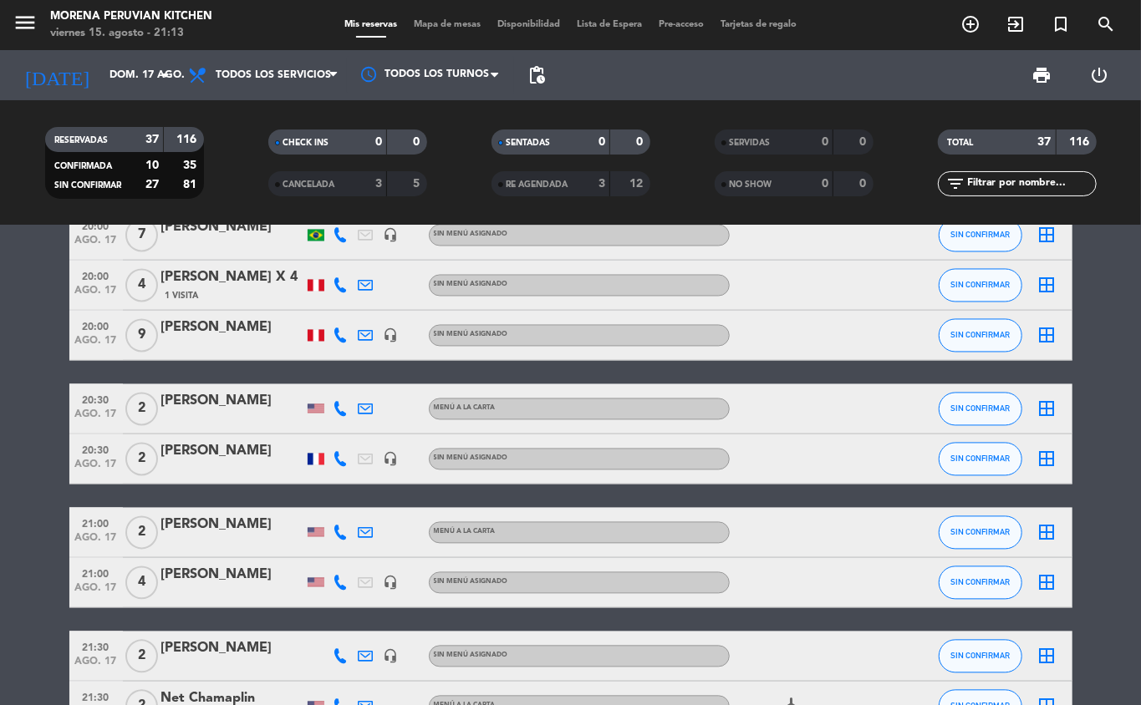
scroll to position [1962, 0]
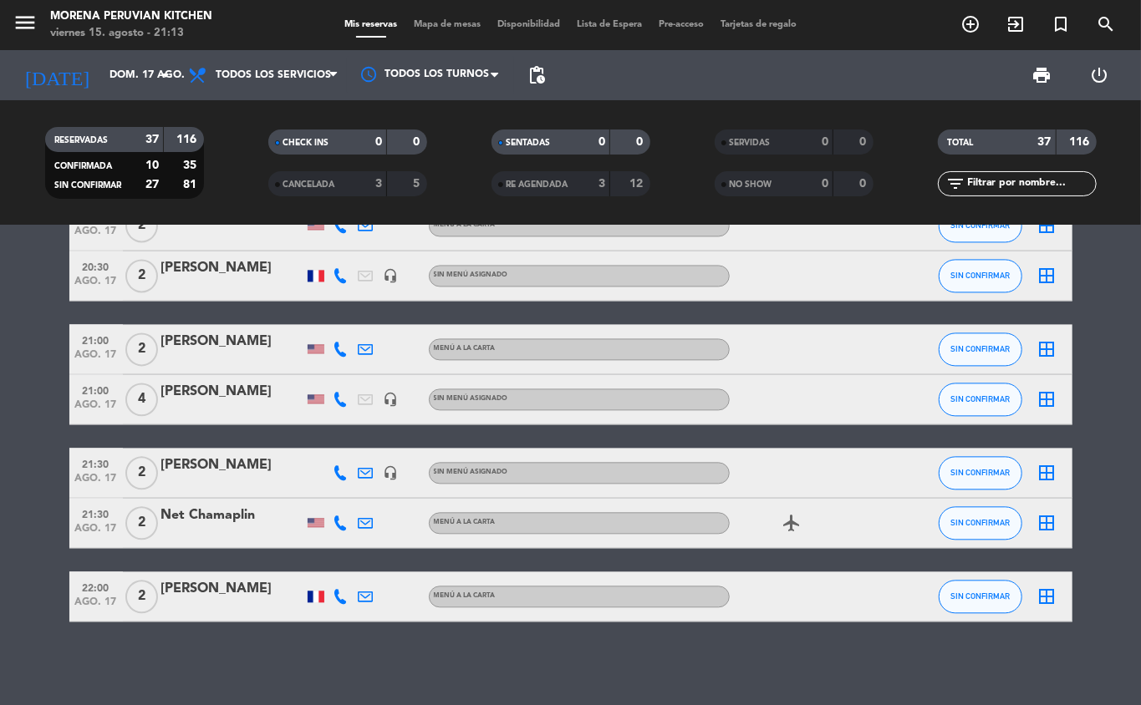
click at [964, 27] on icon "add_circle_outline" at bounding box center [970, 24] width 20 height 20
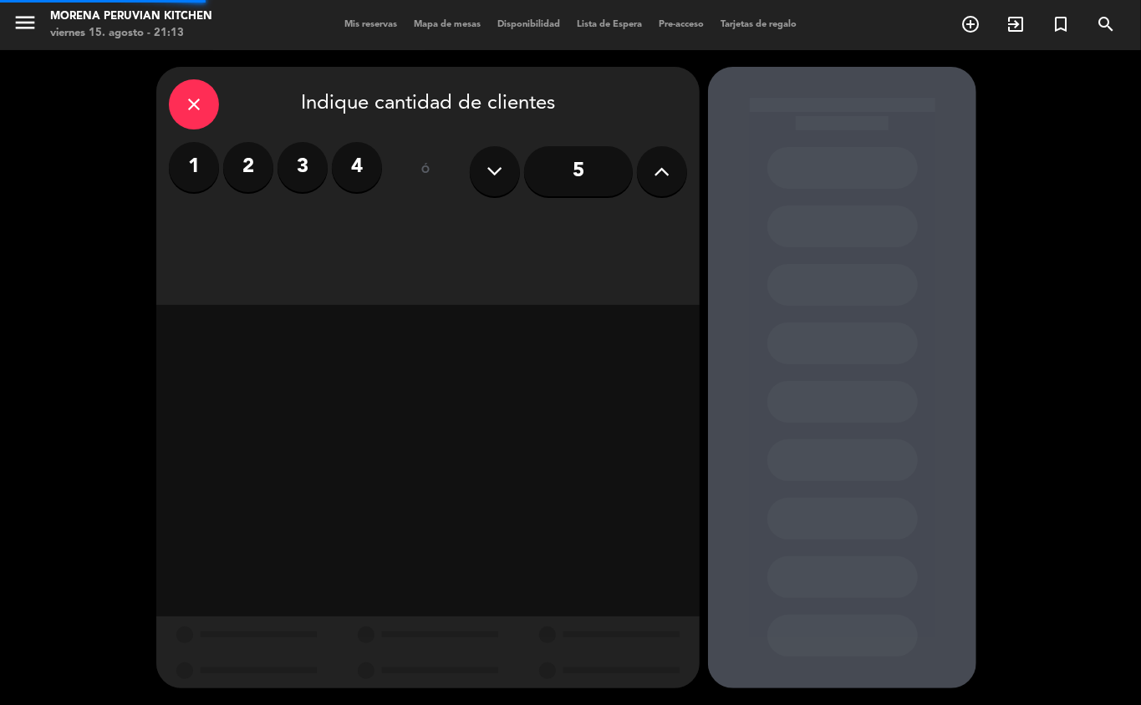
click at [235, 172] on label "2" at bounding box center [248, 167] width 50 height 50
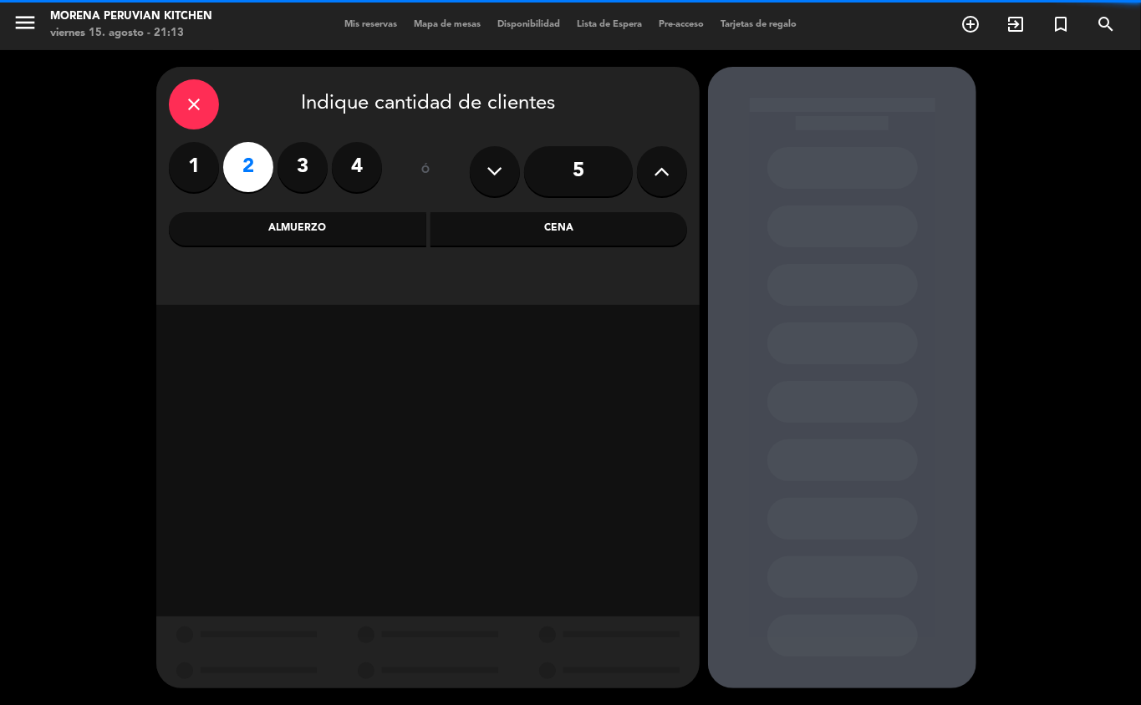
click at [548, 224] on div "Cena" at bounding box center [558, 228] width 257 height 33
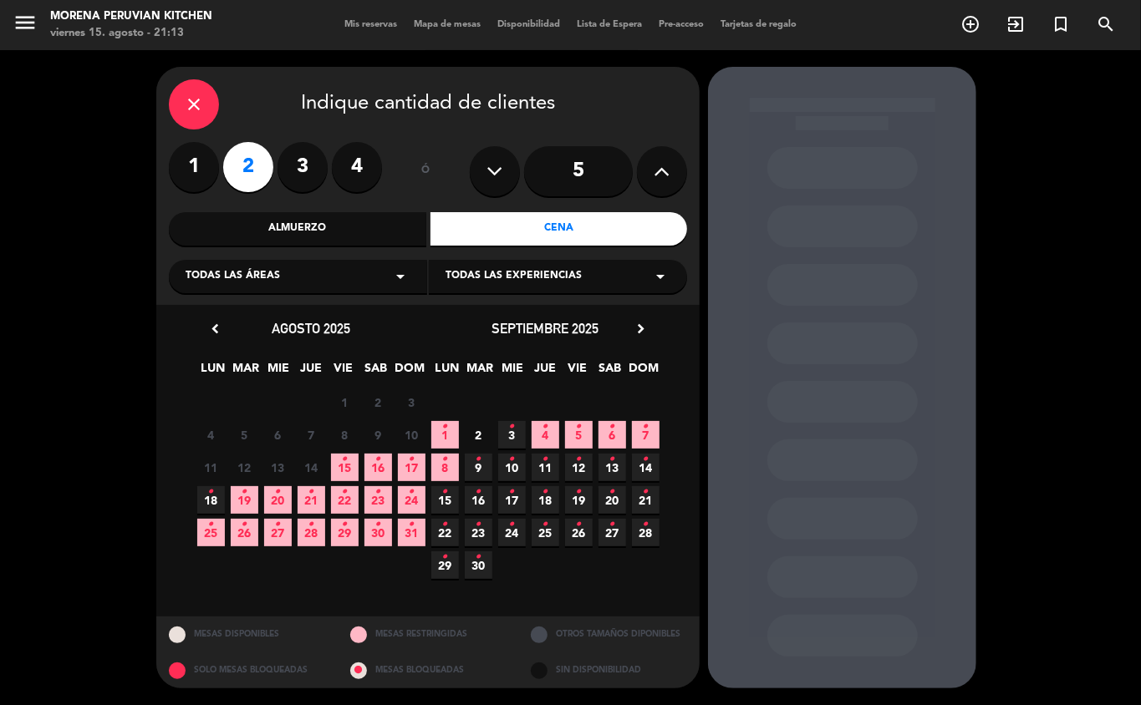
click at [409, 473] on span "17 •" at bounding box center [412, 468] width 28 height 28
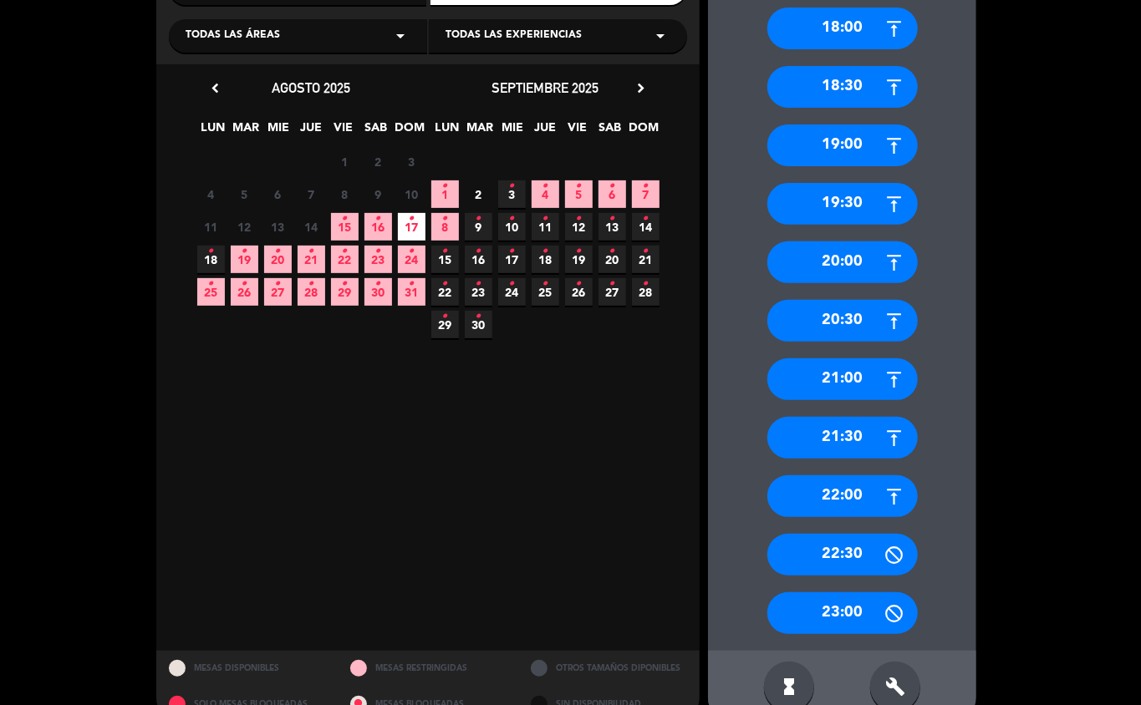
scroll to position [275, 0]
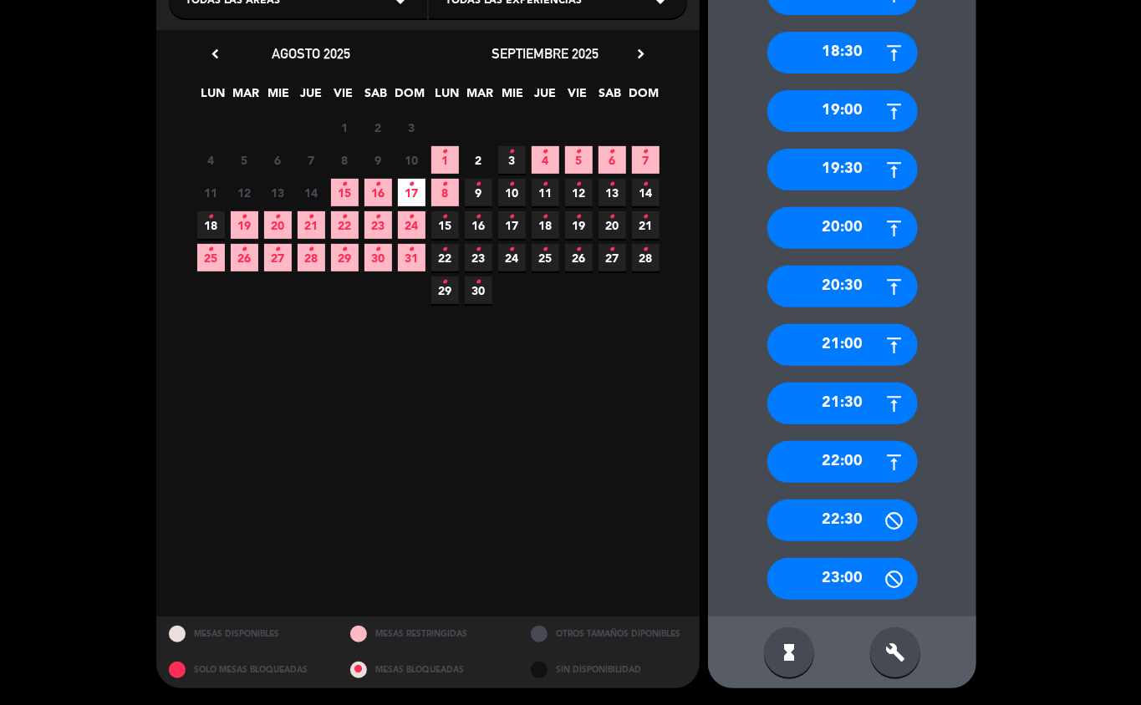
click at [852, 475] on div "22:00" at bounding box center [842, 462] width 150 height 42
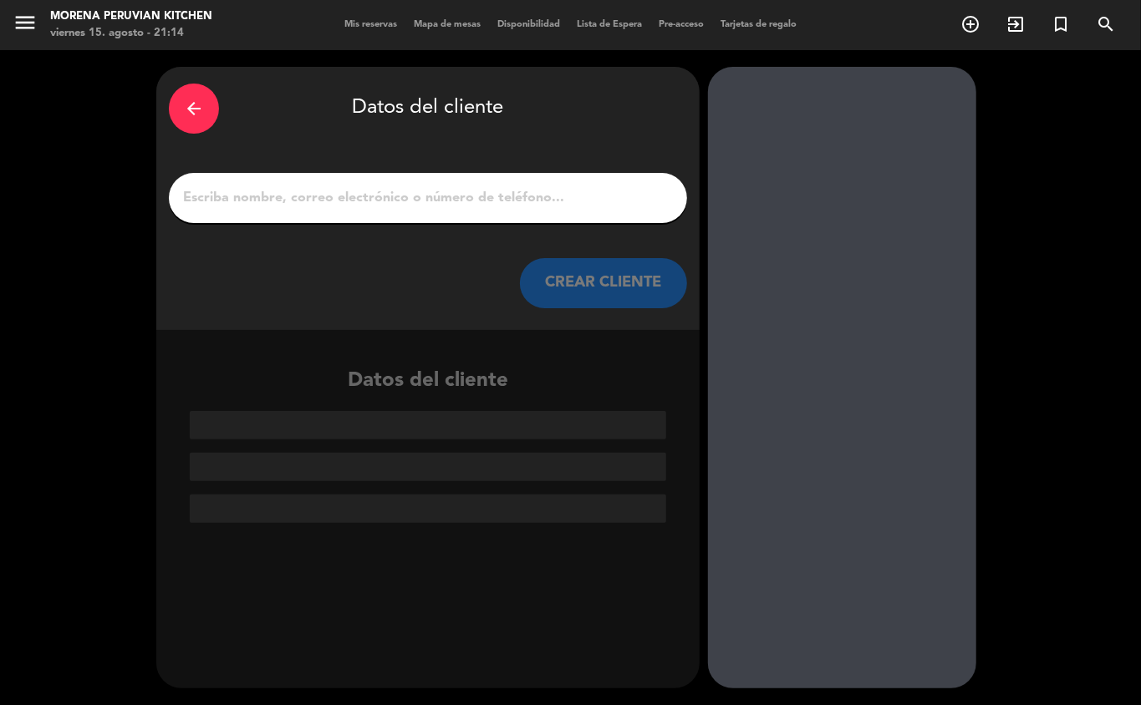
scroll to position [0, 0]
click at [356, 205] on input "1" at bounding box center [427, 197] width 493 height 23
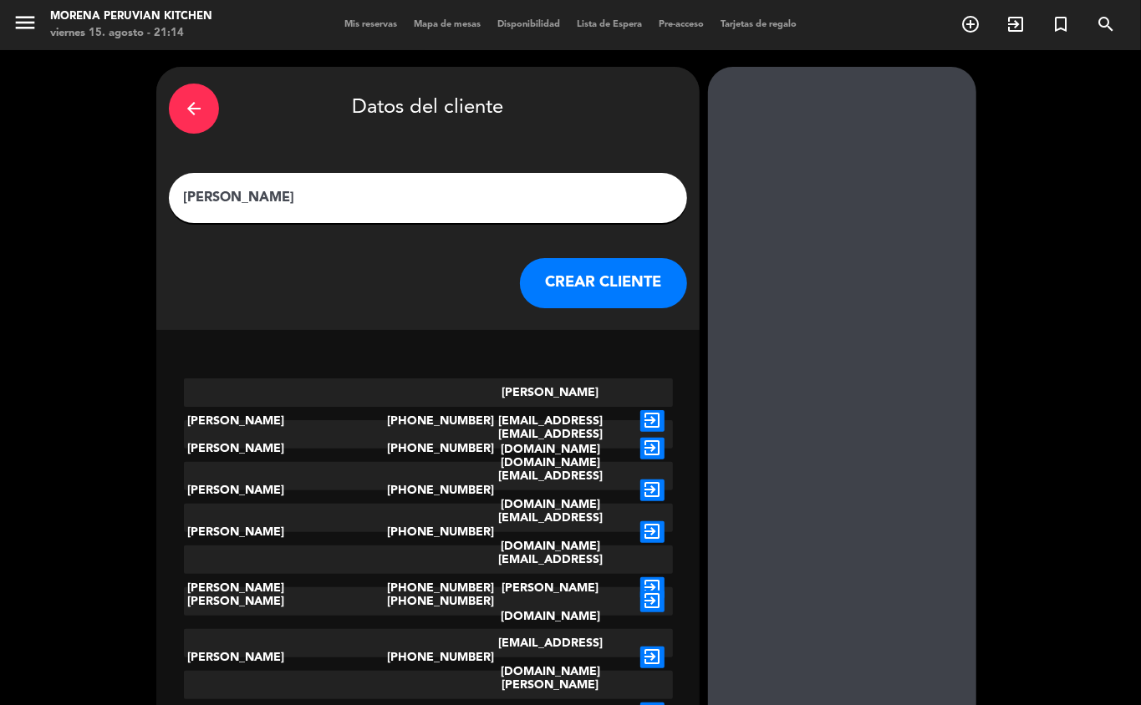
click at [435, 192] on input "[PERSON_NAME]" at bounding box center [427, 197] width 493 height 23
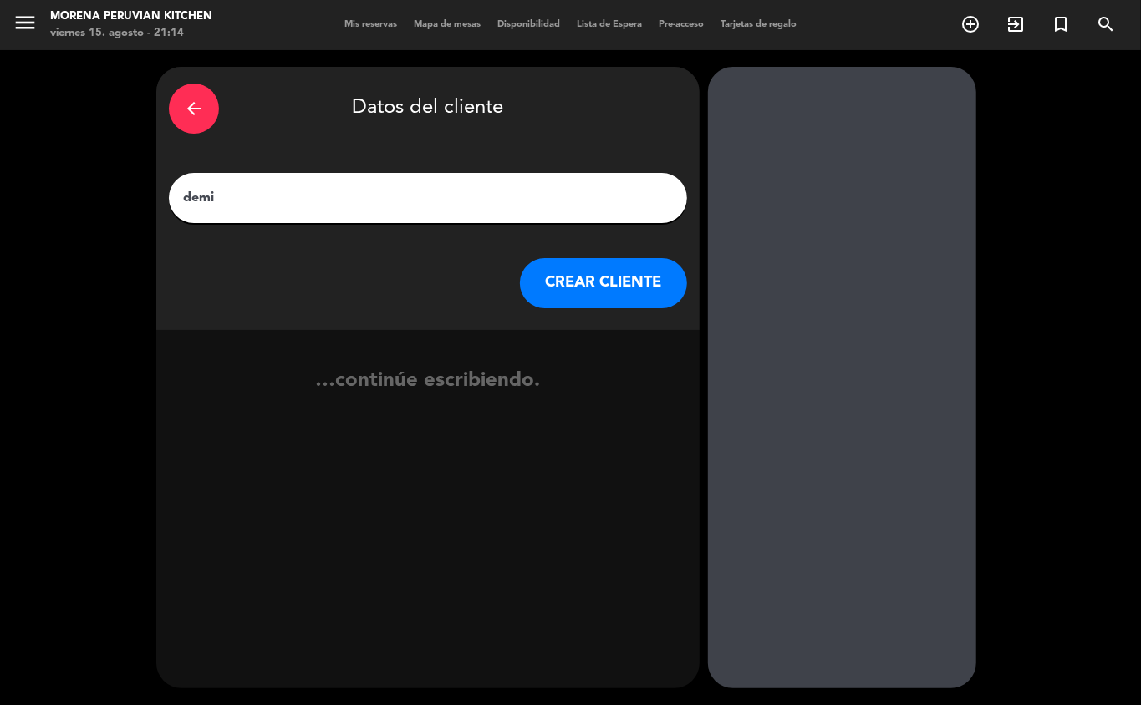
type input "demis"
click at [553, 296] on button "CREAR CLIENTE" at bounding box center [603, 283] width 167 height 50
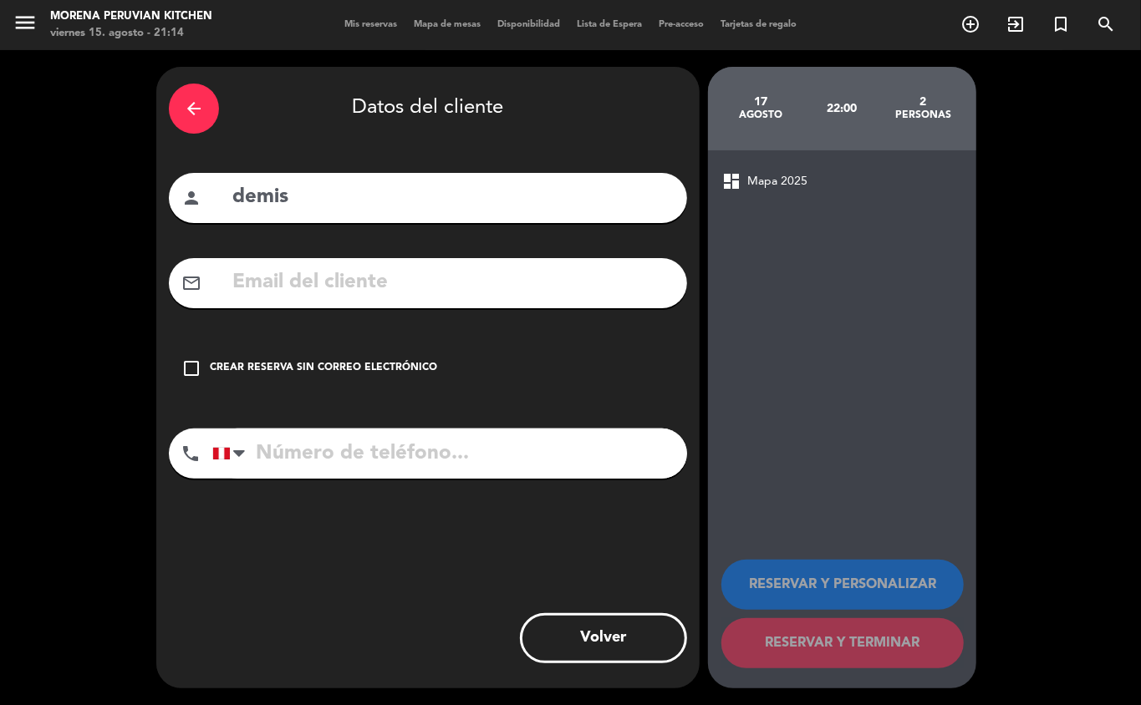
click at [262, 352] on div "check_box_outline_blank Crear reserva sin correo electrónico" at bounding box center [428, 368] width 518 height 50
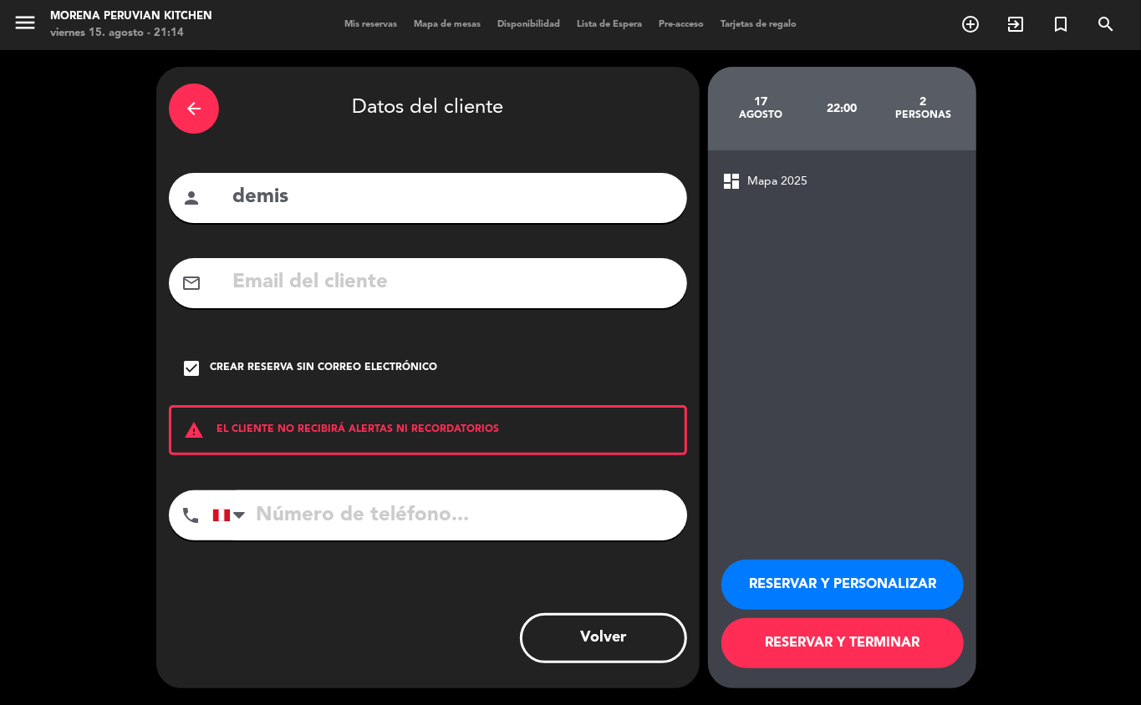
click at [346, 503] on input "tel" at bounding box center [449, 516] width 475 height 50
type input "[PHONE_NUMBER]"
click at [832, 646] on button "RESERVAR Y TERMINAR" at bounding box center [842, 643] width 242 height 50
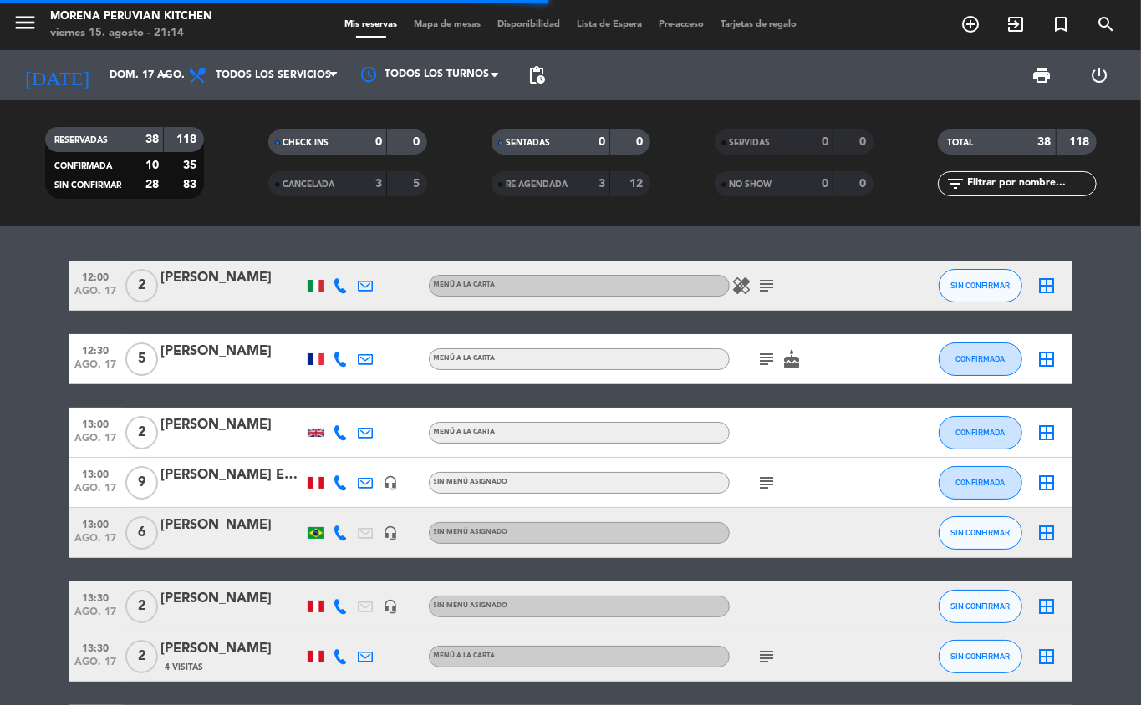
click at [1010, 242] on div "12:00 ago. 17 2 [PERSON_NAME] MENÚ A LA CARTA healing subject SIN CONFIRMAR bor…" at bounding box center [570, 466] width 1141 height 480
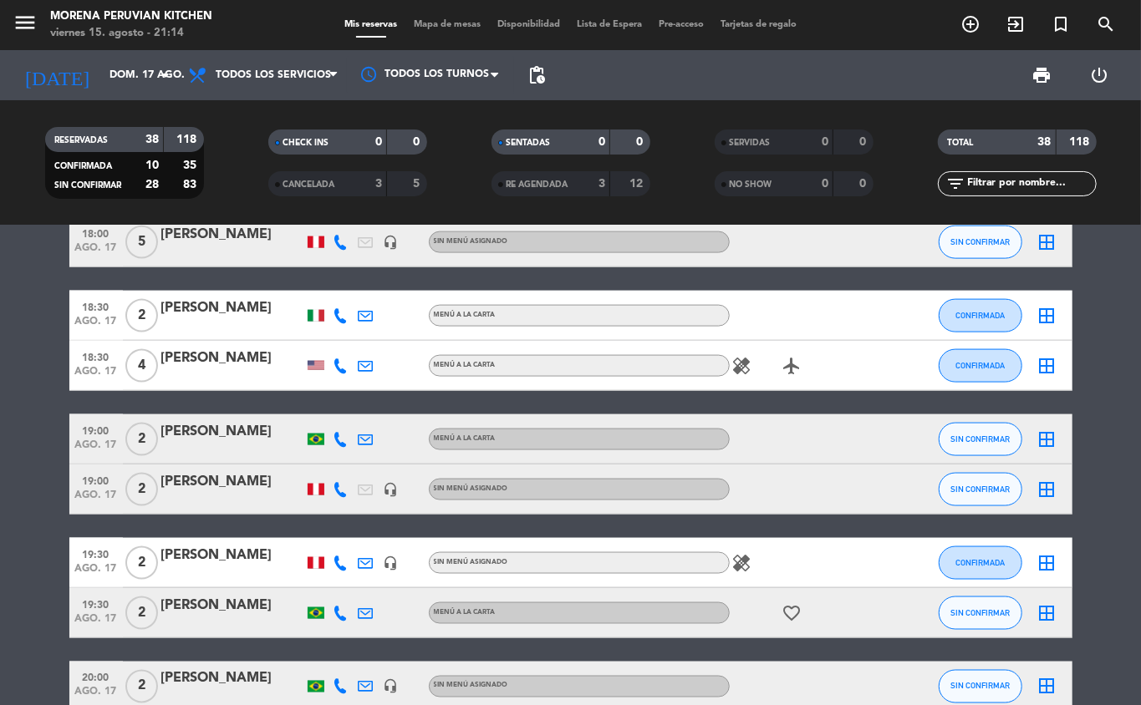
scroll to position [2012, 0]
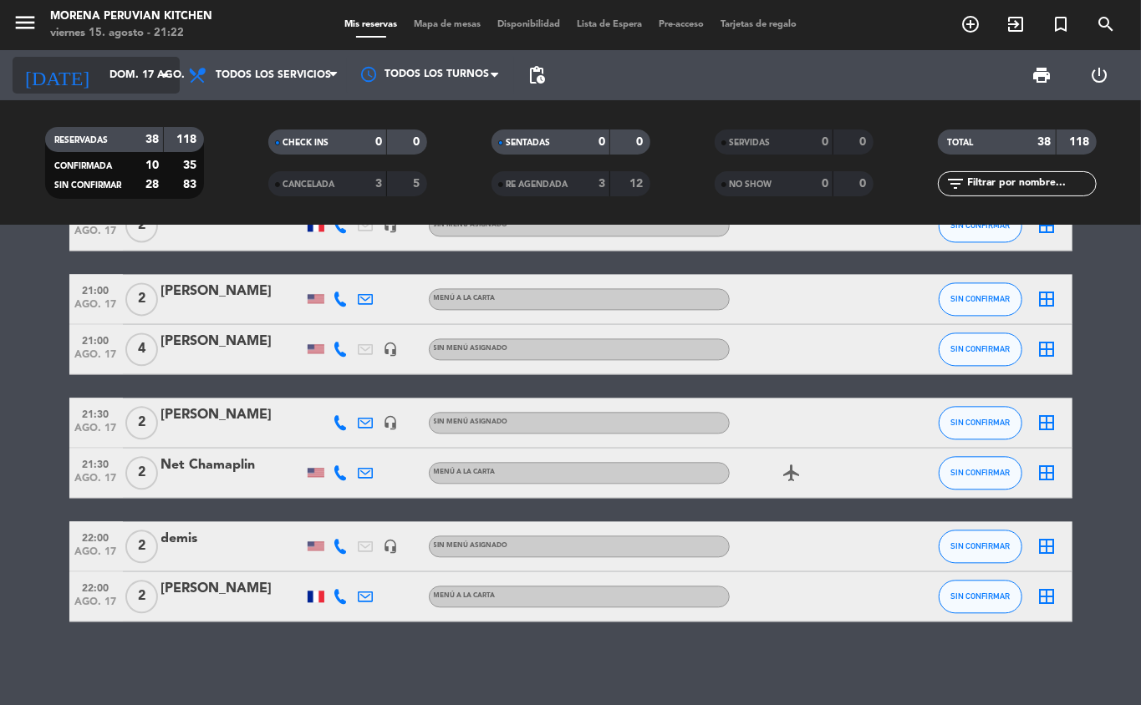
click at [152, 84] on input "dom. 17 ago." at bounding box center [171, 75] width 141 height 28
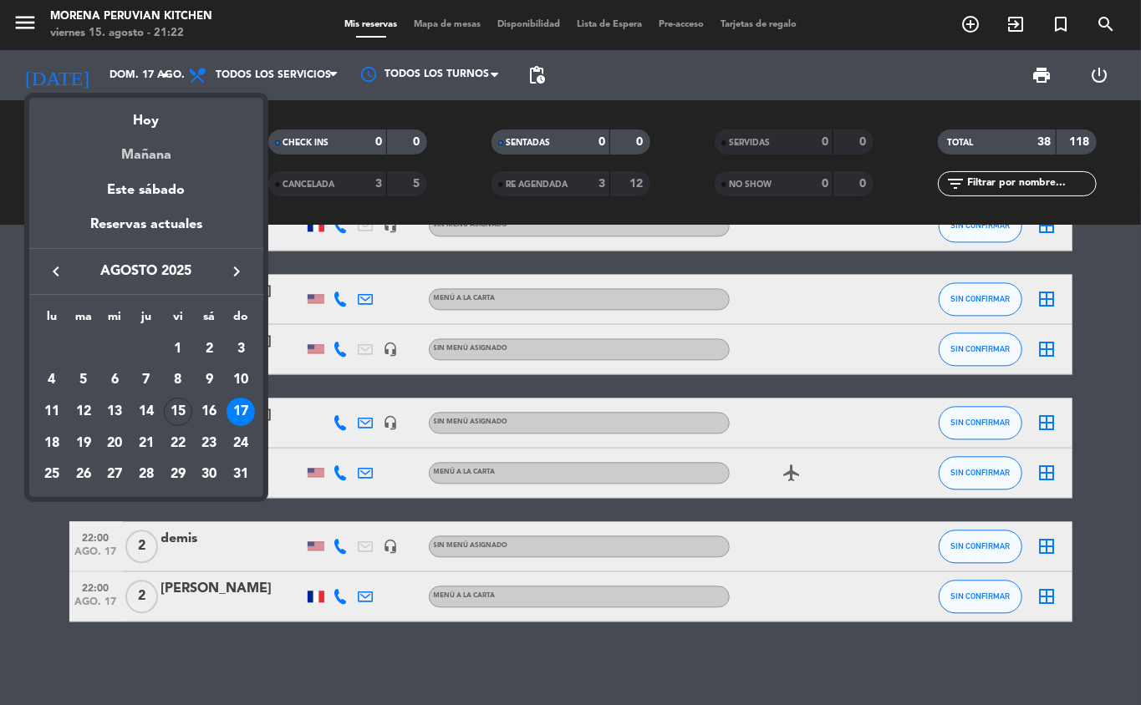
click at [185, 152] on div "Mañana" at bounding box center [146, 149] width 234 height 34
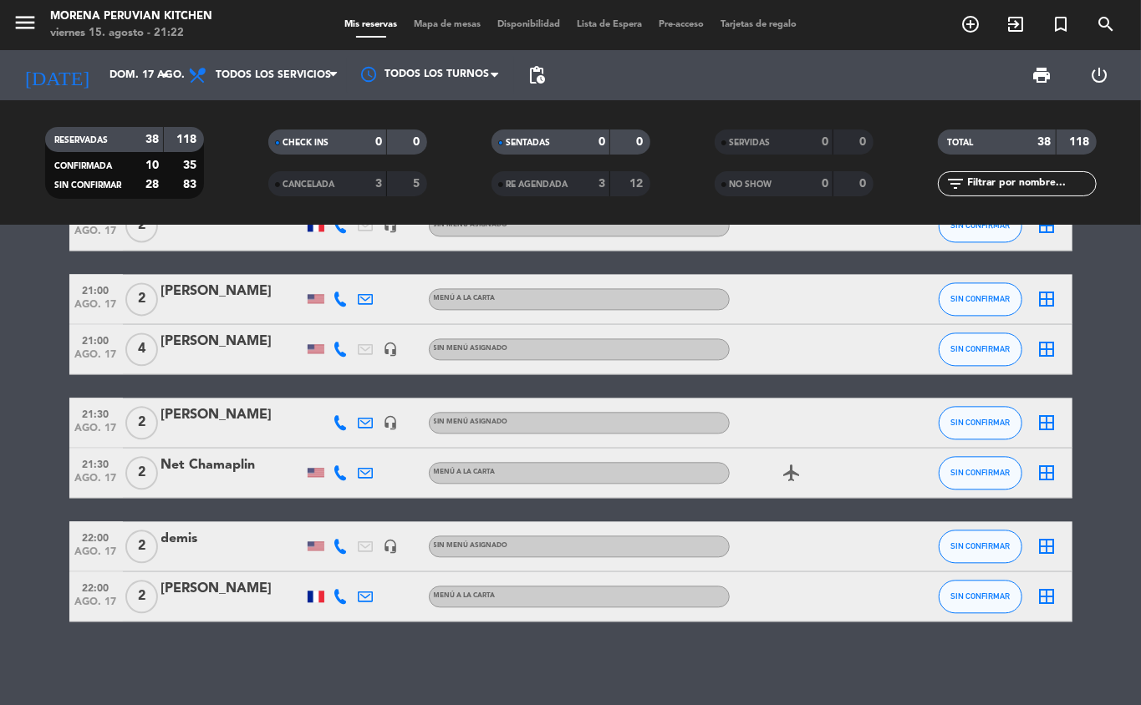
type input "sáb. 16 ago."
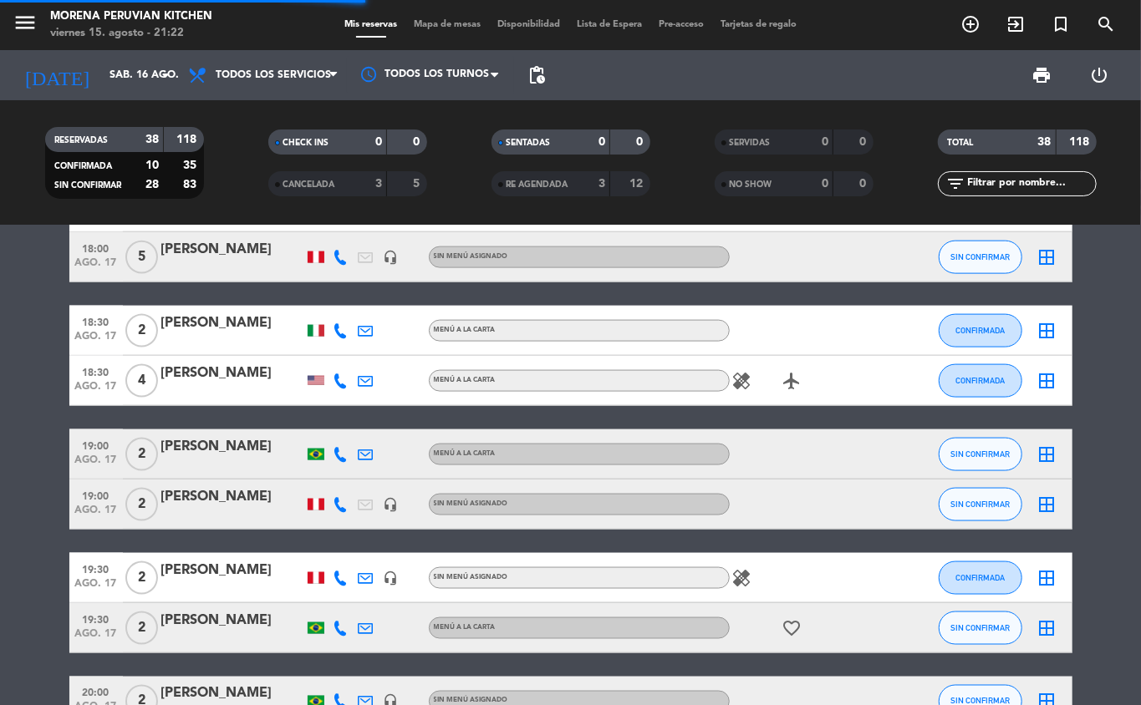
click at [536, 74] on span "pending_actions" at bounding box center [536, 75] width 20 height 20
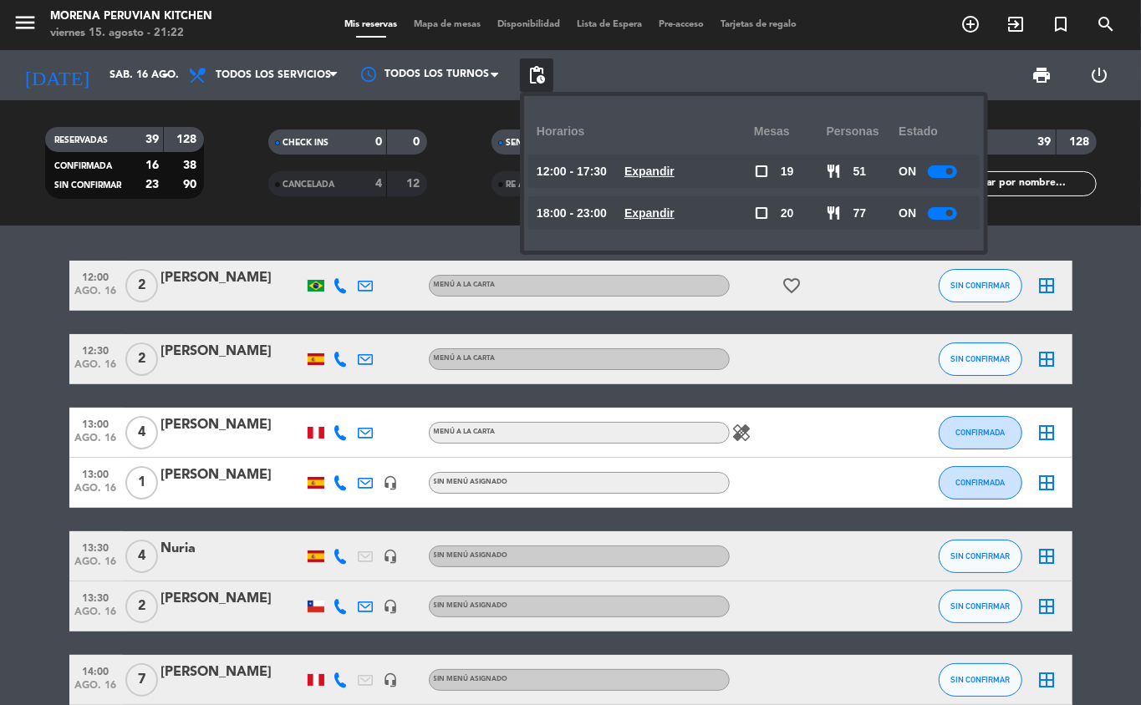
click at [539, 78] on span "pending_actions" at bounding box center [536, 75] width 20 height 20
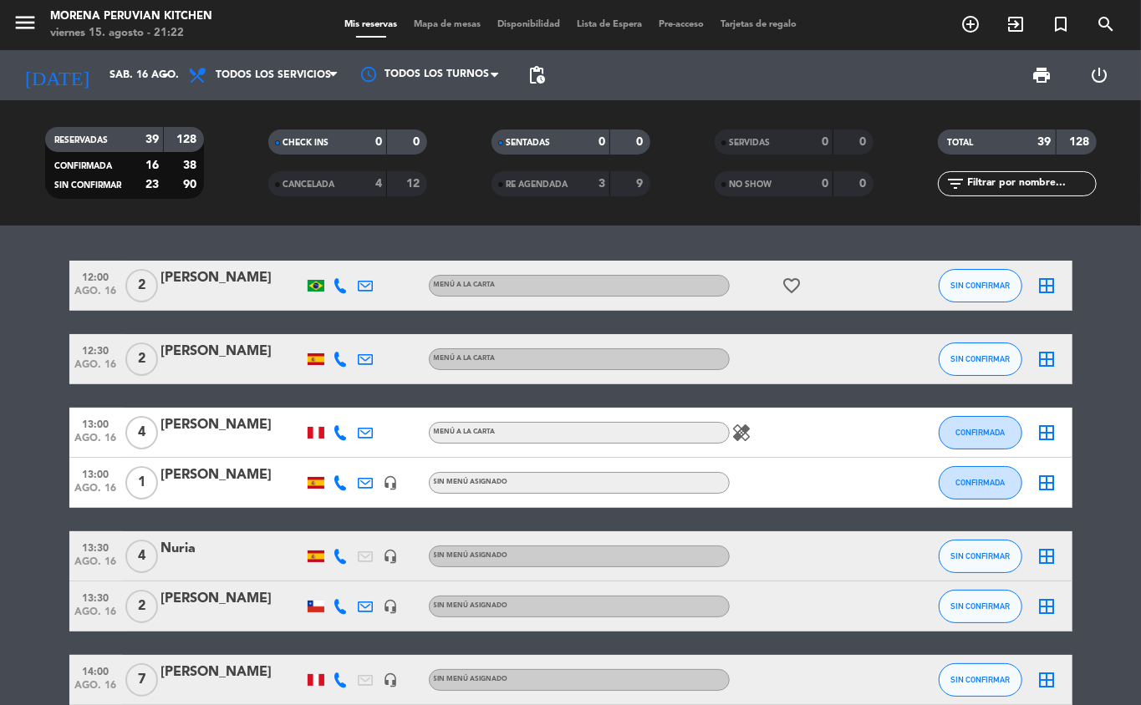
click at [530, 82] on span "pending_actions" at bounding box center [536, 75] width 20 height 20
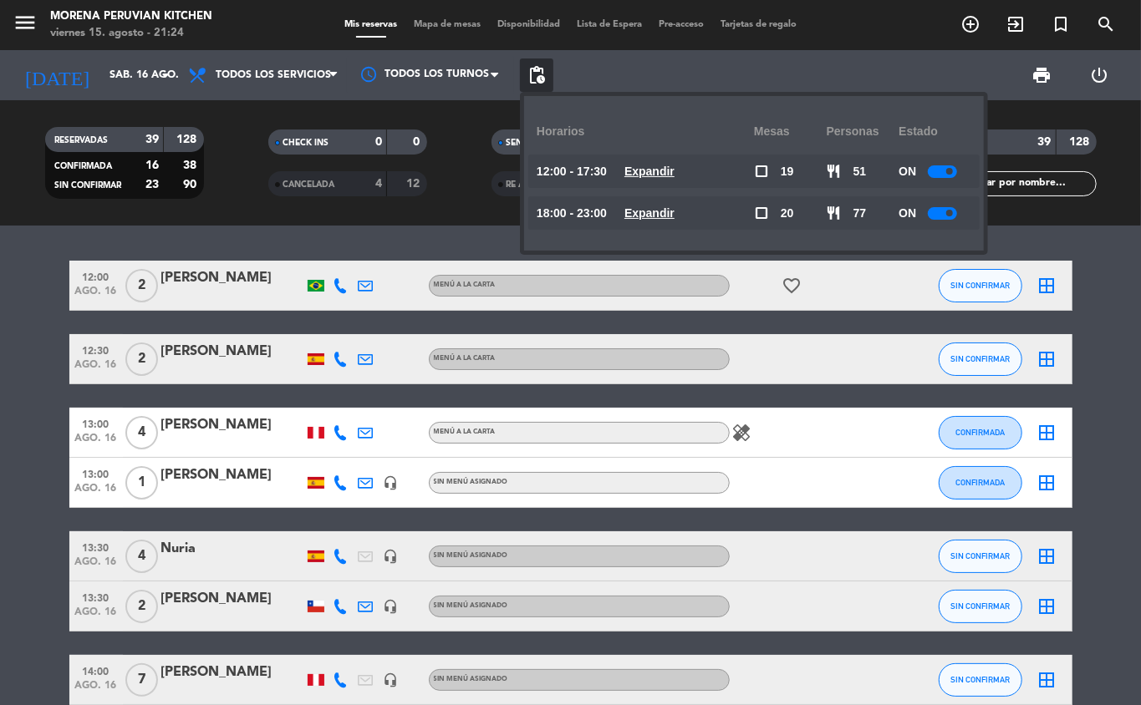
click at [837, 449] on div "healing" at bounding box center [805, 432] width 150 height 49
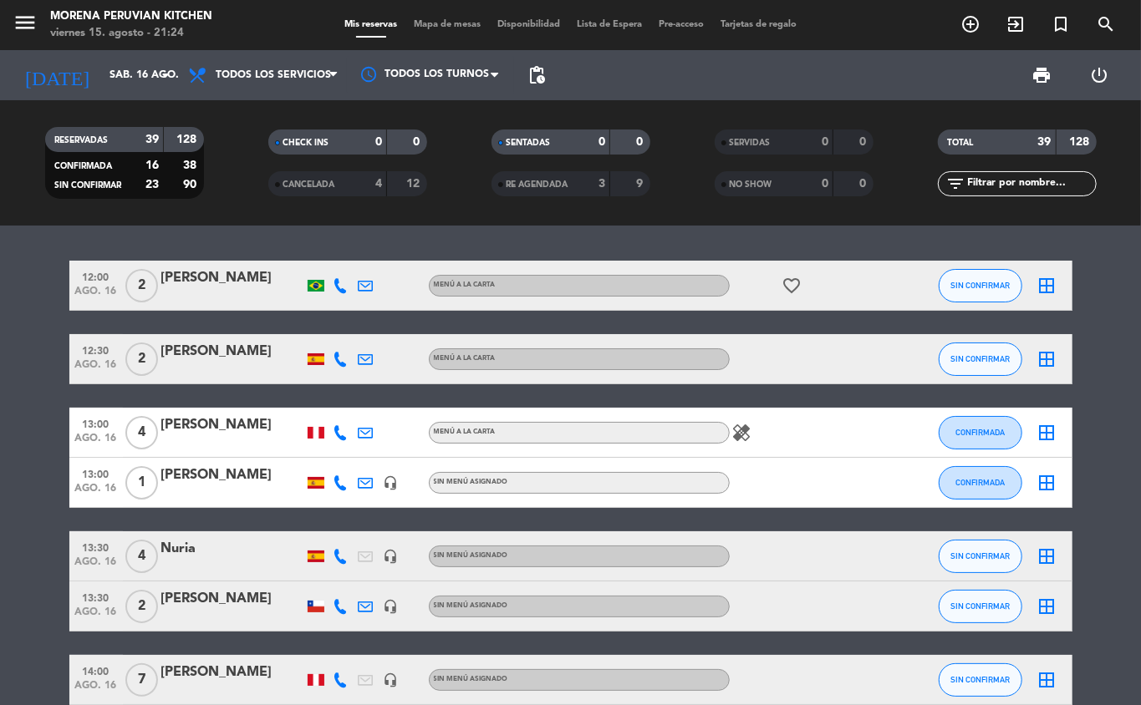
click at [737, 441] on icon "healing" at bounding box center [742, 433] width 20 height 20
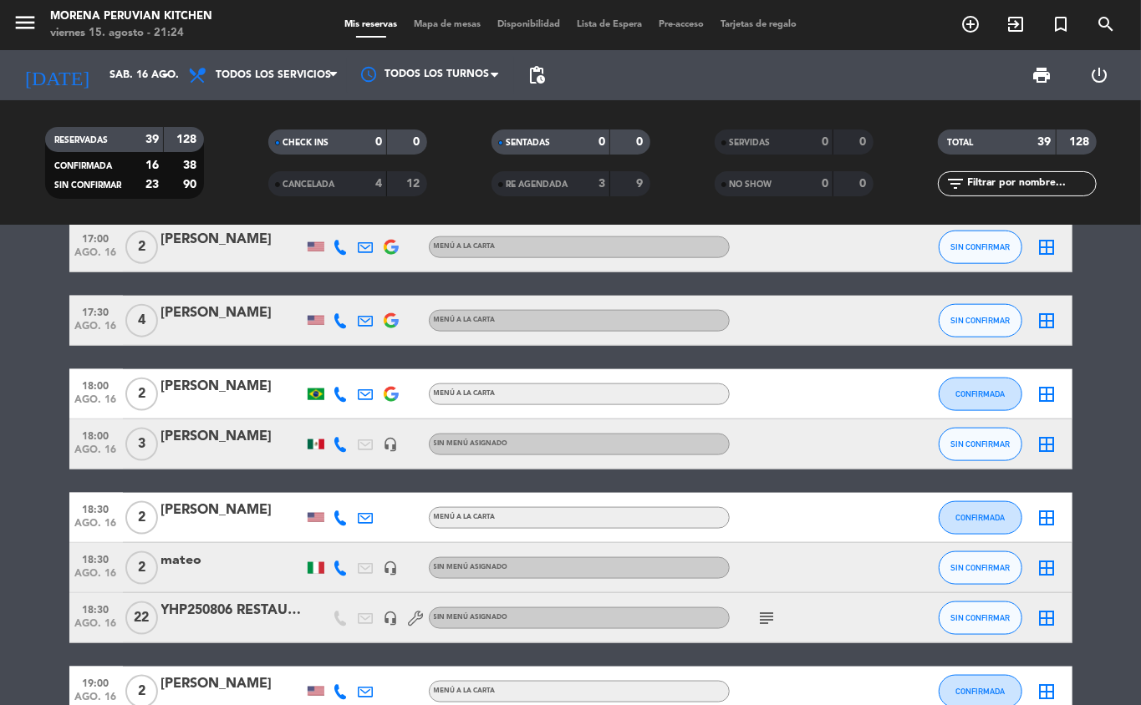
scroll to position [1622, 0]
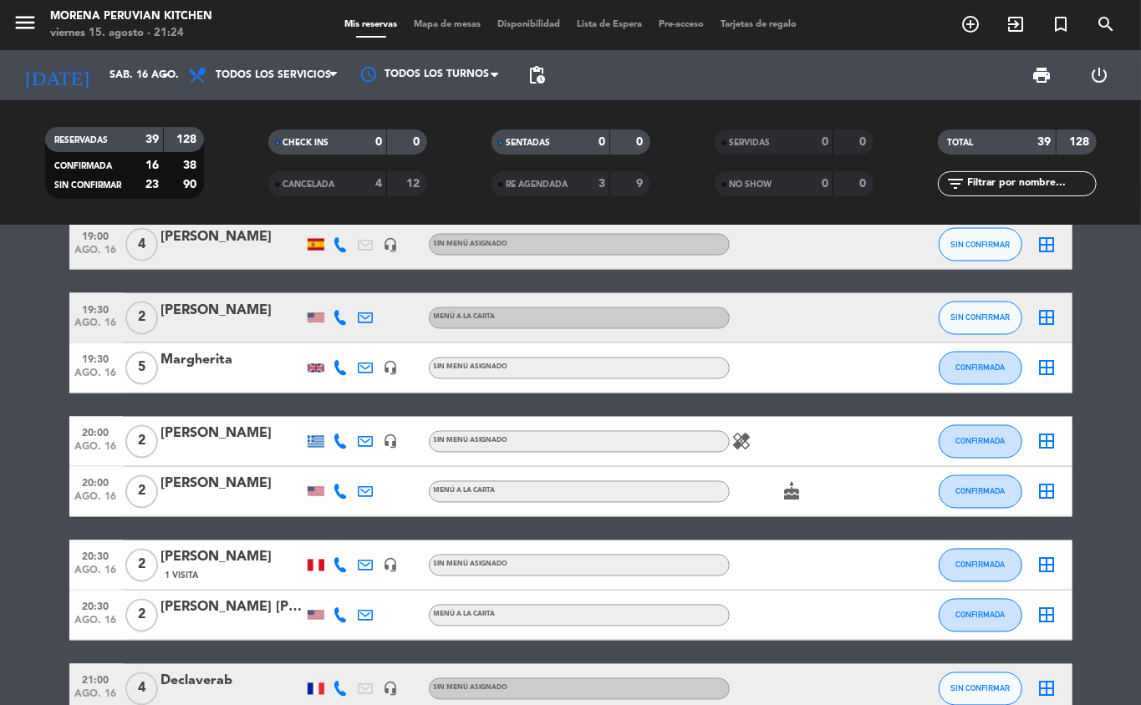
click at [743, 432] on icon "healing" at bounding box center [742, 442] width 20 height 20
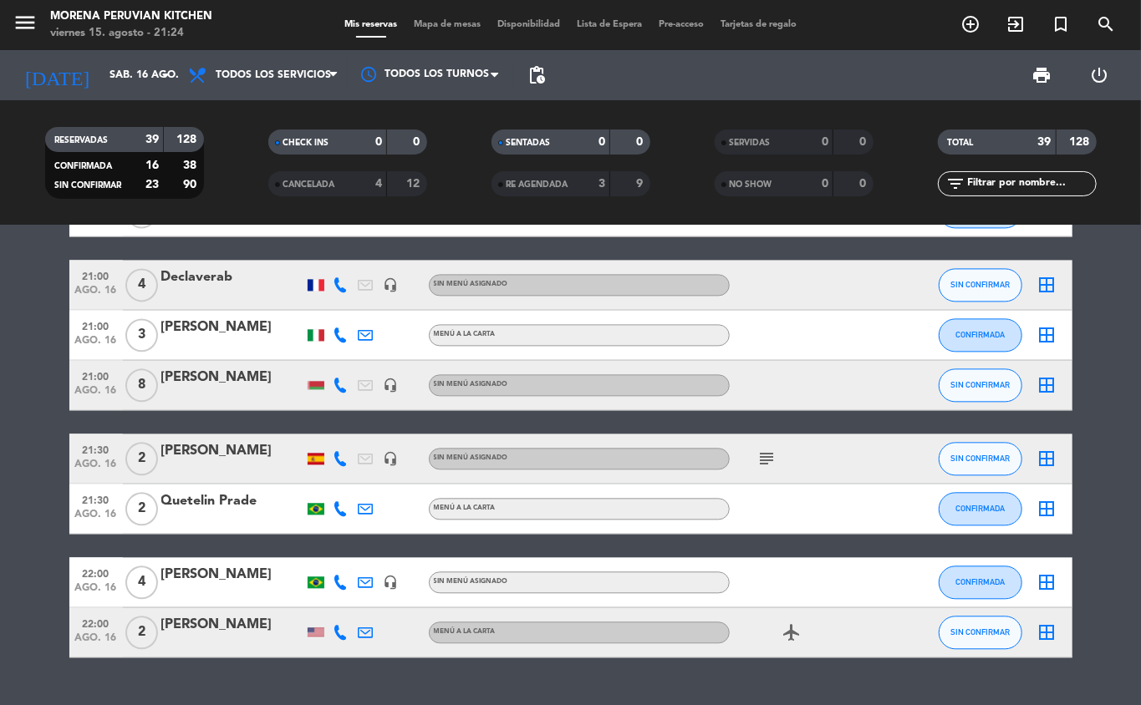
scroll to position [2062, 0]
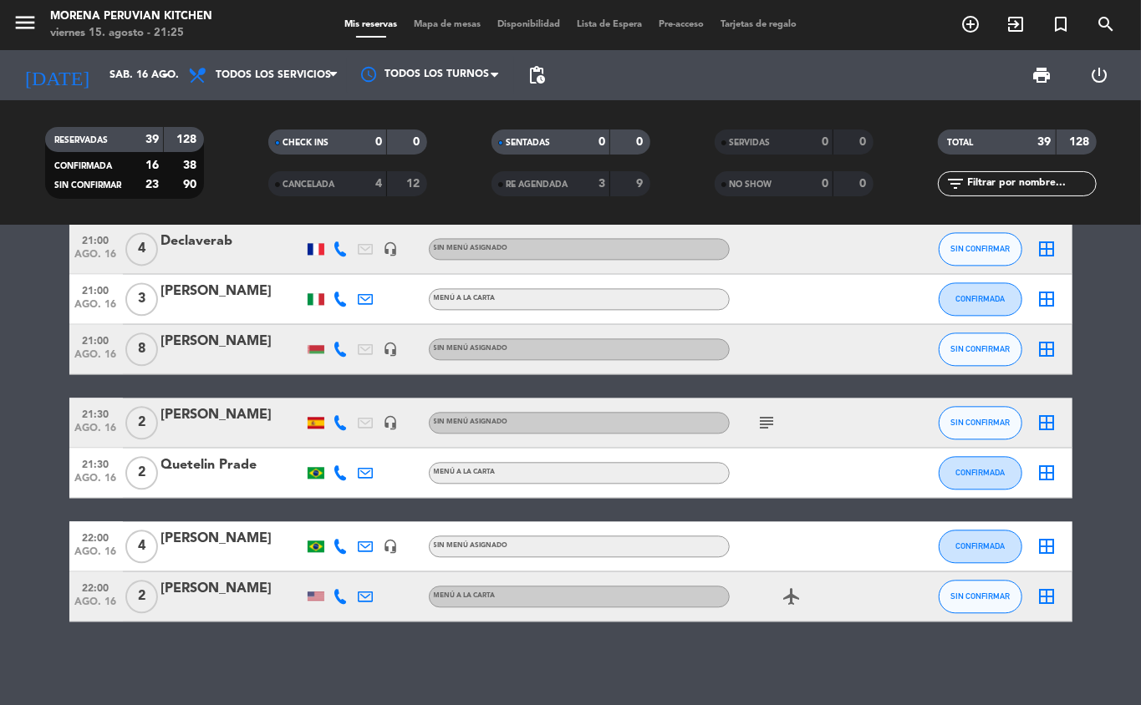
click at [760, 423] on icon "subject" at bounding box center [767, 423] width 20 height 20
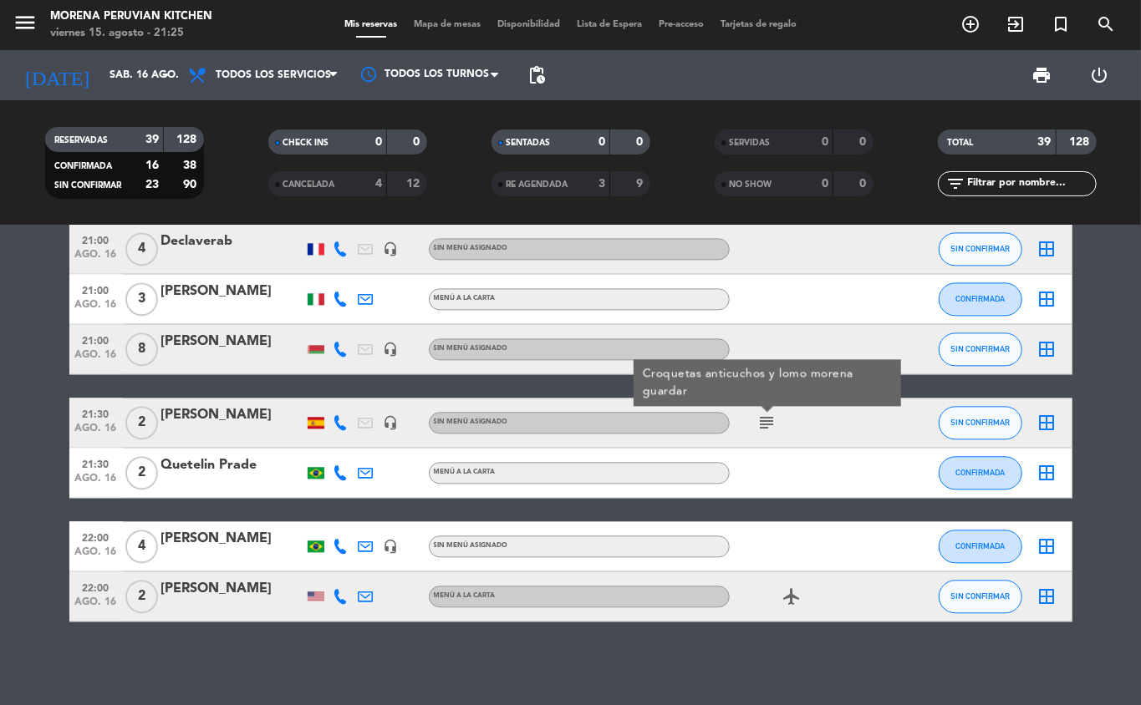
click at [783, 495] on div at bounding box center [805, 472] width 150 height 49
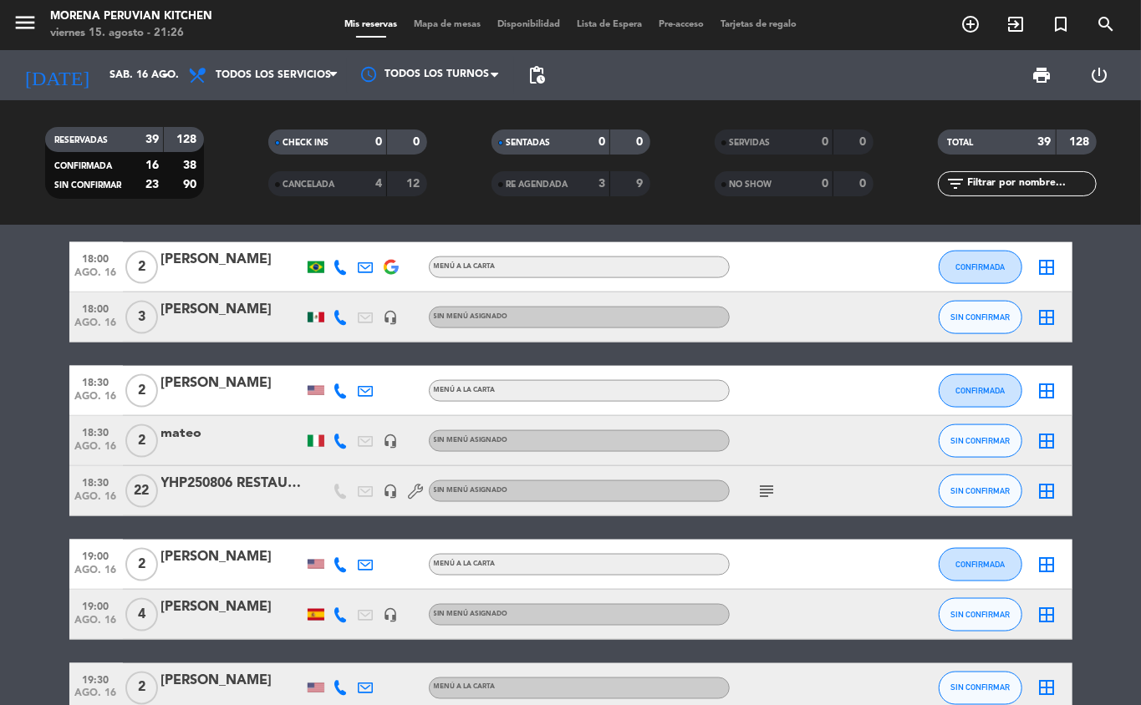
scroll to position [1338, 0]
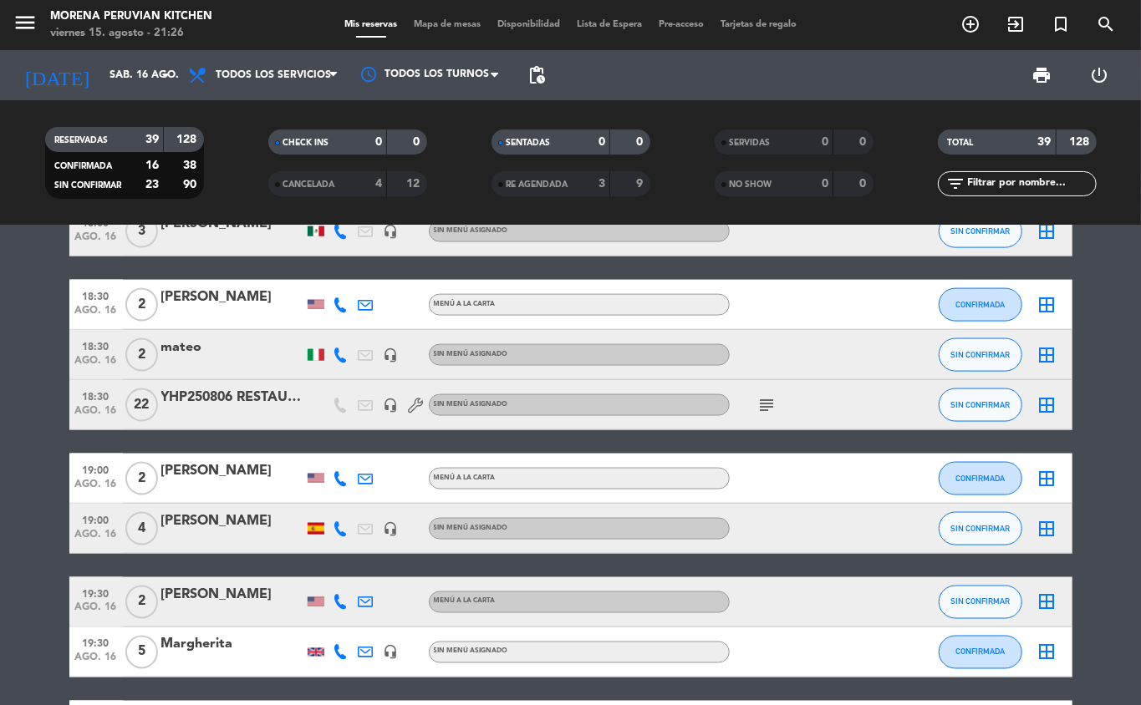
click at [237, 416] on div at bounding box center [232, 415] width 142 height 13
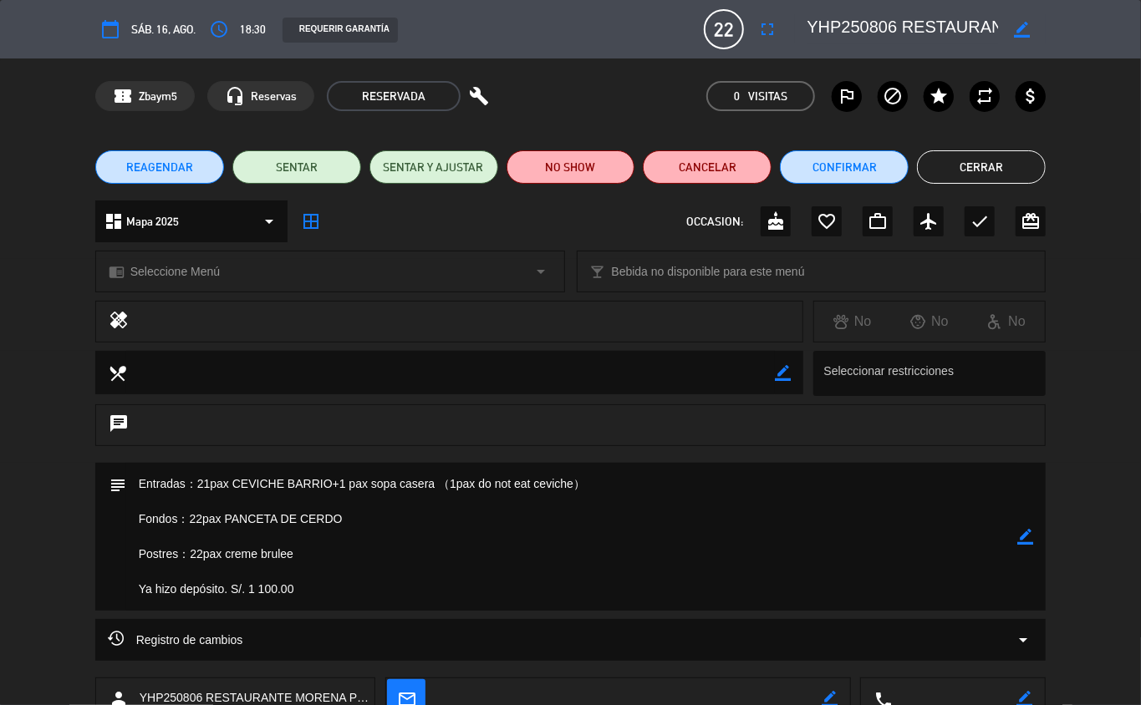
click at [974, 170] on button "Cerrar" at bounding box center [981, 166] width 129 height 33
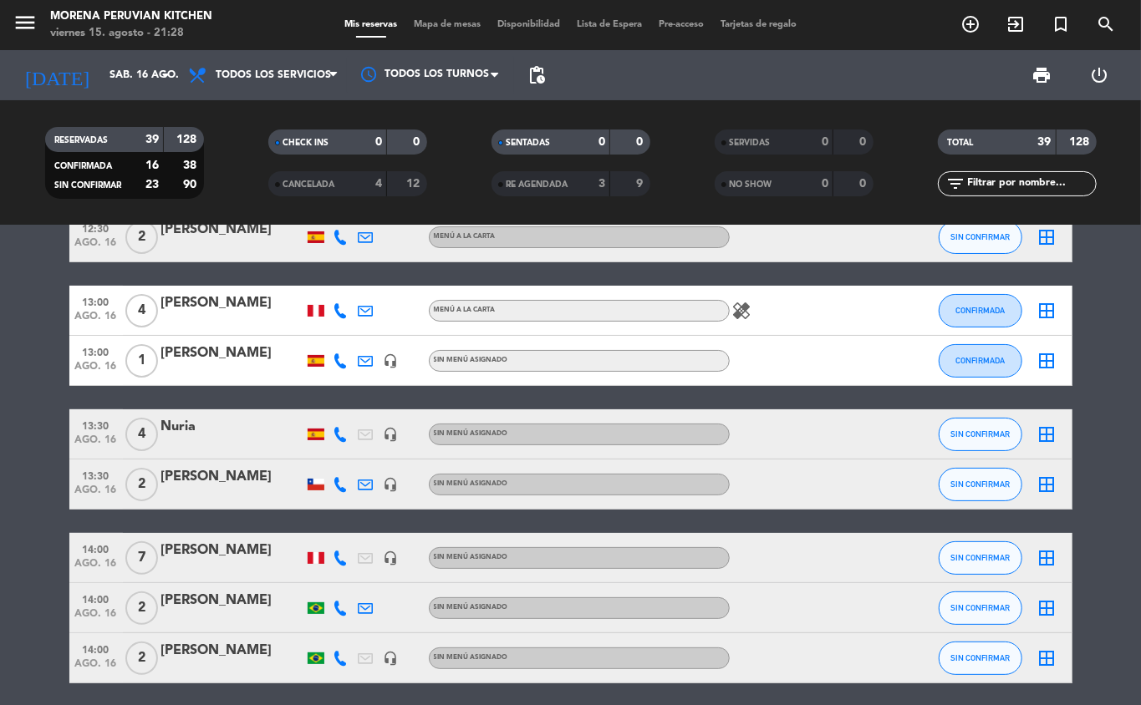
scroll to position [0, 0]
